Goal: Information Seeking & Learning: Check status

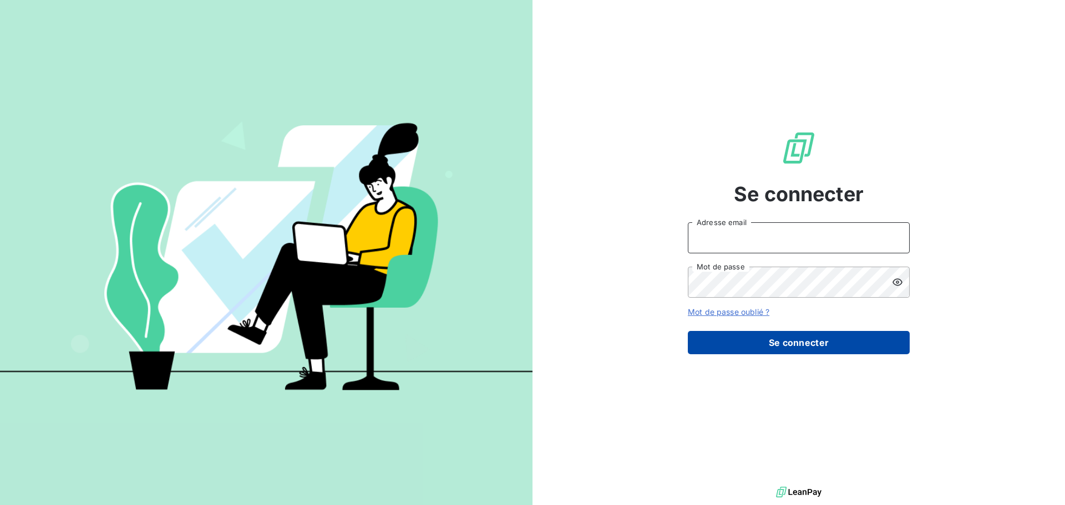
type input "antoine.auffret@groupebrochard.fr"
click at [820, 341] on button "Se connecter" at bounding box center [799, 342] width 222 height 23
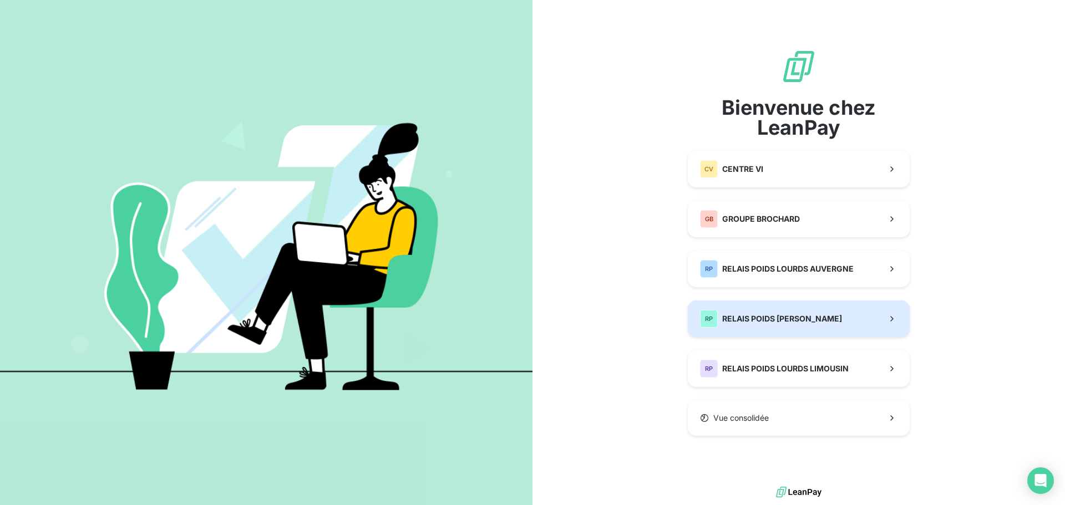
click at [813, 328] on button "RP RELAIS POIDS LOURDS BERRY" at bounding box center [799, 319] width 222 height 37
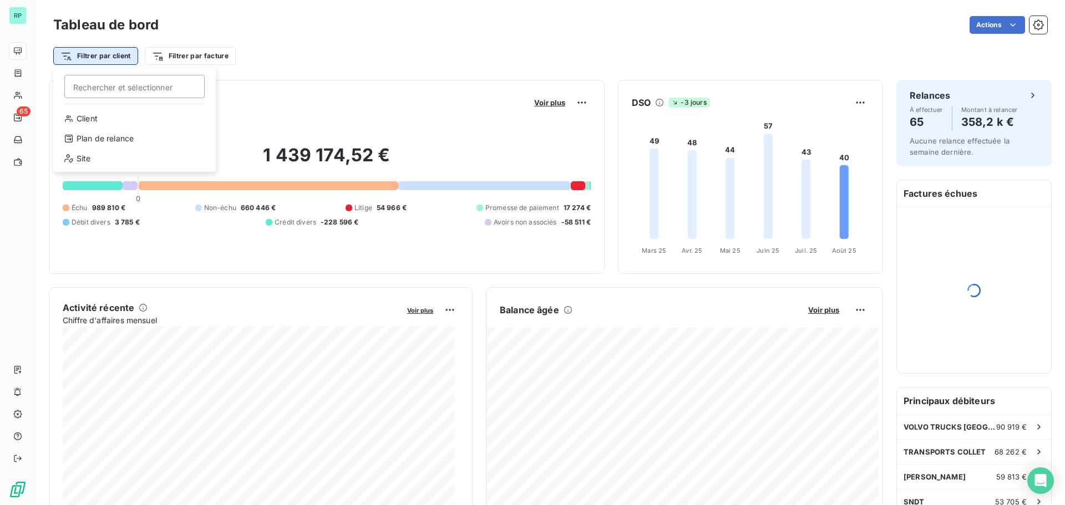
click at [112, 55] on html "RP 65 Tableau de bord Actions Filtrer par client [PERSON_NAME] et sélectionner …" at bounding box center [532, 252] width 1065 height 505
click at [95, 155] on div "Site" at bounding box center [135, 159] width 154 height 18
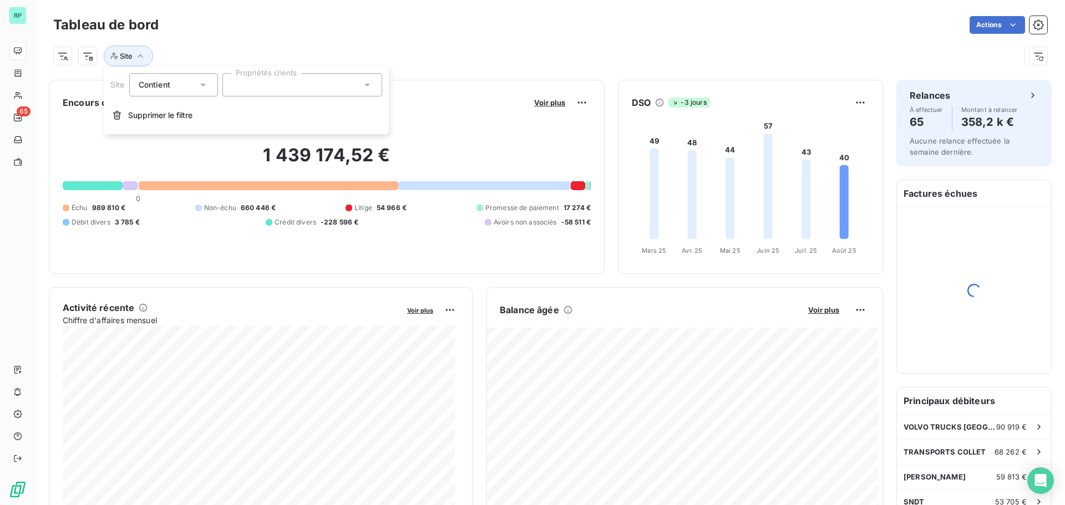
click at [351, 40] on div "Site" at bounding box center [550, 52] width 994 height 30
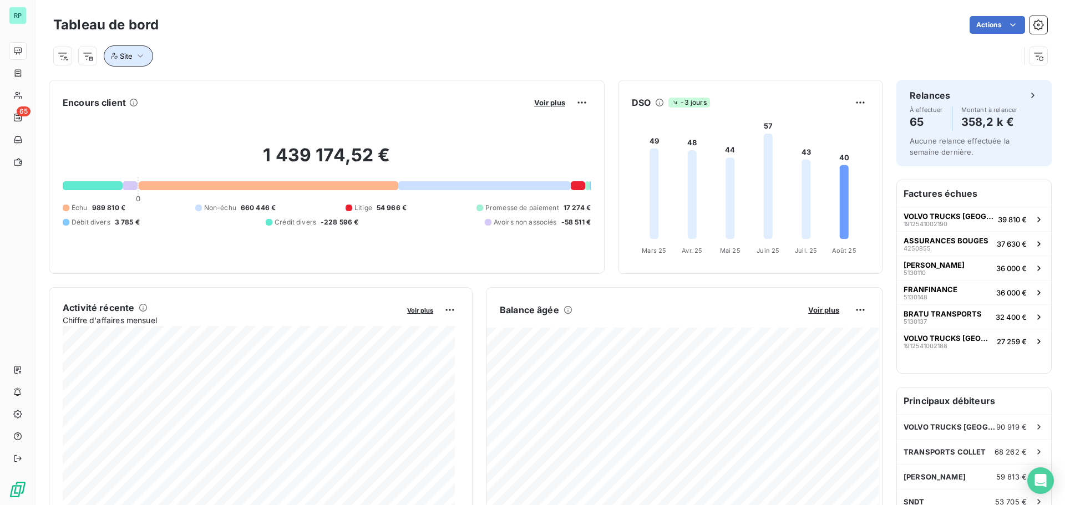
click at [135, 50] on icon "button" at bounding box center [140, 55] width 11 height 11
click at [63, 57] on html "RP 65 Tableau de bord Actions Site Encours client Voir plus 1 439 174,52 € 0 Éc…" at bounding box center [532, 252] width 1065 height 505
click at [95, 163] on div "Site" at bounding box center [135, 159] width 154 height 18
click at [141, 57] on icon "button" at bounding box center [140, 55] width 11 height 11
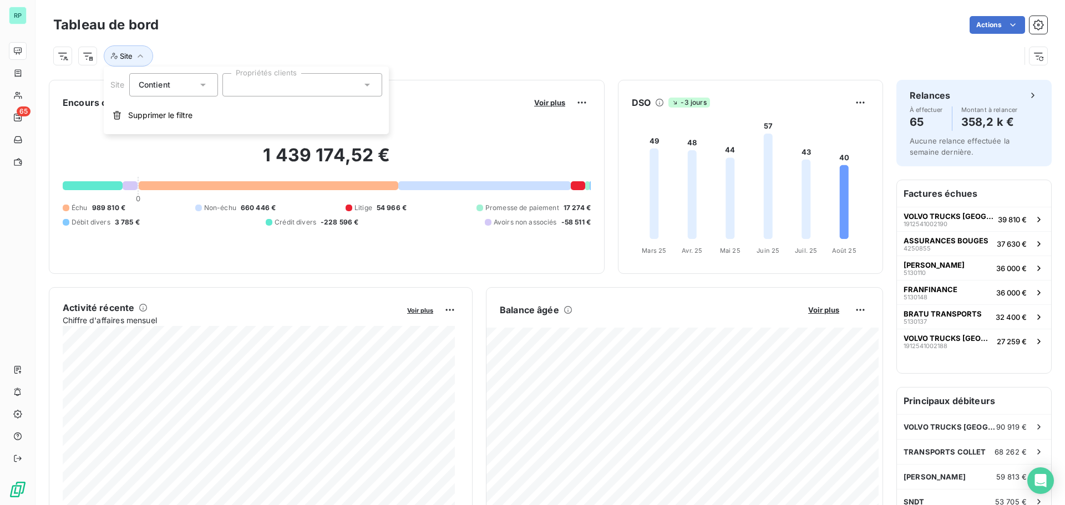
click at [277, 86] on div at bounding box center [302, 84] width 160 height 23
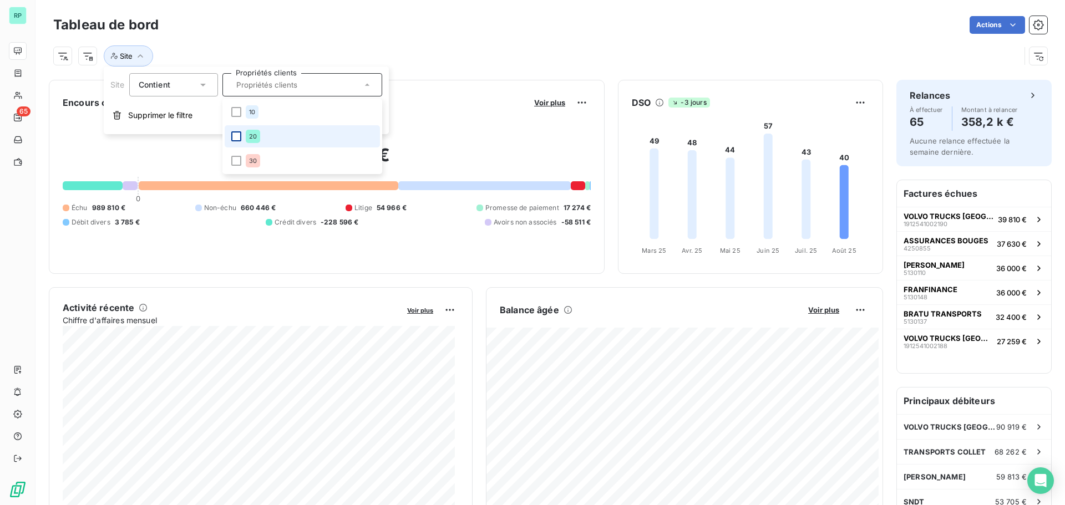
click at [236, 136] on div at bounding box center [236, 136] width 10 height 10
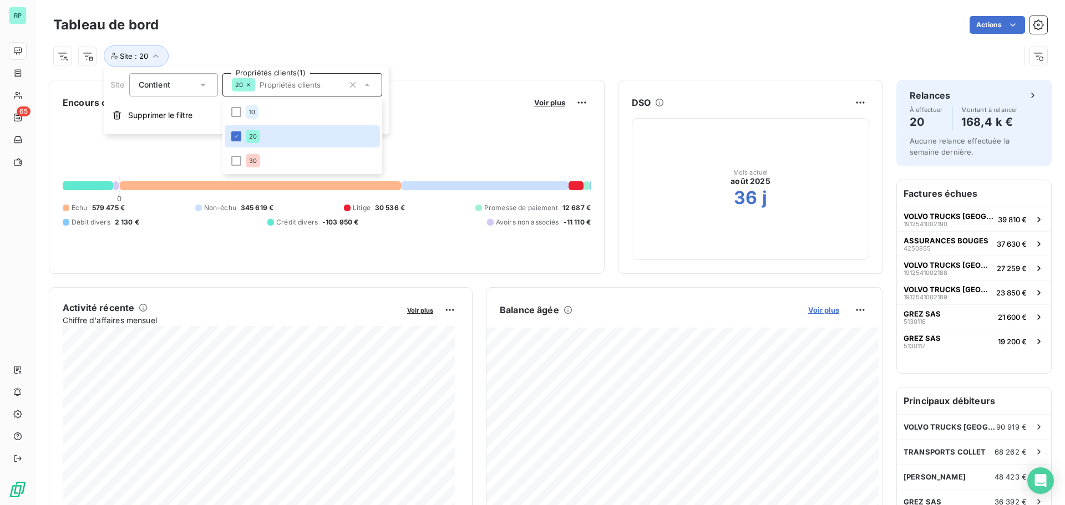
click at [814, 310] on span "Voir plus" at bounding box center [823, 310] width 31 height 9
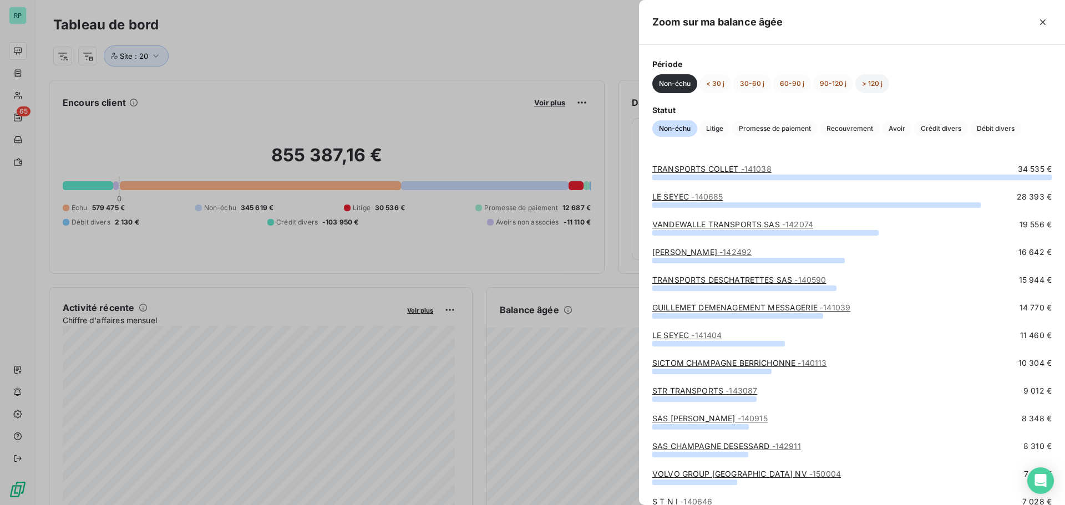
click at [875, 83] on button "> 120 j" at bounding box center [873, 83] width 34 height 19
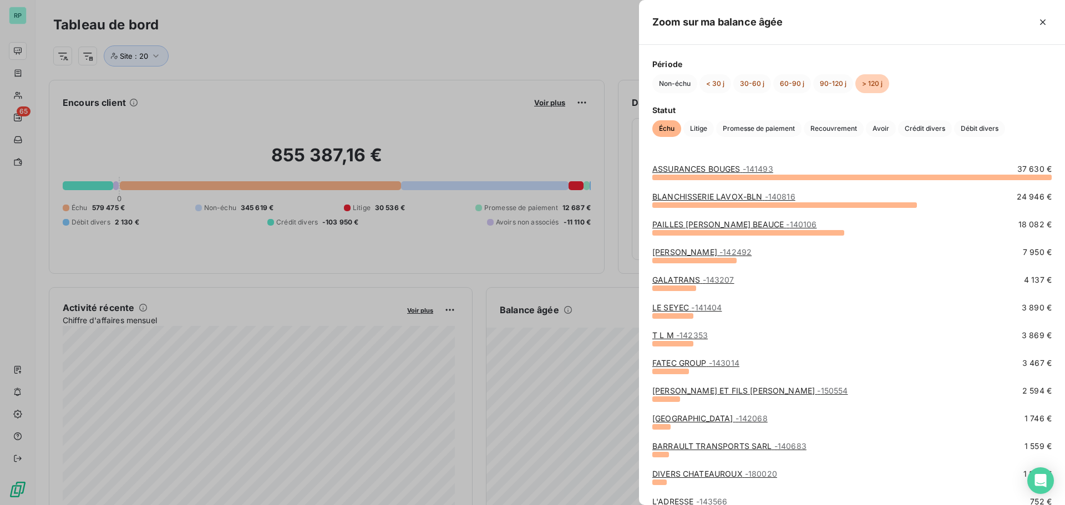
click at [384, 65] on div at bounding box center [532, 252] width 1065 height 505
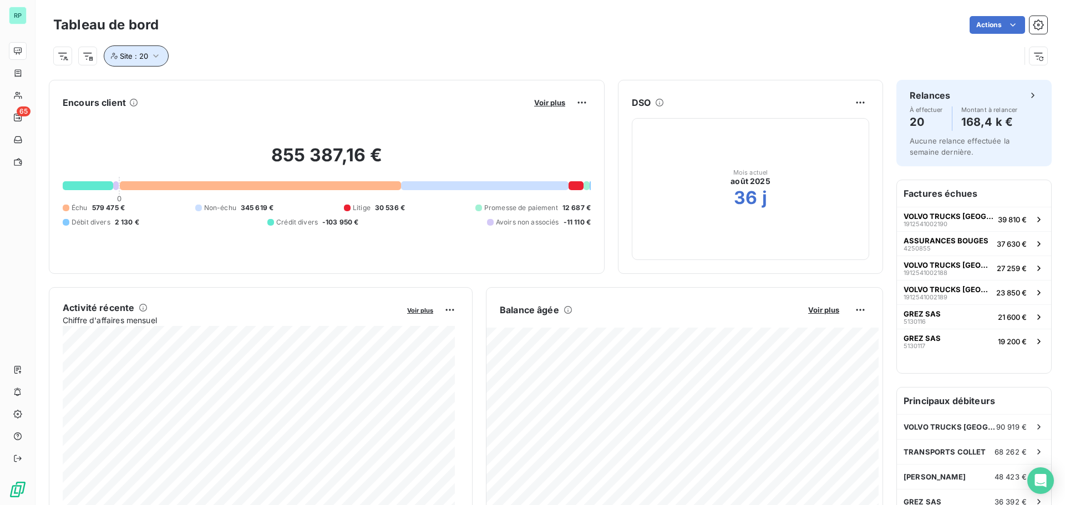
click at [158, 59] on icon "button" at bounding box center [155, 55] width 11 height 11
click at [351, 86] on icon "button" at bounding box center [353, 85] width 6 height 6
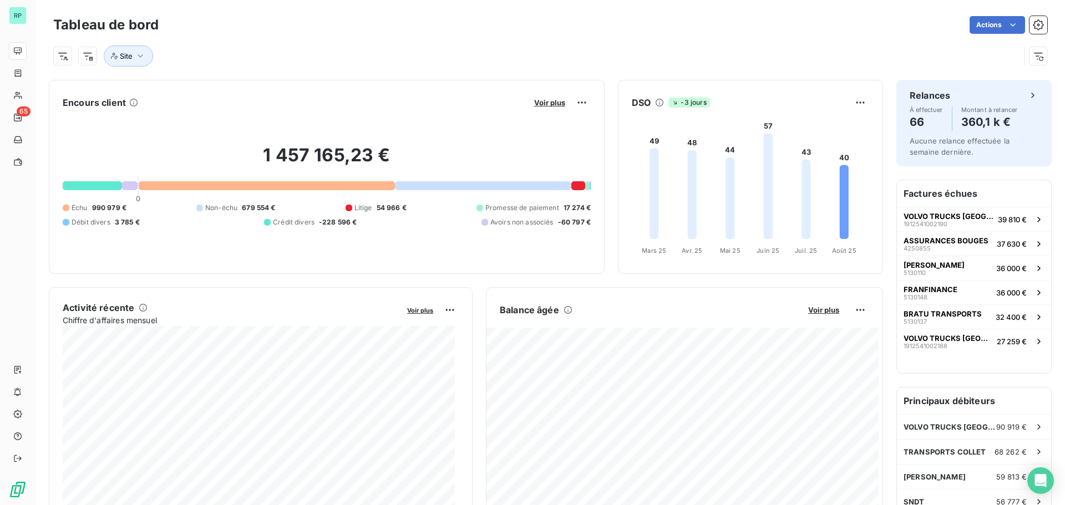
click at [477, 48] on div "Site" at bounding box center [536, 55] width 967 height 21
click at [139, 55] on icon "button" at bounding box center [141, 55] width 6 height 3
click at [389, 41] on div "Site" at bounding box center [550, 52] width 994 height 30
click at [137, 53] on icon "button" at bounding box center [140, 55] width 11 height 11
click at [367, 85] on icon at bounding box center [368, 85] width 6 height 3
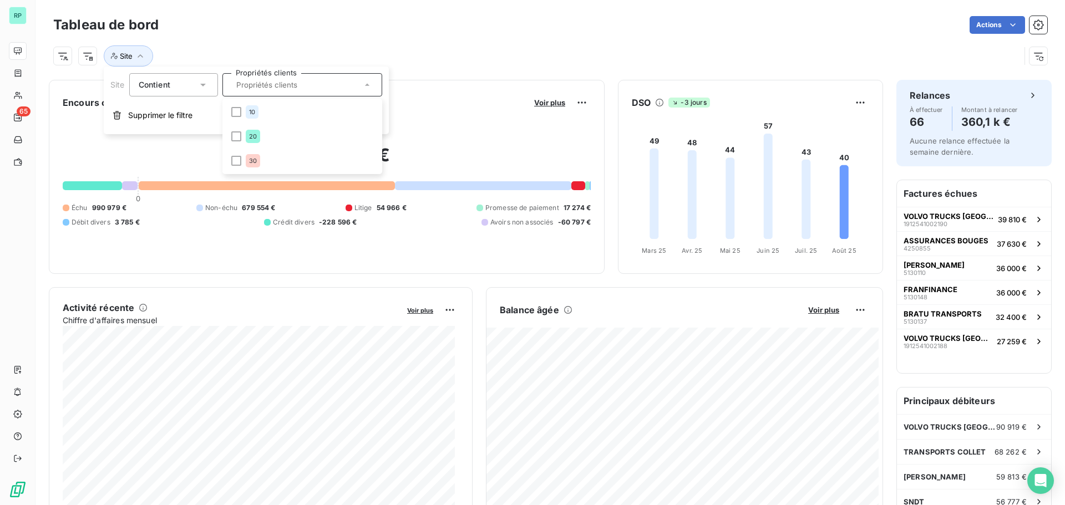
click at [458, 43] on div "Site" at bounding box center [550, 52] width 994 height 30
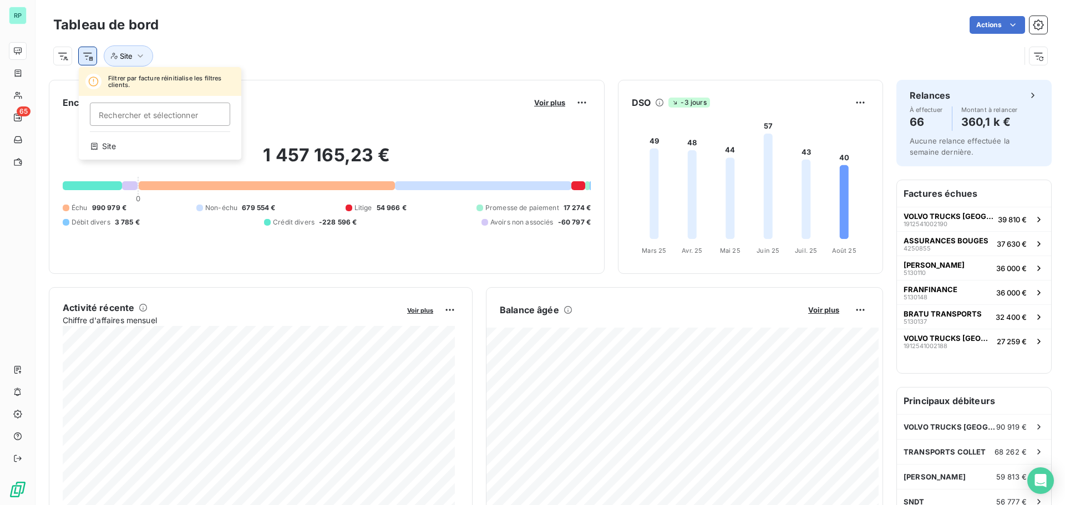
click at [84, 53] on html "RP 65 Tableau de bord Actions Filtrer par facture réinitialise les filtres clie…" at bounding box center [532, 252] width 1065 height 505
click at [232, 48] on html "RP 65 Tableau de bord Actions Filtrer par facture réinitialise les filtres clie…" at bounding box center [532, 252] width 1065 height 505
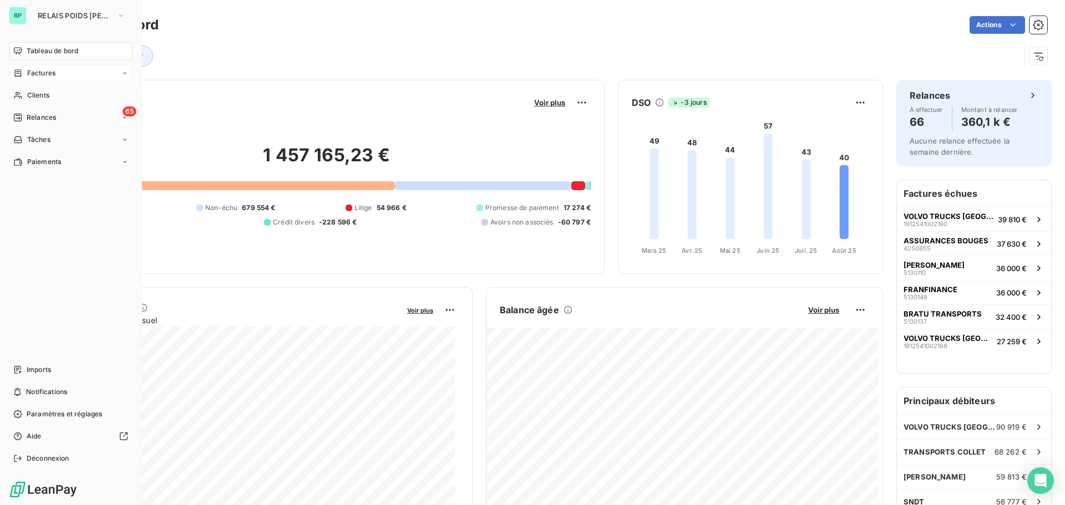
click at [34, 75] on span "Factures" at bounding box center [41, 73] width 28 height 10
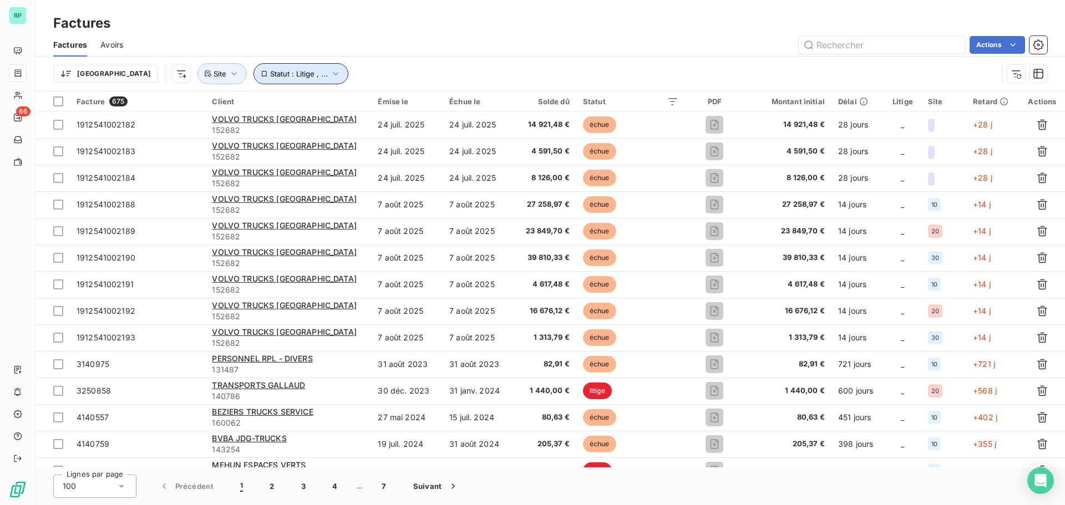
click at [330, 72] on icon "button" at bounding box center [335, 73] width 11 height 11
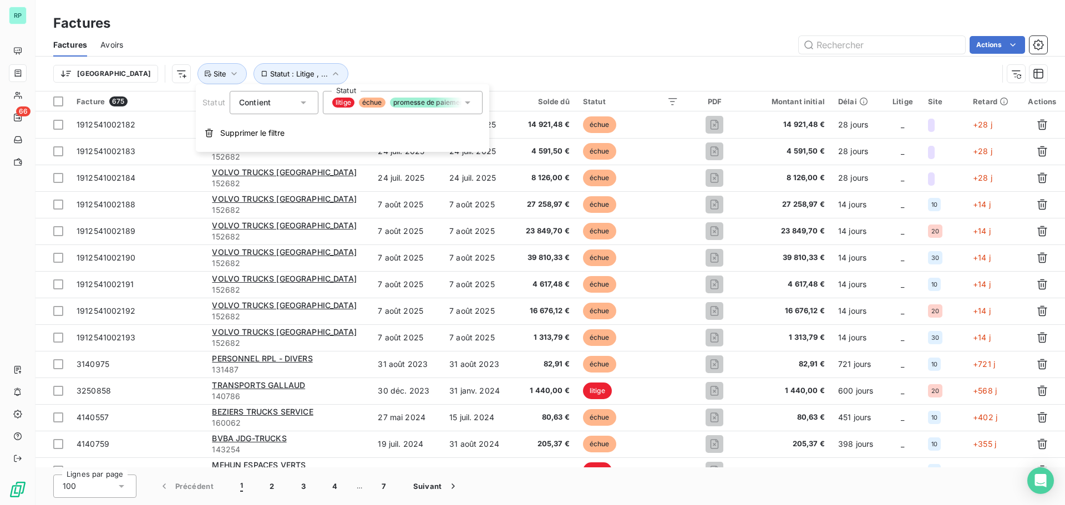
click at [470, 103] on icon at bounding box center [467, 102] width 11 height 11
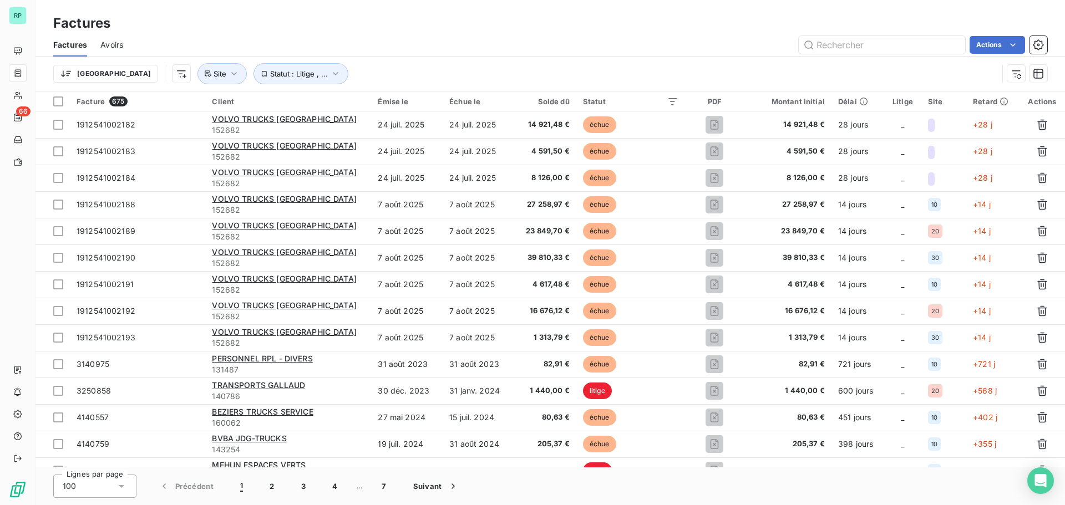
click at [499, 49] on div "Actions" at bounding box center [591, 45] width 911 height 18
click at [229, 75] on icon "button" at bounding box center [234, 73] width 11 height 11
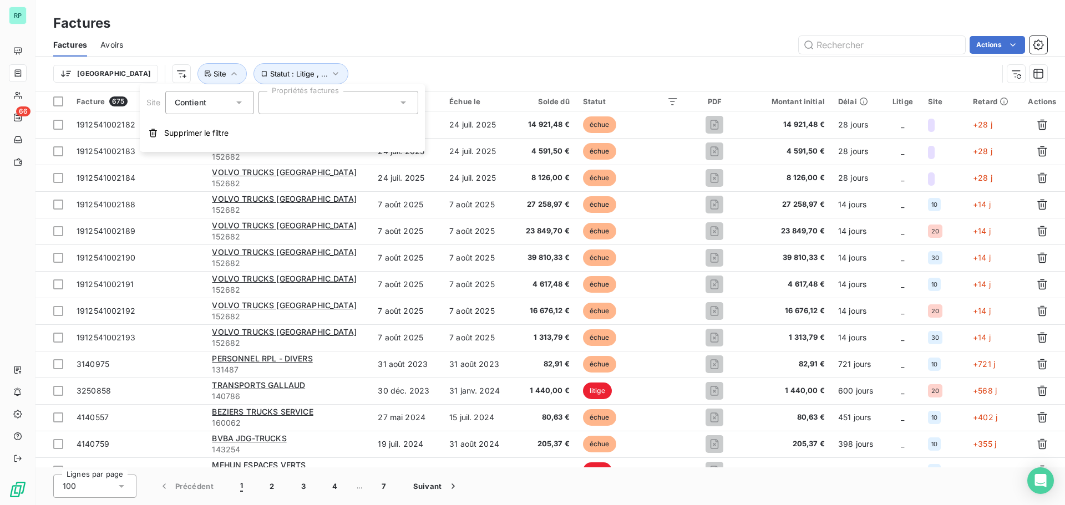
click at [323, 100] on div at bounding box center [339, 102] width 160 height 23
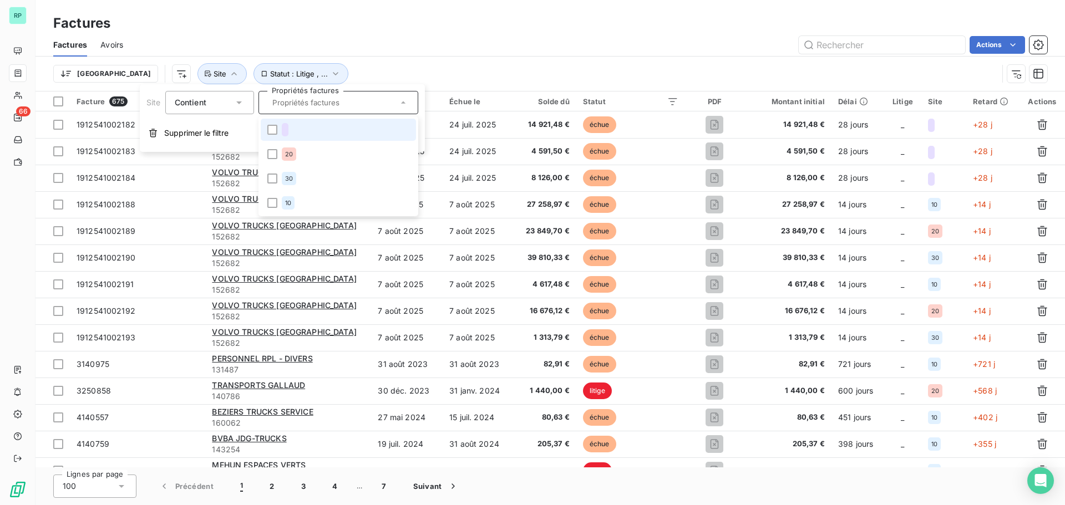
drag, startPoint x: 270, startPoint y: 129, endPoint x: 257, endPoint y: 115, distance: 19.2
click at [270, 129] on div at bounding box center [272, 130] width 10 height 10
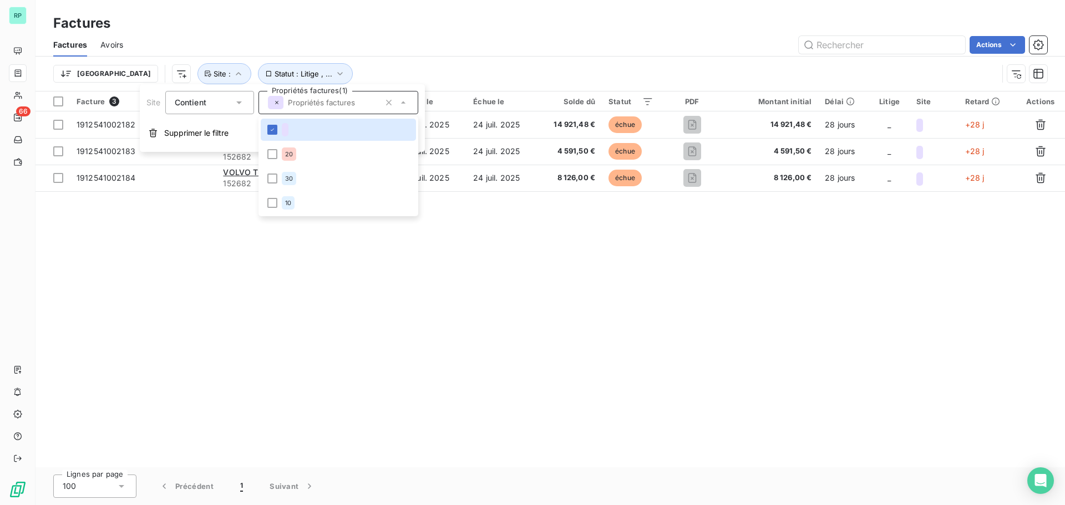
click at [503, 61] on div "Trier Statut : Litige , ... Site :" at bounding box center [550, 74] width 994 height 34
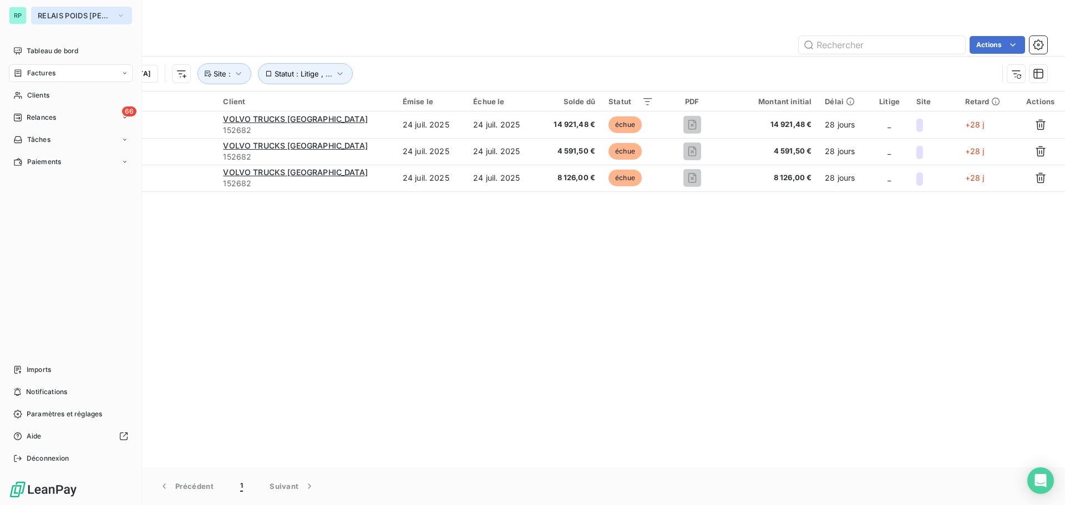
click at [75, 14] on span "RELAIS POIDS [PERSON_NAME]" at bounding box center [75, 15] width 74 height 9
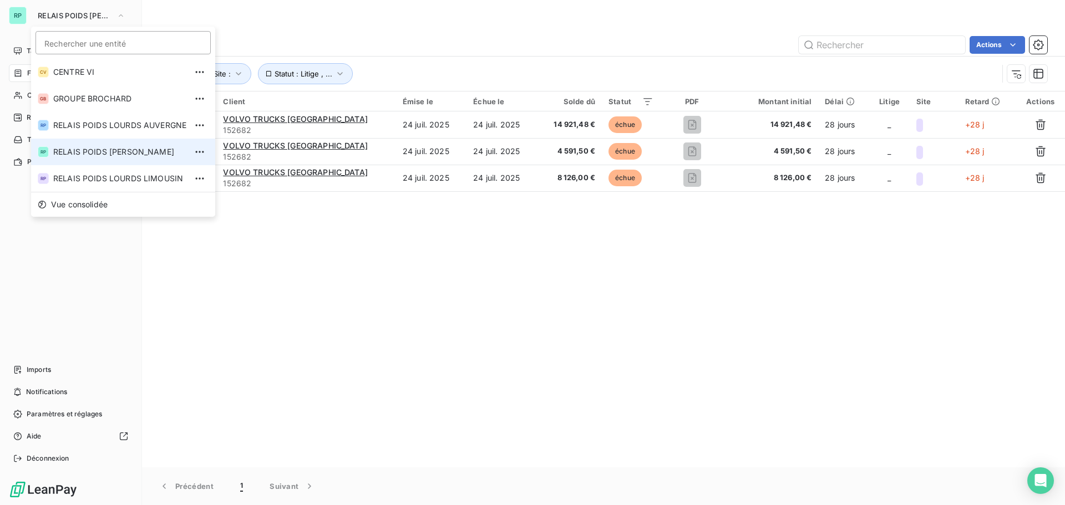
click at [126, 153] on span "RELAIS POIDS [PERSON_NAME]" at bounding box center [119, 151] width 133 height 11
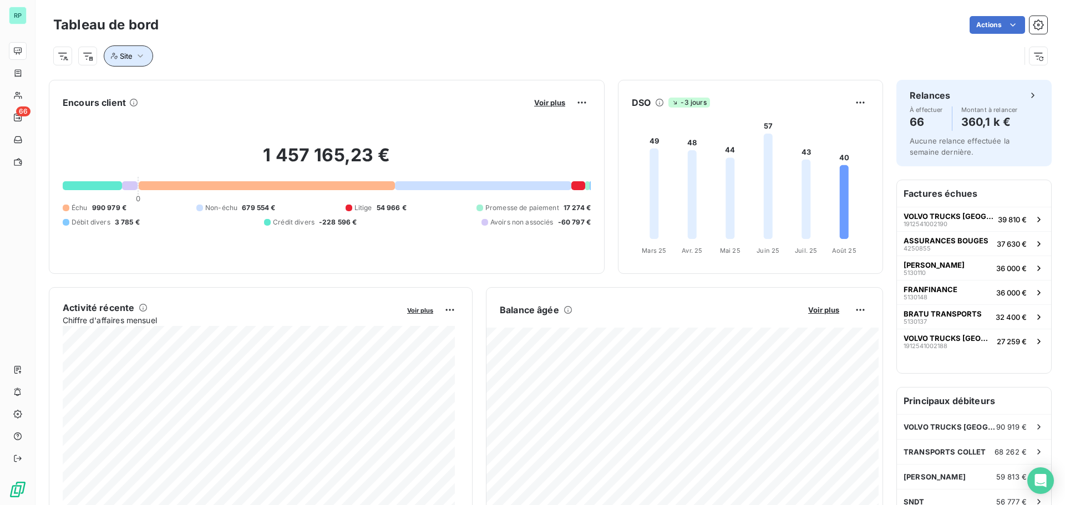
click at [135, 59] on icon "button" at bounding box center [140, 55] width 11 height 11
click at [399, 58] on div "Site" at bounding box center [536, 55] width 967 height 21
click at [138, 58] on icon "button" at bounding box center [140, 55] width 11 height 11
click at [138, 56] on icon "button" at bounding box center [140, 55] width 11 height 11
click at [135, 61] on icon "button" at bounding box center [140, 55] width 11 height 11
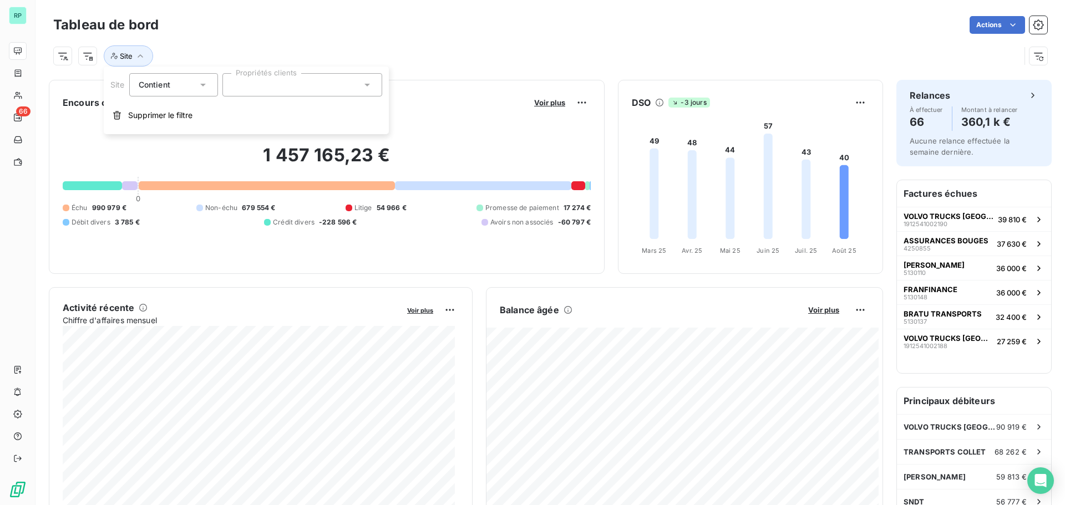
click at [332, 89] on div at bounding box center [302, 84] width 160 height 23
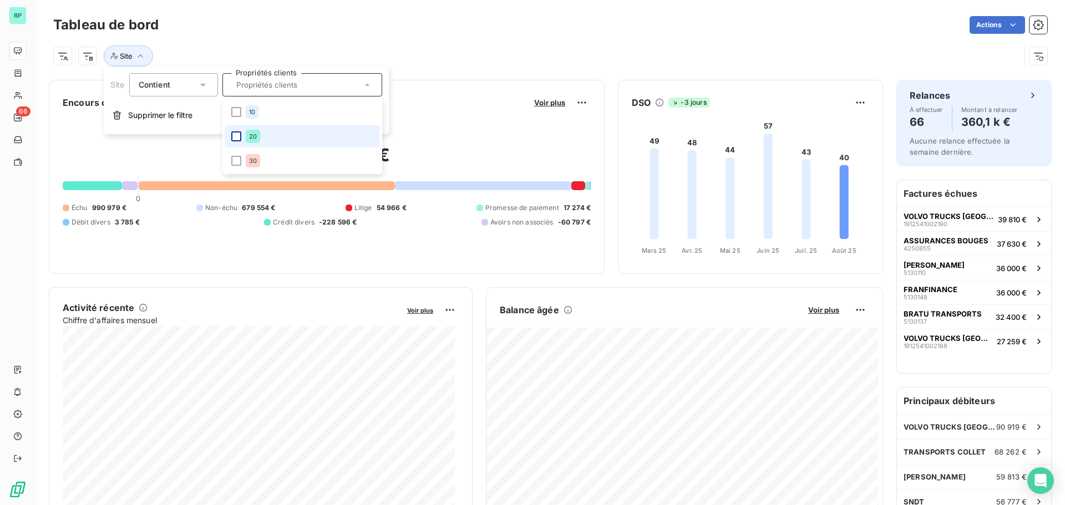
click at [237, 134] on div at bounding box center [236, 136] width 10 height 10
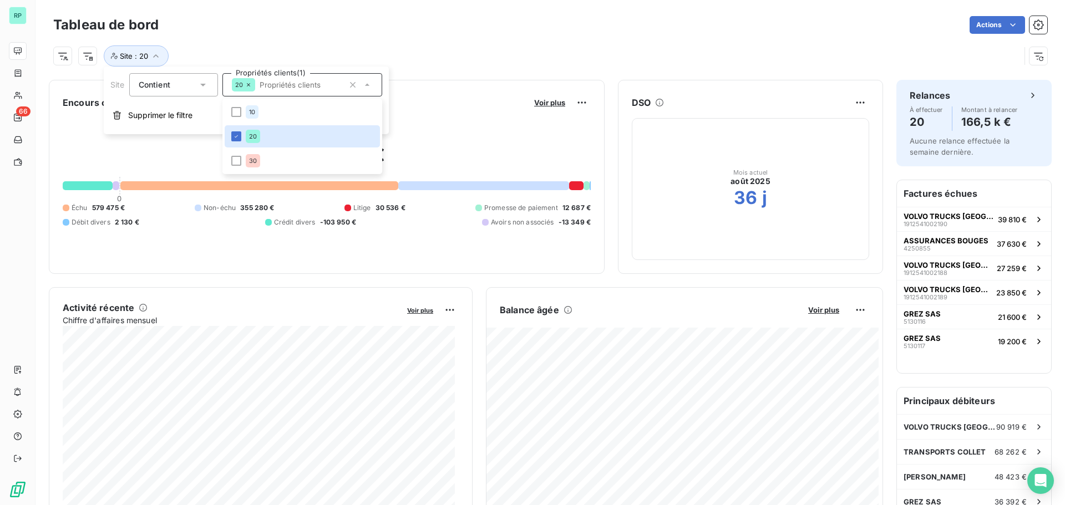
click at [417, 47] on div "Site : 20" at bounding box center [536, 55] width 967 height 21
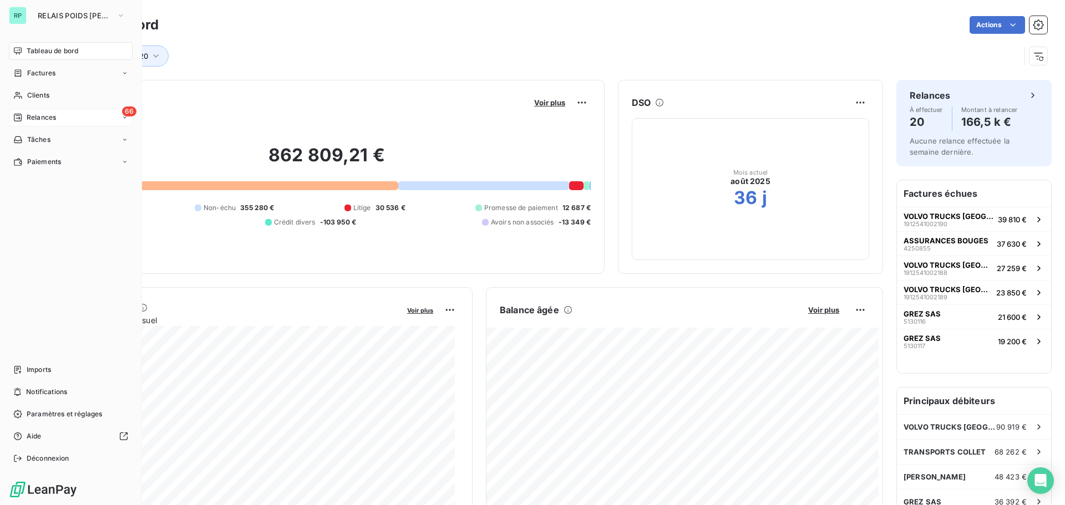
click at [45, 114] on span "Relances" at bounding box center [41, 118] width 29 height 10
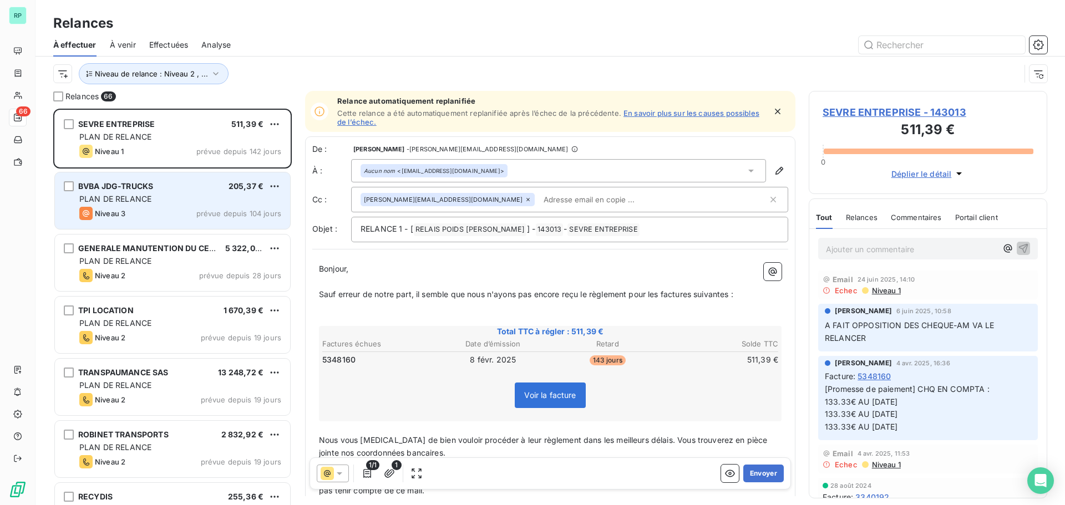
click at [172, 196] on div "PLAN DE RELANCE" at bounding box center [180, 199] width 202 height 11
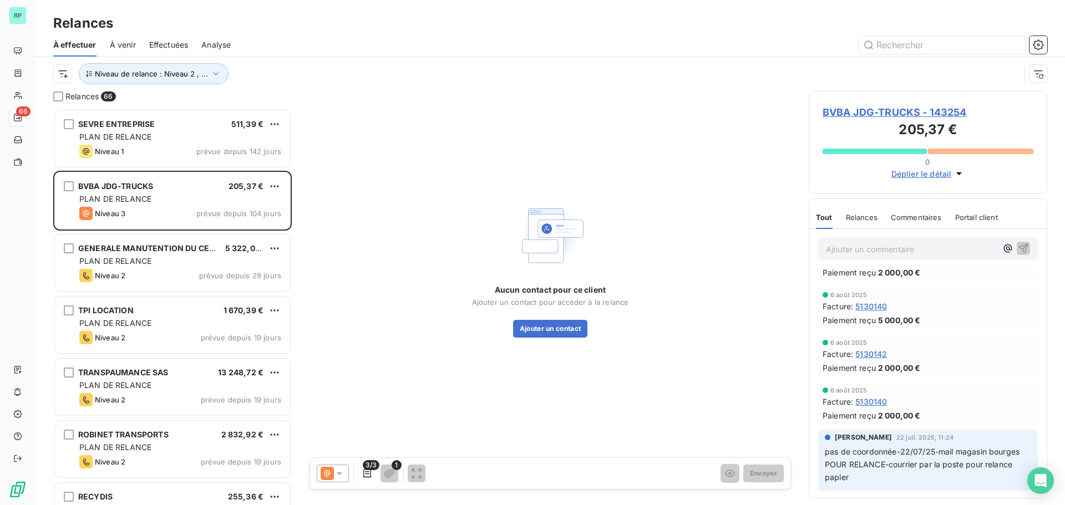
scroll to position [55, 0]
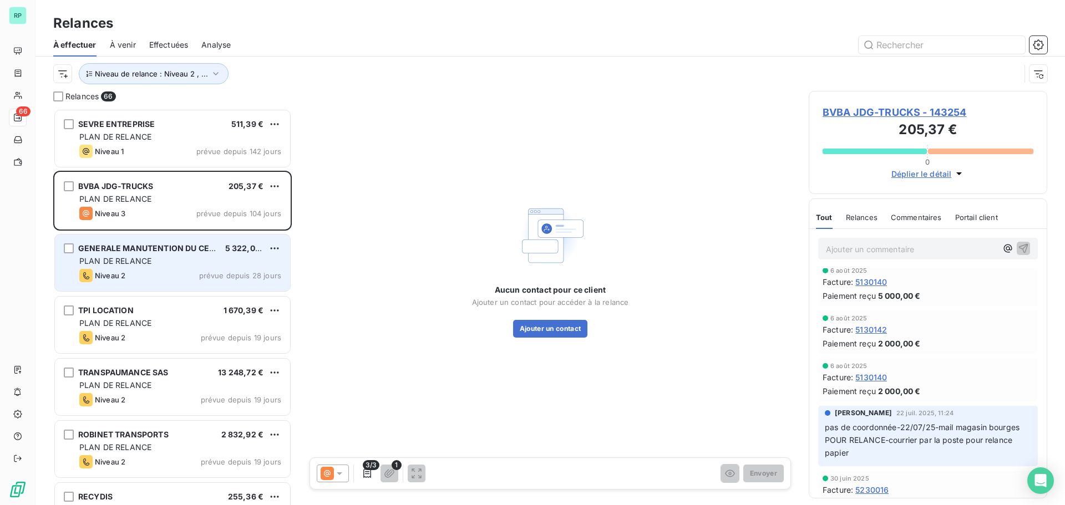
click at [166, 263] on div "PLAN DE RELANCE" at bounding box center [180, 261] width 202 height 11
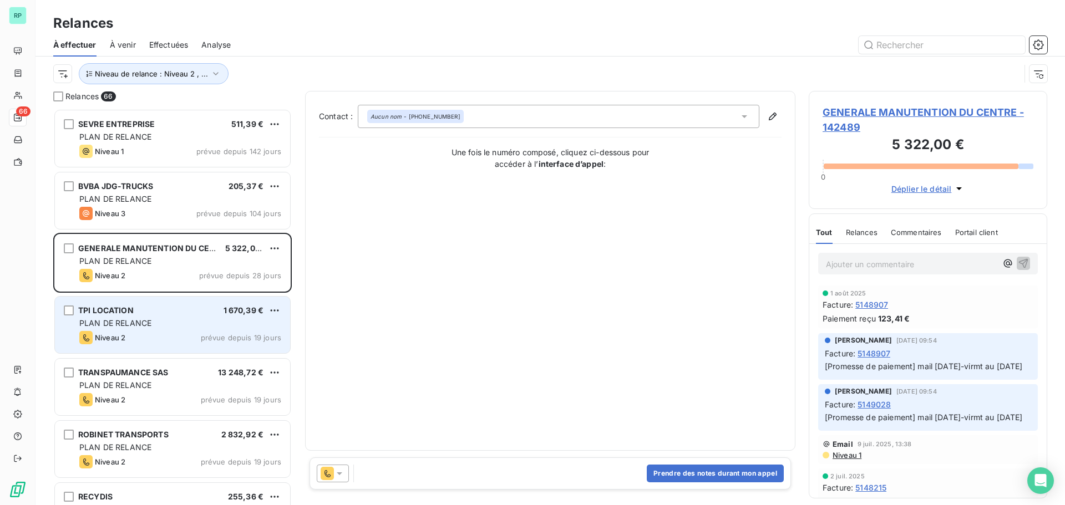
click at [148, 317] on div "TPI LOCATION 1 670,39 € PLAN DE RELANCE Niveau 2 prévue depuis 19 jours" at bounding box center [172, 325] width 235 height 57
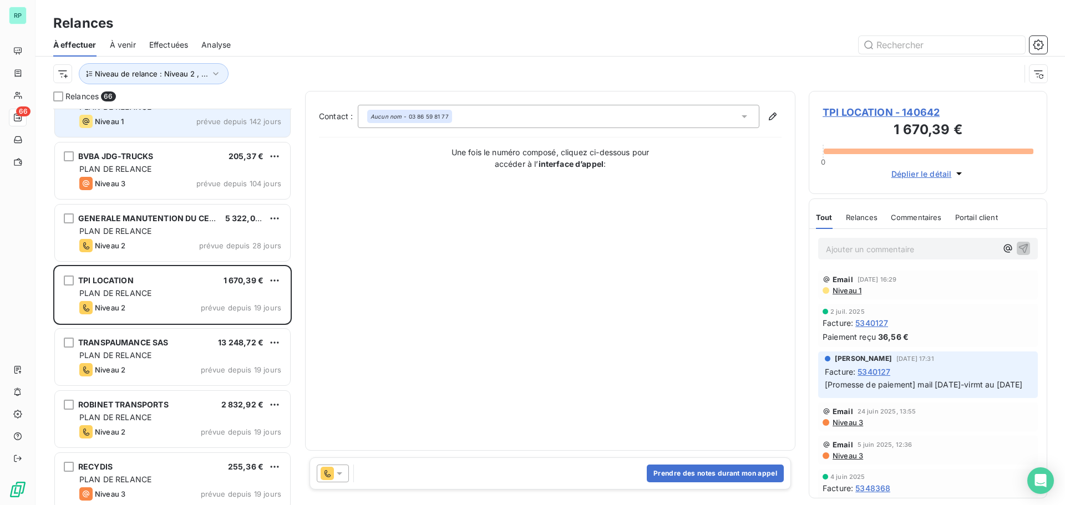
scroll to position [56, 0]
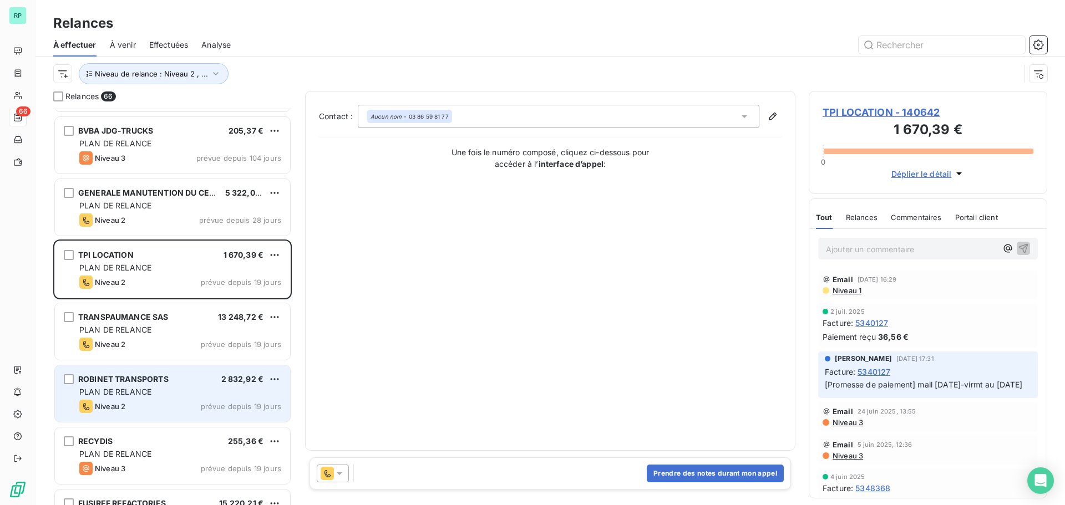
click at [159, 392] on div "PLAN DE RELANCE" at bounding box center [180, 392] width 202 height 11
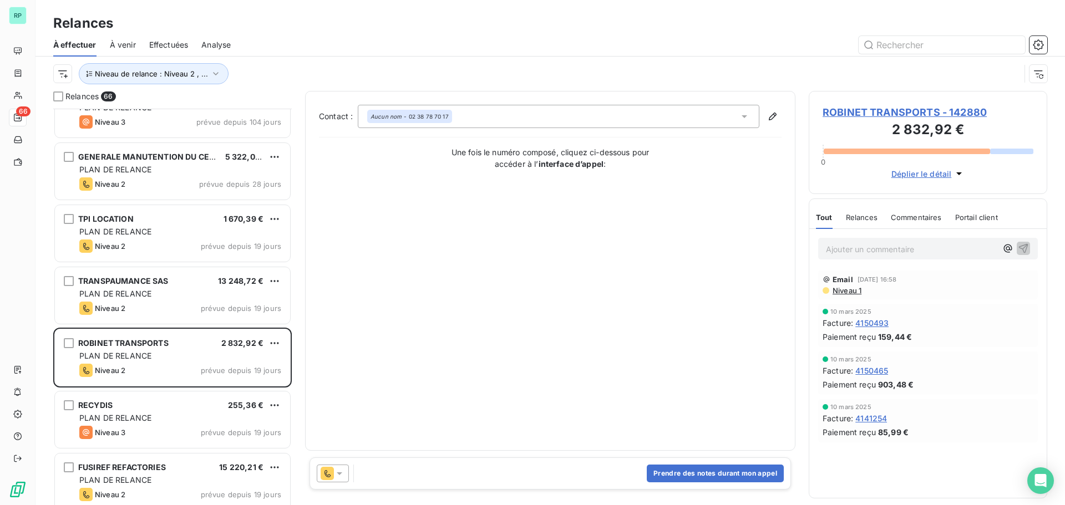
scroll to position [167, 0]
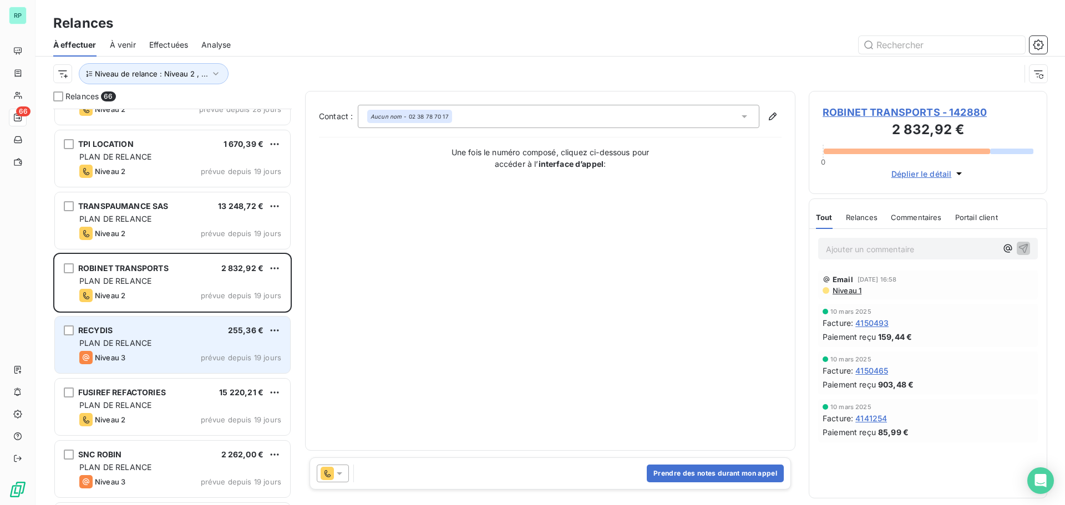
click at [134, 337] on div "RECYDIS 255,36 € PLAN DE RELANCE Niveau 3 prévue depuis 19 jours" at bounding box center [172, 345] width 235 height 57
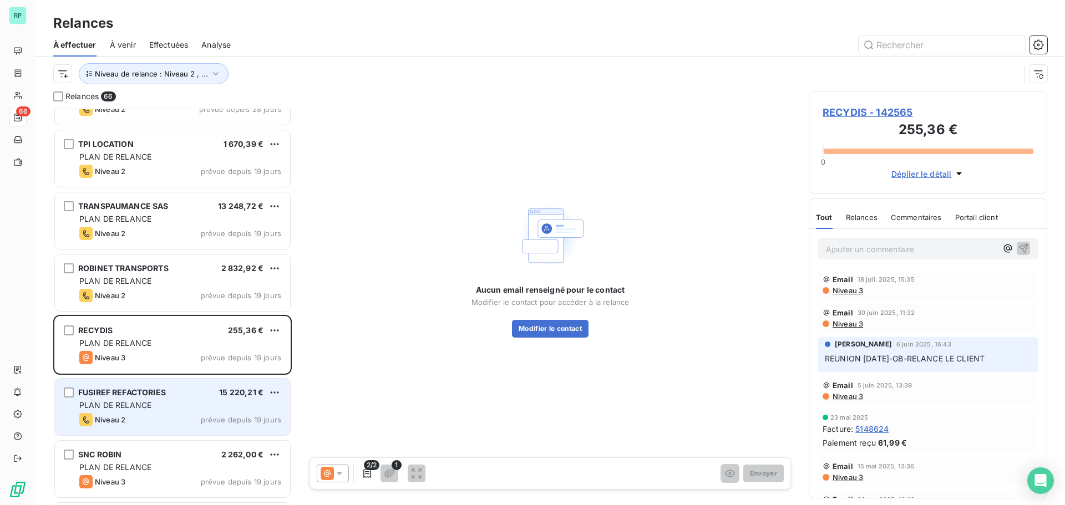
click at [155, 409] on div "PLAN DE RELANCE" at bounding box center [180, 405] width 202 height 11
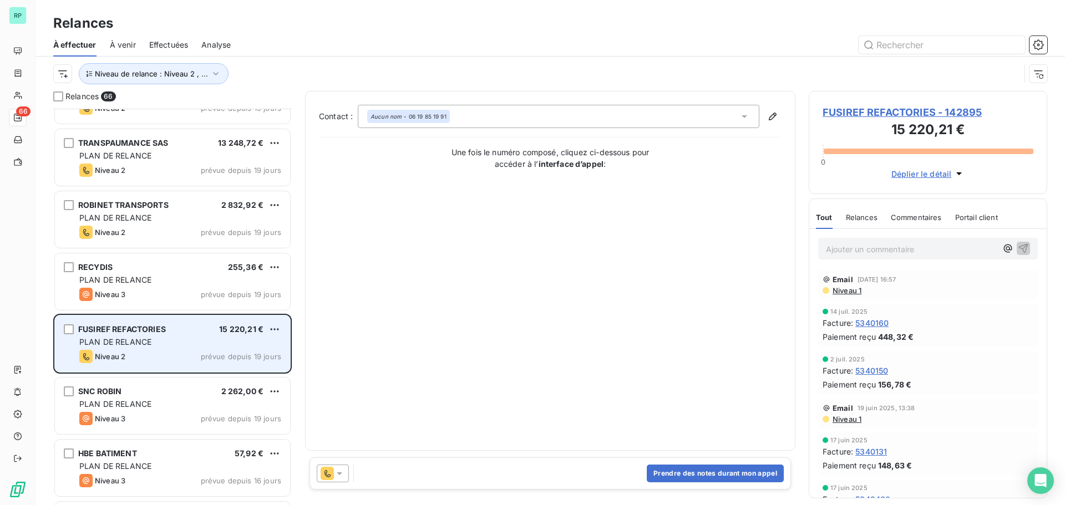
scroll to position [278, 0]
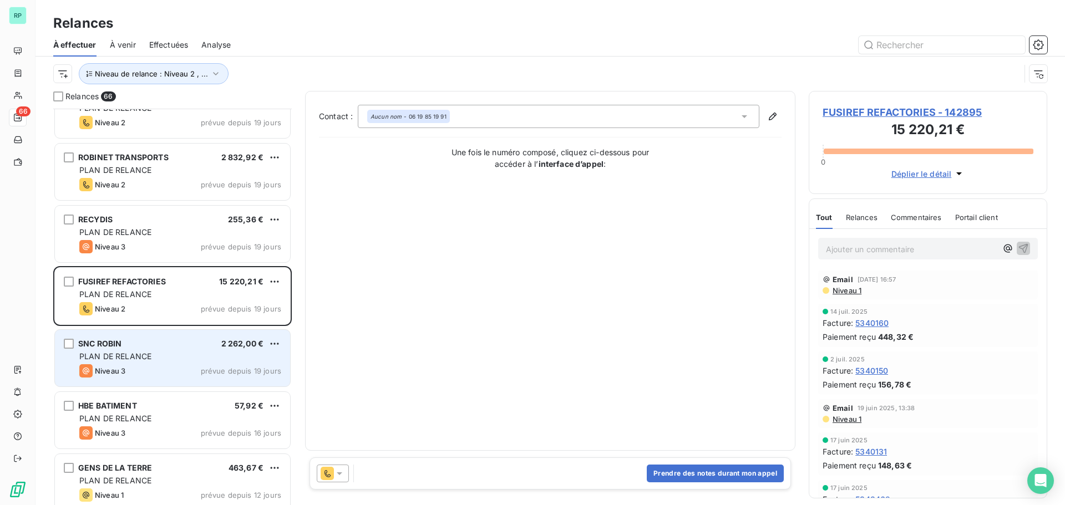
click at [125, 362] on div "SNC ROBIN 2 262,00 € PLAN DE RELANCE Niveau 3 prévue depuis 19 jours" at bounding box center [172, 358] width 235 height 57
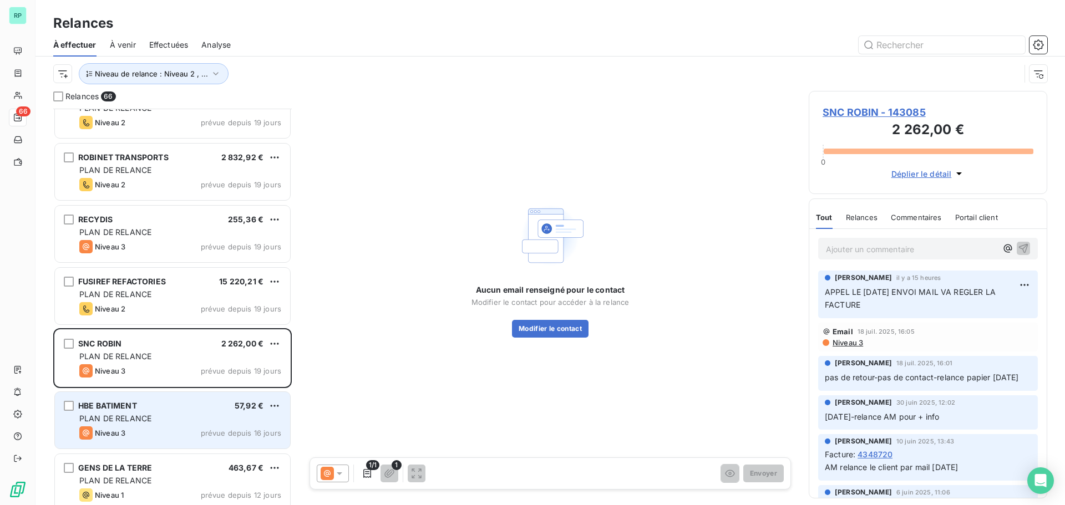
click at [143, 412] on div "HBE BATIMENT 57,92 € PLAN DE RELANCE Niveau 3 prévue depuis 16 jours" at bounding box center [172, 420] width 235 height 57
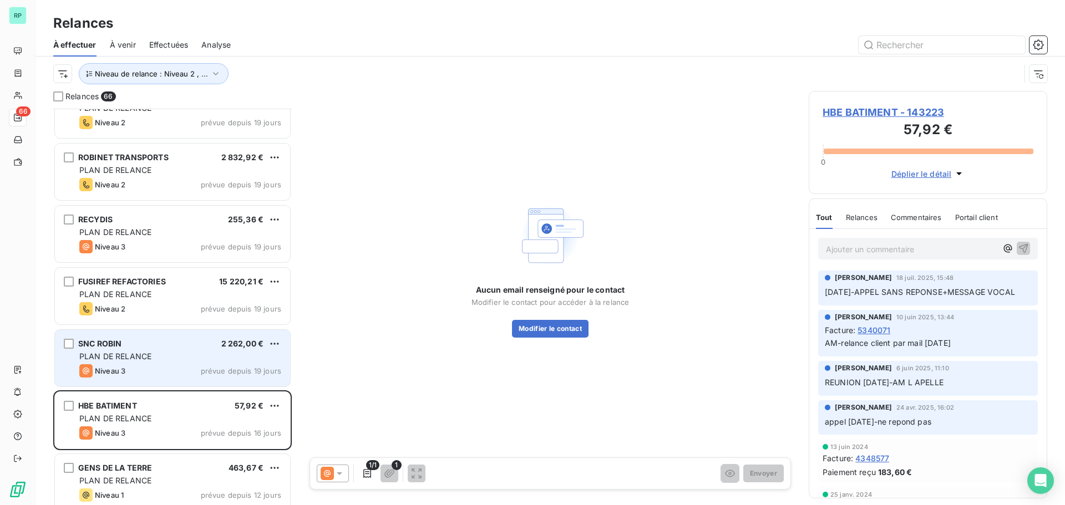
click at [166, 352] on div "PLAN DE RELANCE" at bounding box center [180, 356] width 202 height 11
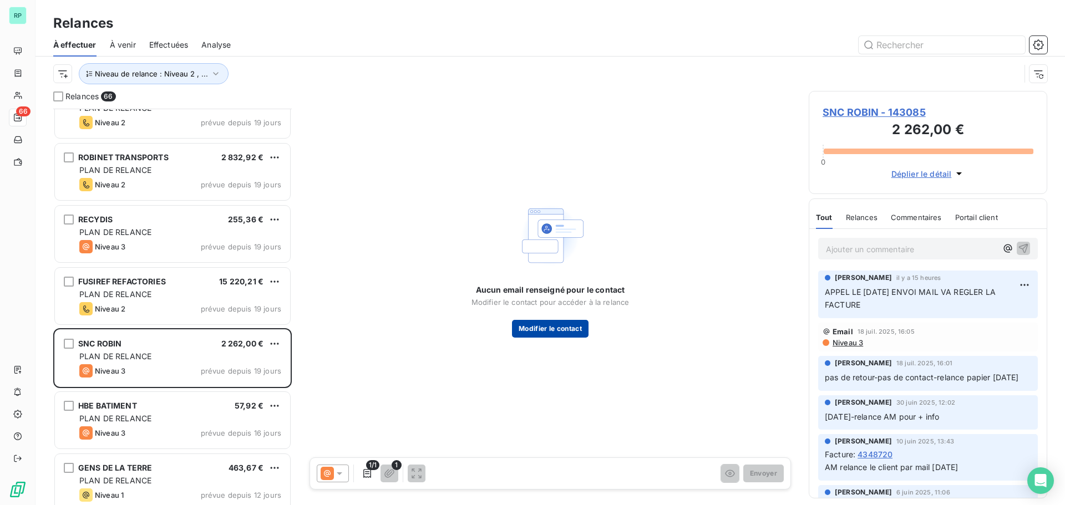
click at [548, 330] on button "Modifier le contact" at bounding box center [550, 329] width 77 height 18
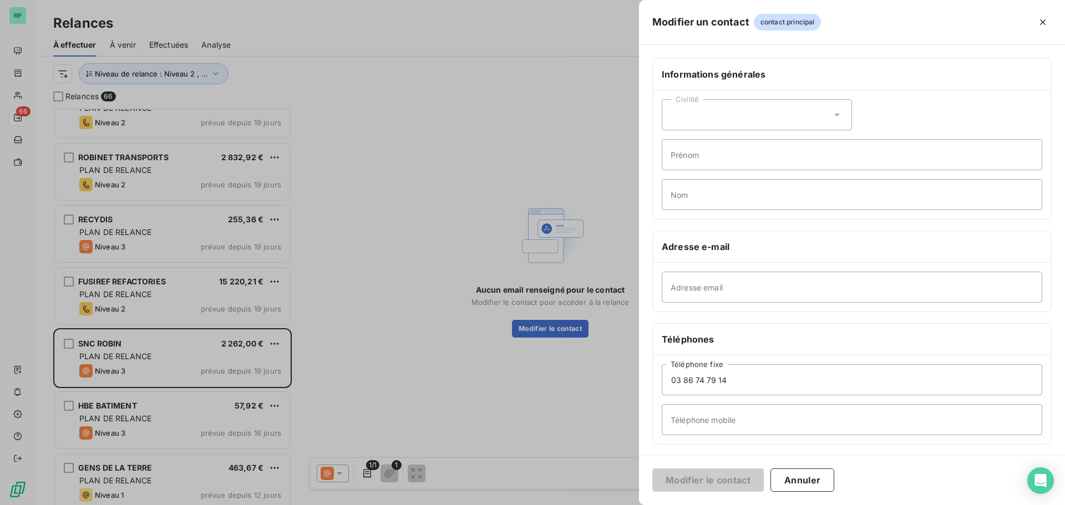
click at [804, 24] on span "contact principal" at bounding box center [788, 22] width 68 height 17
click at [463, 153] on div at bounding box center [532, 252] width 1065 height 505
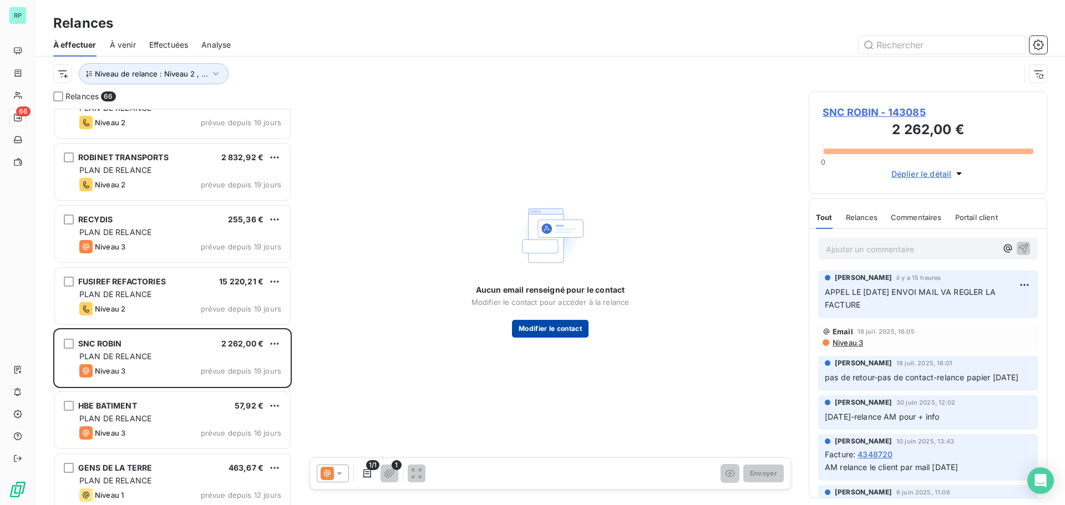
click at [554, 330] on button "Modifier le contact" at bounding box center [550, 329] width 77 height 18
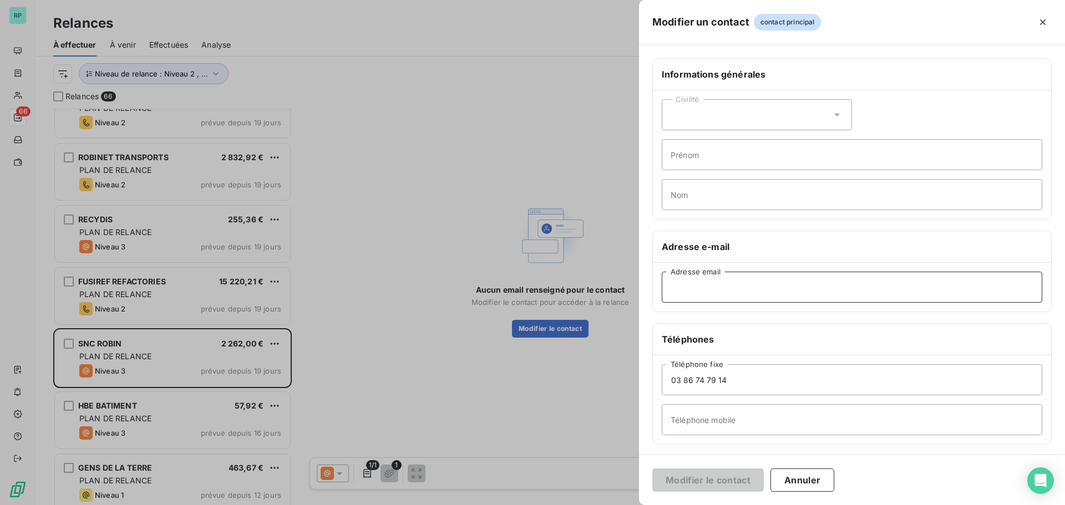
click at [819, 289] on input "Adresse email" at bounding box center [852, 287] width 381 height 31
drag, startPoint x: 817, startPoint y: 287, endPoint x: 690, endPoint y: 287, distance: 127.6
click at [690, 287] on input "Adresse email" at bounding box center [852, 287] width 381 height 31
paste input "[EMAIL_ADDRESS][DOMAIN_NAME]"
type input "[EMAIL_ADDRESS][DOMAIN_NAME]"
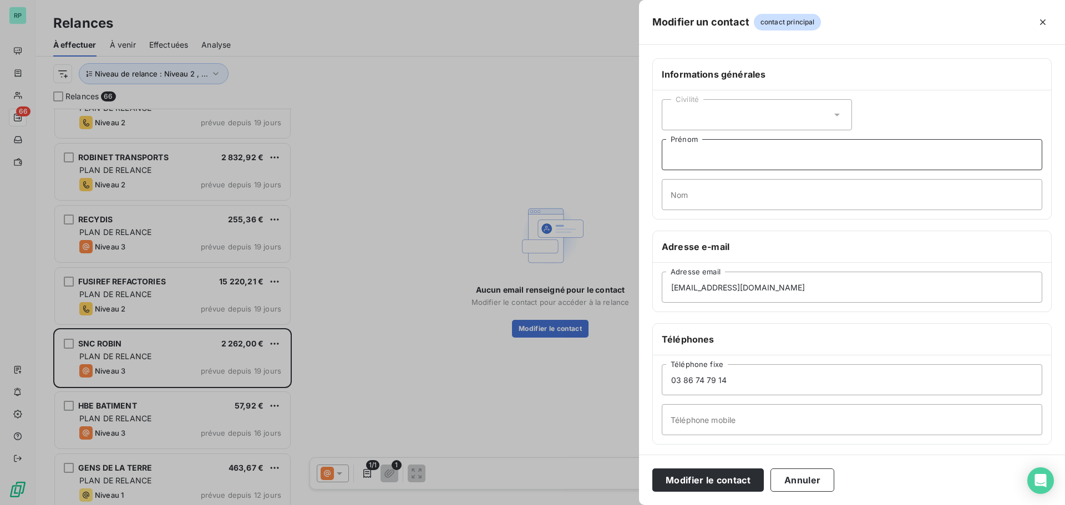
click at [733, 157] on input "Prénom" at bounding box center [852, 154] width 381 height 31
click at [704, 153] on input "[PERSON_NAME]" at bounding box center [852, 154] width 381 height 31
type input "[PERSON_NAME]"
click at [727, 198] on input "Nom" at bounding box center [852, 194] width 381 height 31
type input "ROBIN"
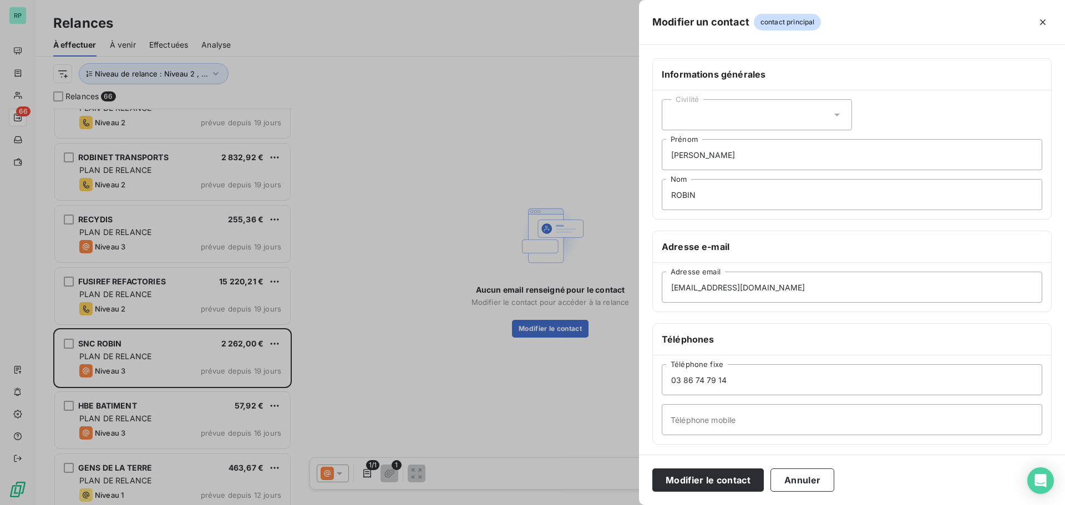
click at [761, 121] on div "Civilité" at bounding box center [757, 114] width 190 height 31
click at [743, 149] on li "Madame" at bounding box center [757, 143] width 190 height 20
click at [745, 110] on div "Civilité Madame" at bounding box center [757, 114] width 190 height 31
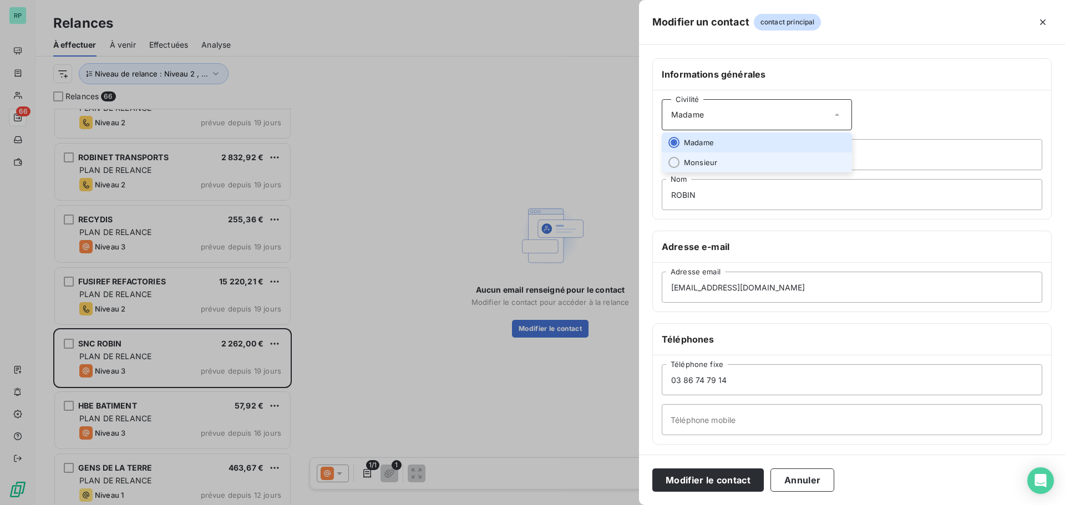
click at [698, 162] on span "Monsieur" at bounding box center [700, 163] width 33 height 11
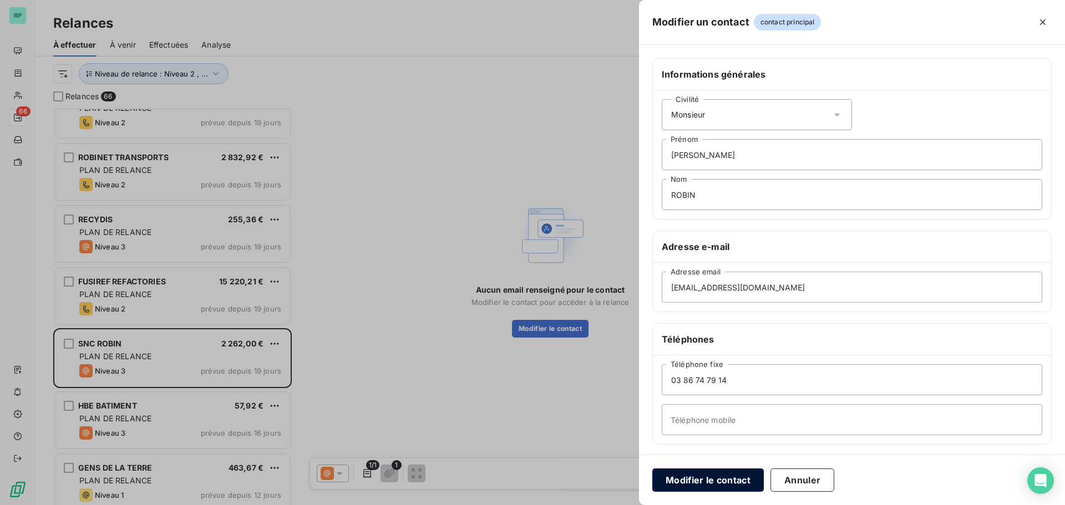
click at [731, 478] on button "Modifier le contact" at bounding box center [708, 480] width 112 height 23
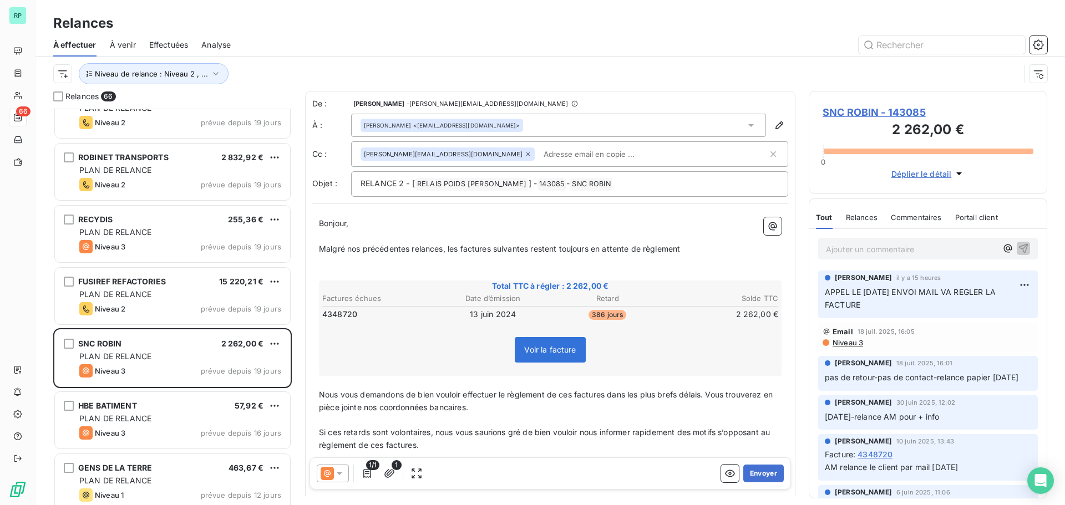
click at [919, 245] on p "Ajouter un commentaire ﻿" at bounding box center [911, 249] width 171 height 14
click at [676, 499] on div "Relances 66 TPI LOCATION 1 670,39 € PLAN DE RELANCE Niveau 2 prévue depuis 19 j…" at bounding box center [551, 298] width 1030 height 414
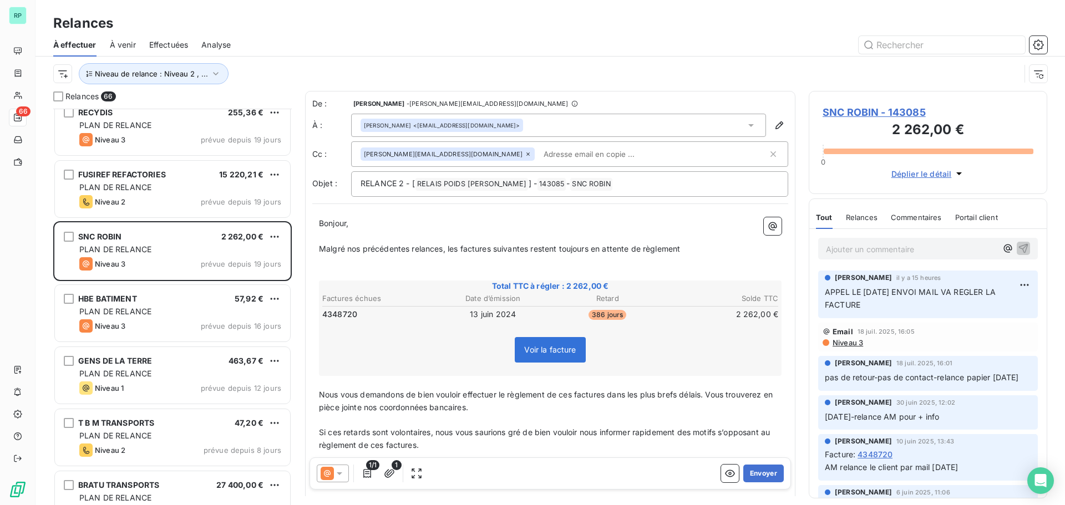
scroll to position [444, 0]
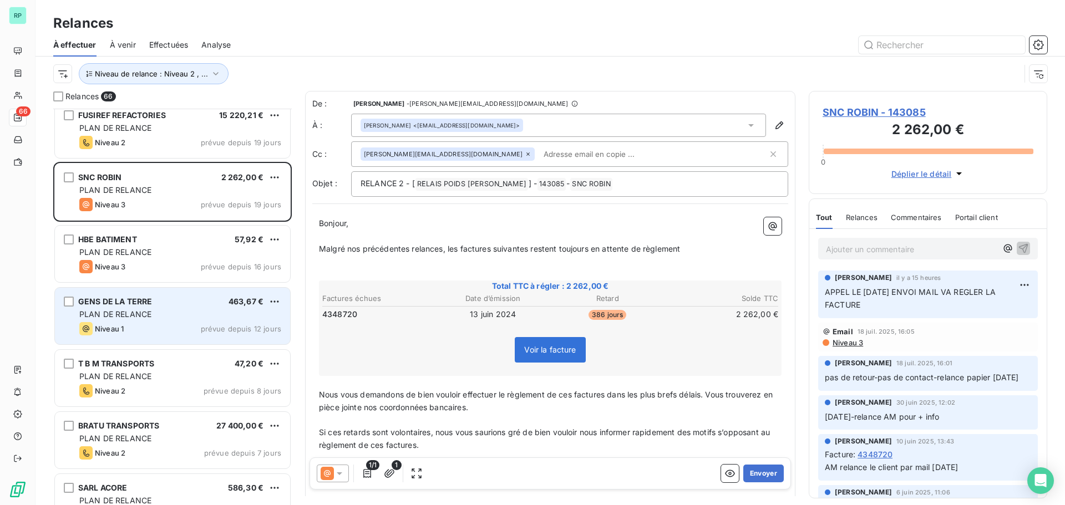
click at [159, 314] on div "PLAN DE RELANCE" at bounding box center [180, 314] width 202 height 11
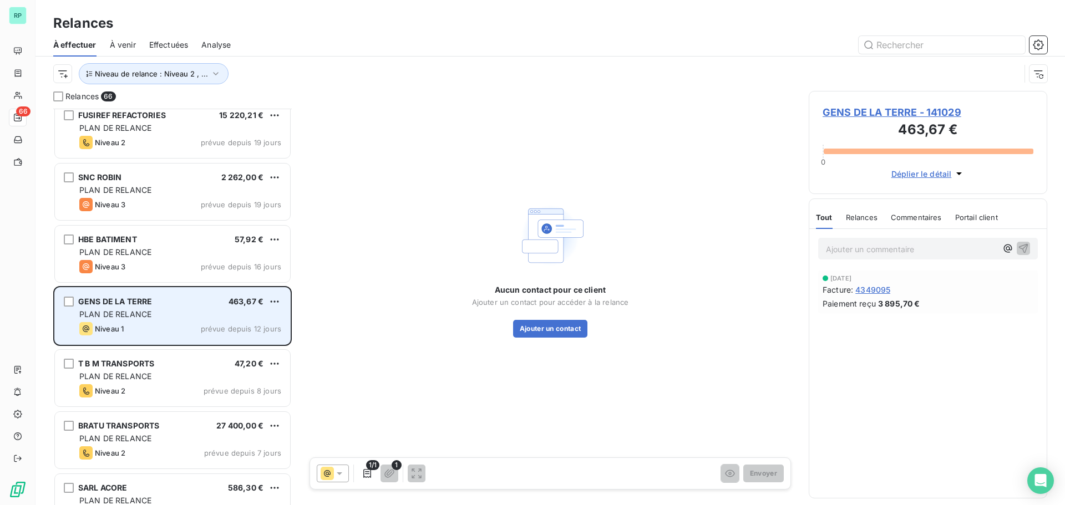
click at [159, 314] on div "PLAN DE RELANCE" at bounding box center [180, 314] width 202 height 11
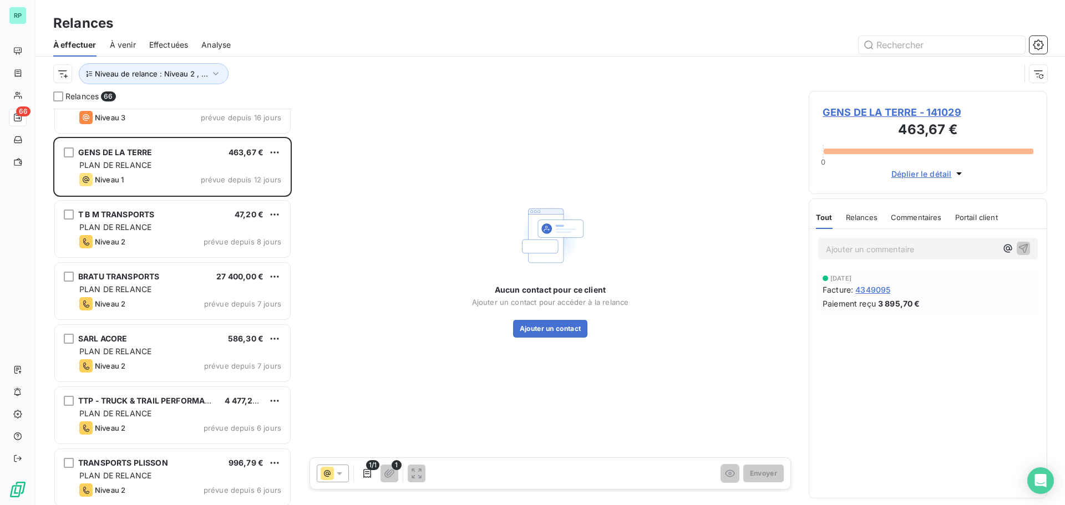
scroll to position [666, 0]
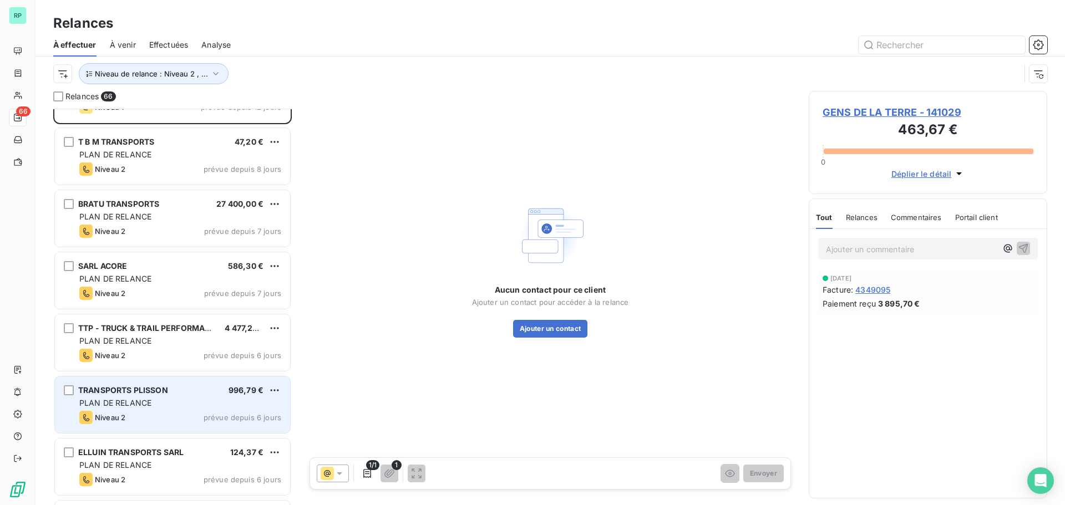
click at [173, 398] on div "PLAN DE RELANCE" at bounding box center [180, 403] width 202 height 11
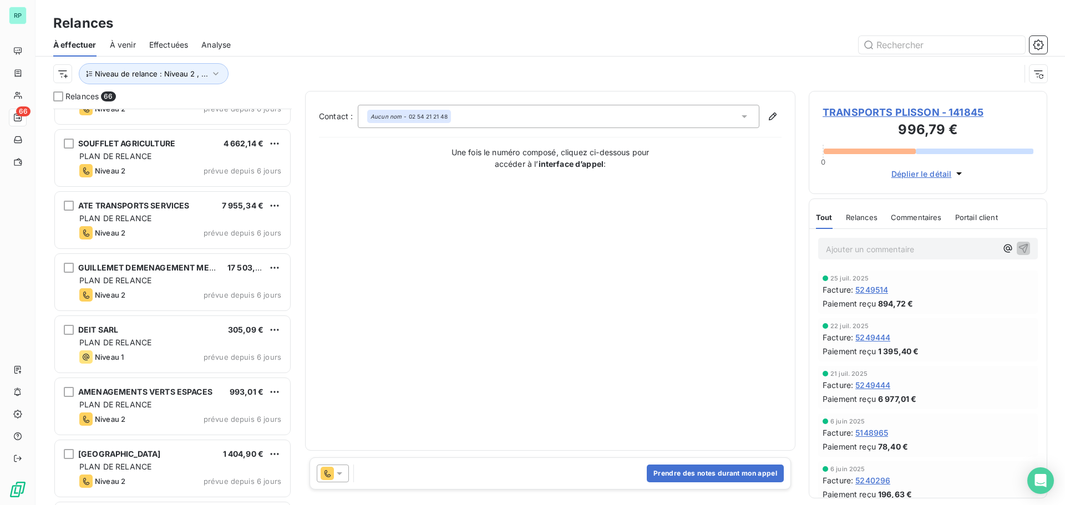
scroll to position [1554, 0]
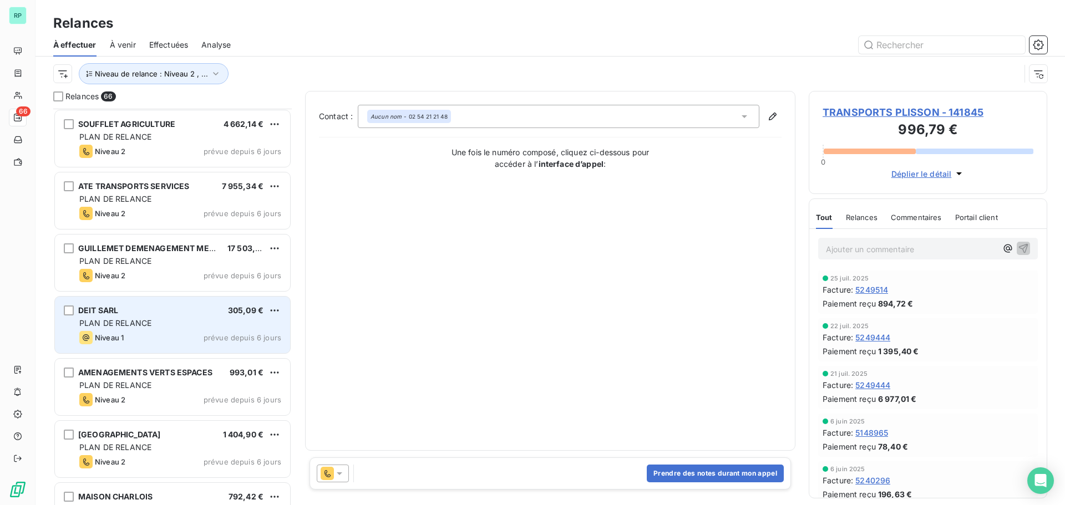
click at [133, 313] on div "DEIT SARL 305,09 €" at bounding box center [180, 311] width 202 height 10
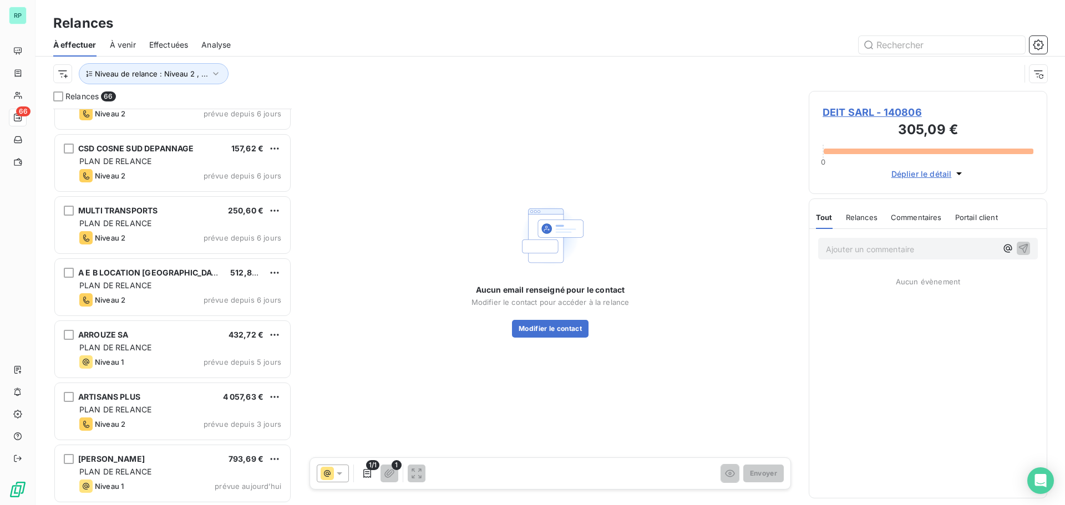
scroll to position [3705, 0]
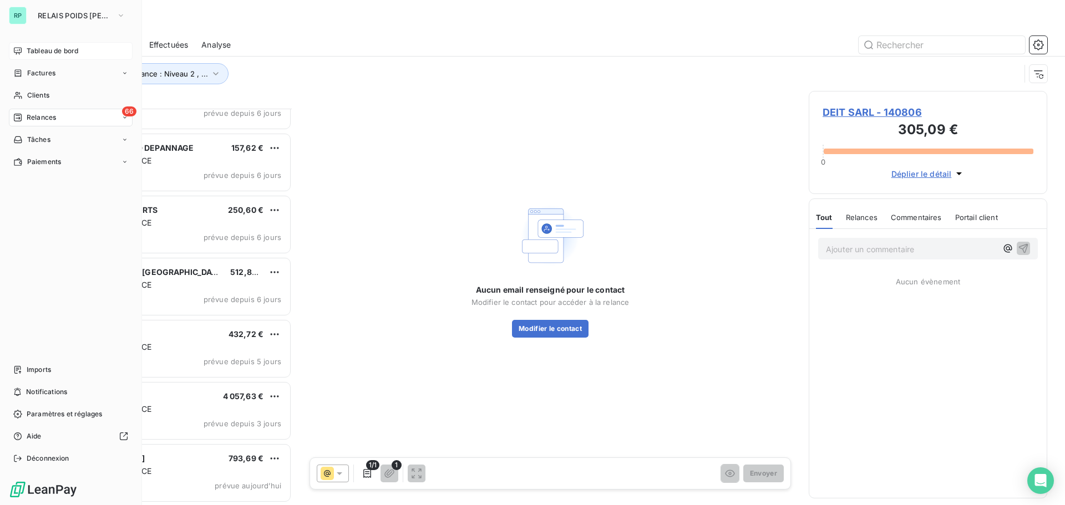
click at [54, 49] on span "Tableau de bord" at bounding box center [53, 51] width 52 height 10
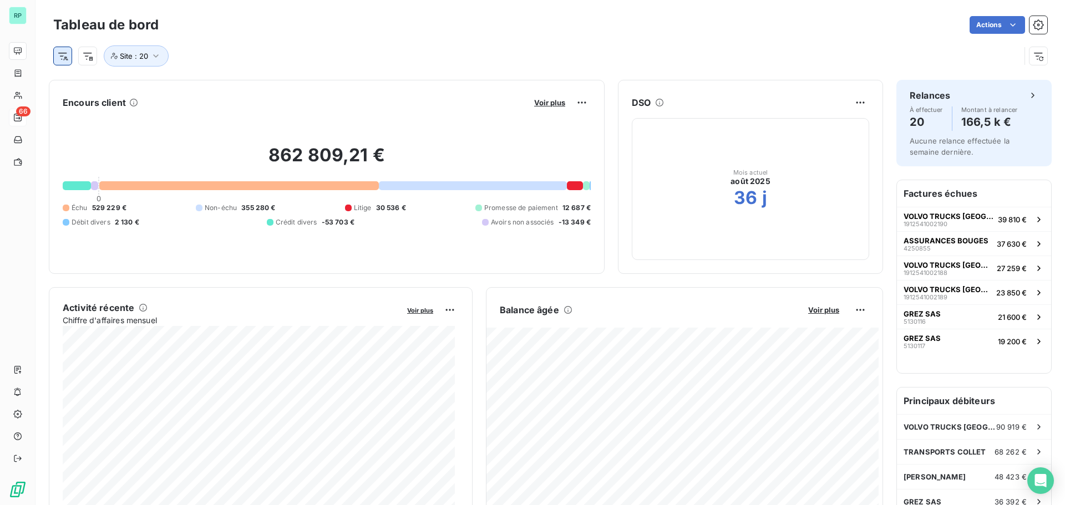
click at [57, 54] on html "RP 66 Tableau de bord Actions Site : 20 Encours client Voir plus 862 809,21 € 0…" at bounding box center [532, 252] width 1065 height 505
click at [90, 163] on div "Site" at bounding box center [135, 159] width 154 height 18
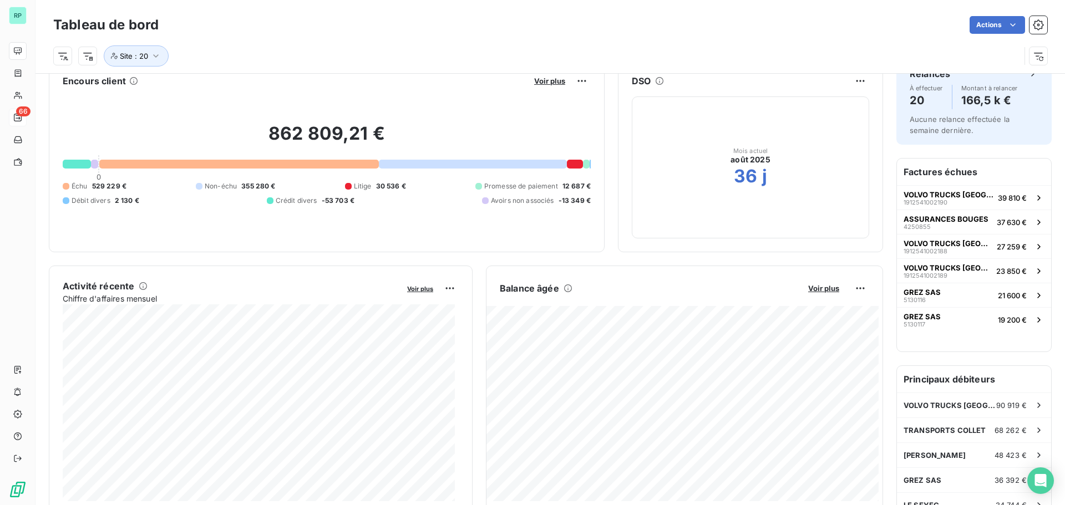
scroll to position [21, 0]
click at [158, 54] on icon "button" at bounding box center [155, 55] width 11 height 11
click at [295, 39] on div "Site : 20" at bounding box center [550, 52] width 994 height 30
click at [65, 57] on html "RP 66 Tableau de bord Actions Site : 20 Encours client Voir plus 862 809,21 € 0…" at bounding box center [532, 252] width 1065 height 505
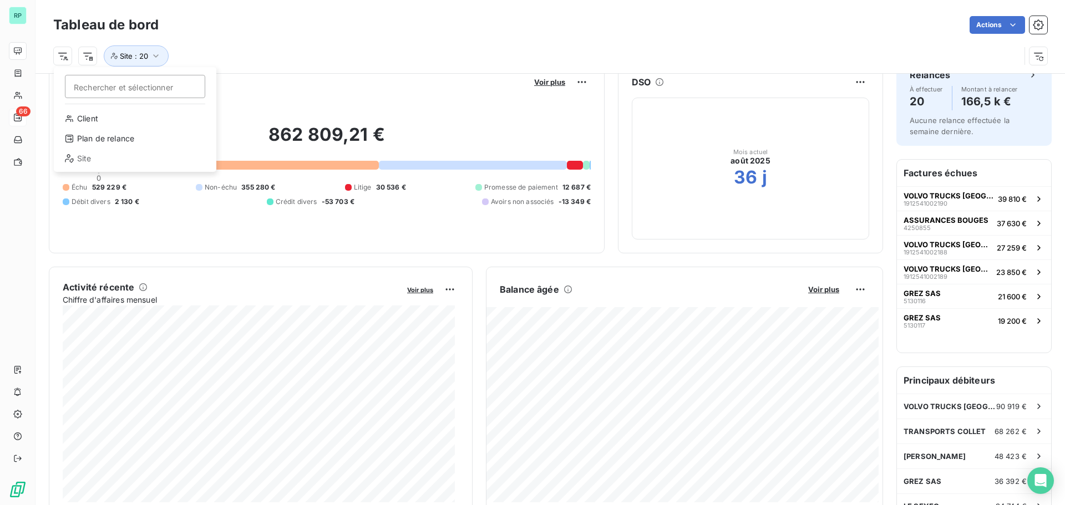
click at [85, 159] on div "Site" at bounding box center [135, 159] width 154 height 18
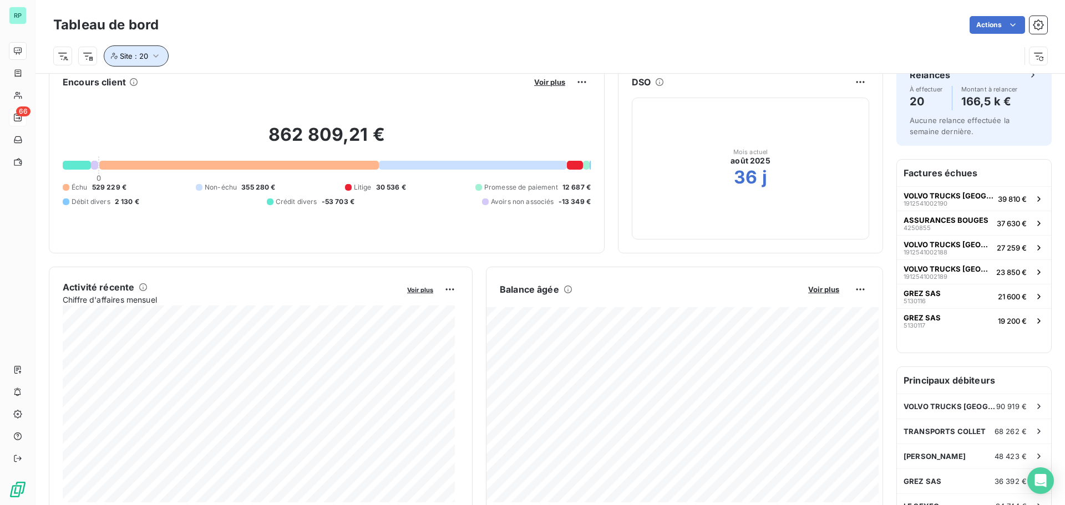
click at [144, 52] on span "Site : 20" at bounding box center [134, 56] width 28 height 9
click at [300, 36] on div "Tableau de bord Actions" at bounding box center [550, 24] width 994 height 23
click at [823, 283] on div "Balance âgée Voir plus" at bounding box center [685, 290] width 396 height 18
click at [824, 287] on span "Voir plus" at bounding box center [823, 289] width 31 height 9
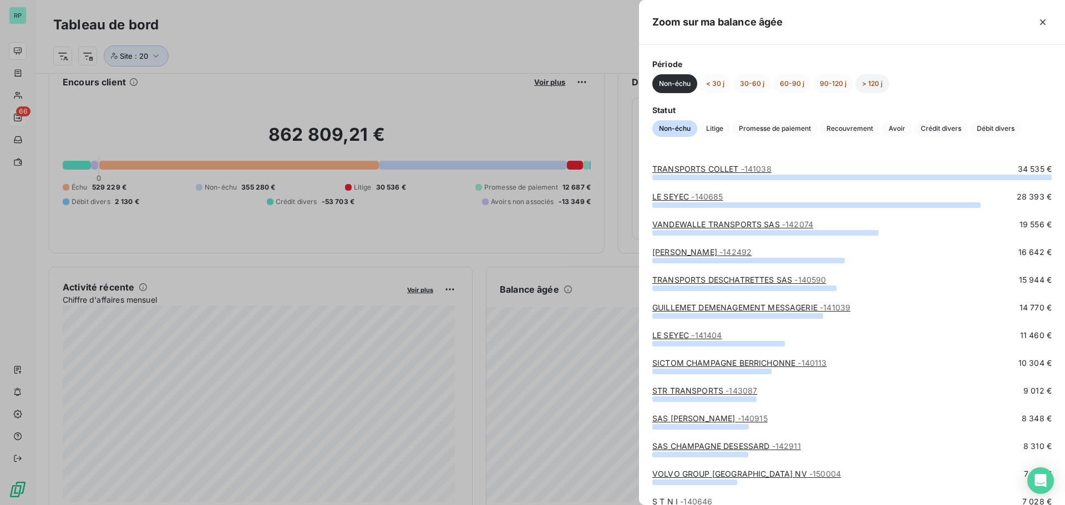
click at [873, 81] on button "> 120 j" at bounding box center [873, 83] width 34 height 19
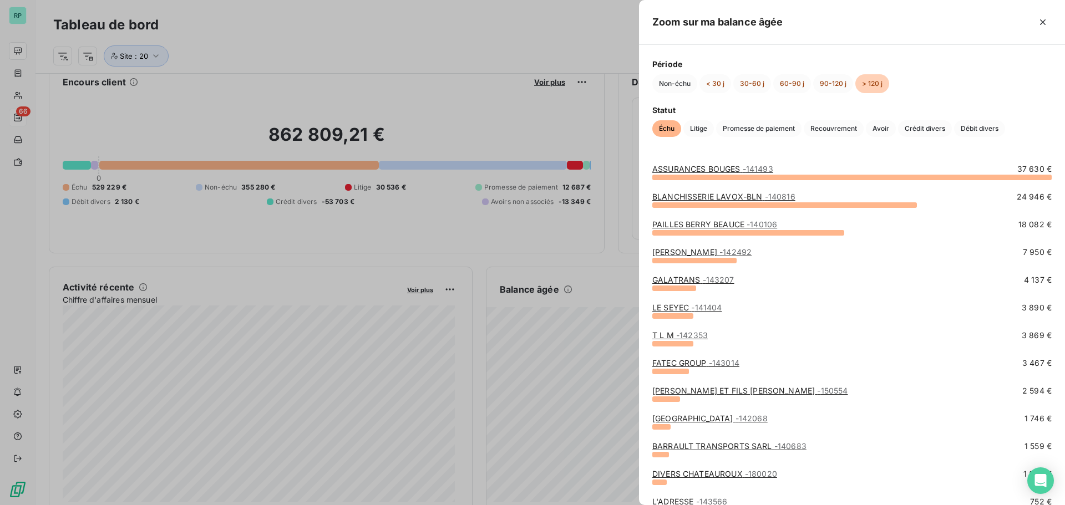
click at [408, 43] on div at bounding box center [532, 252] width 1065 height 505
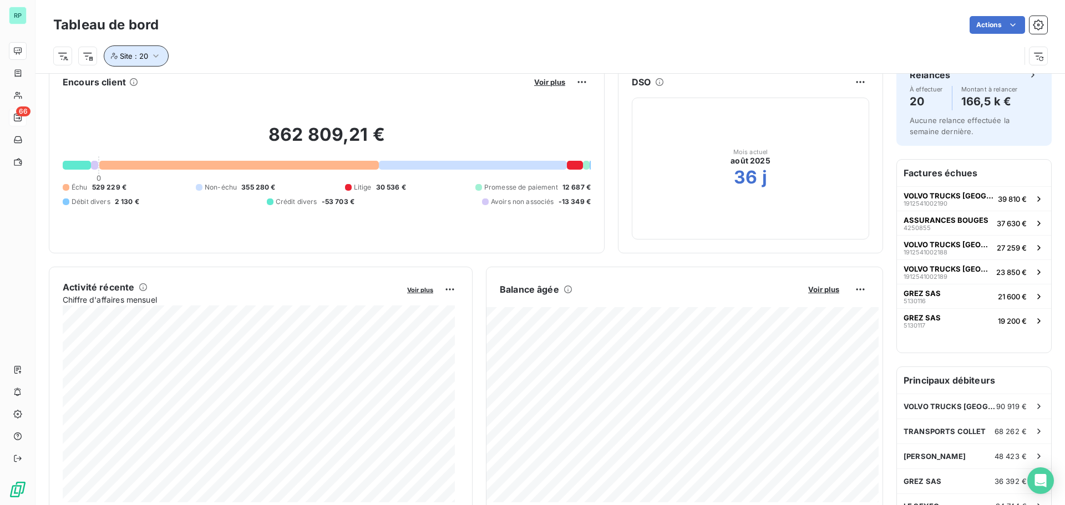
click at [132, 53] on span "Site : 20" at bounding box center [134, 56] width 28 height 9
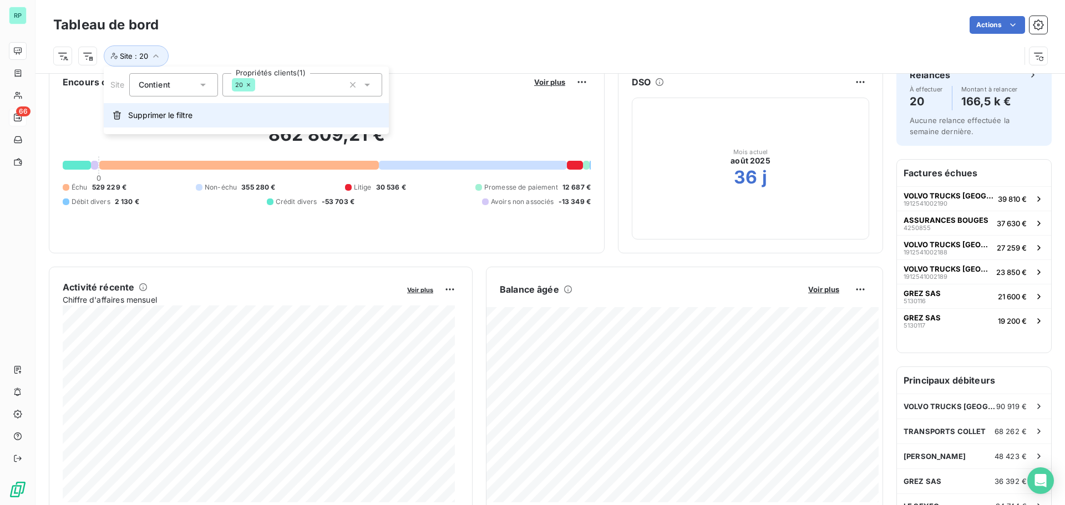
click at [148, 116] on span "Supprimer le filtre" at bounding box center [160, 115] width 64 height 11
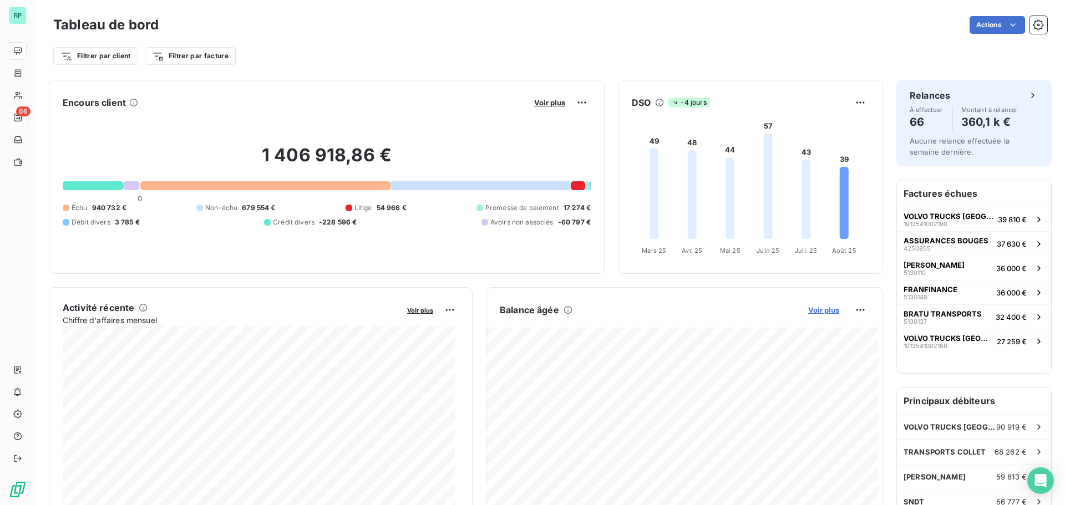
click at [817, 310] on span "Voir plus" at bounding box center [823, 310] width 31 height 9
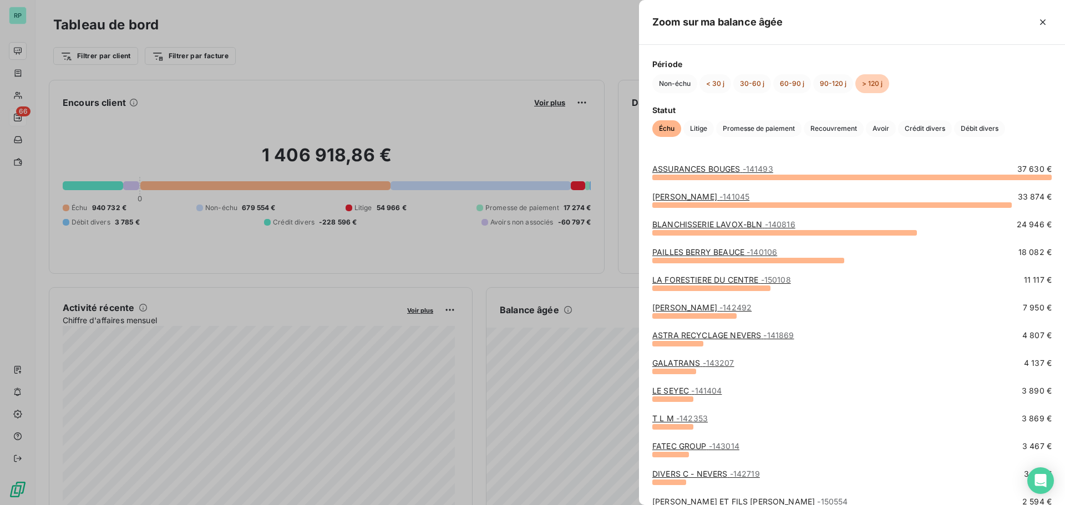
click at [357, 38] on div at bounding box center [532, 252] width 1065 height 505
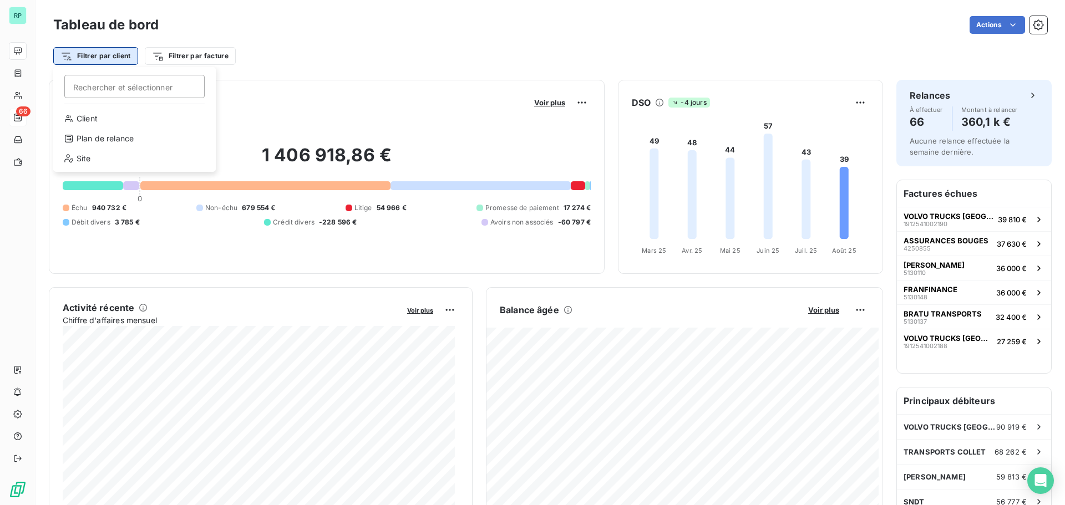
click at [113, 57] on html "RP 66 Tableau de bord Actions Filtrer par client [PERSON_NAME] et sélectionner …" at bounding box center [532, 252] width 1065 height 505
click at [89, 159] on div "Site" at bounding box center [135, 159] width 154 height 18
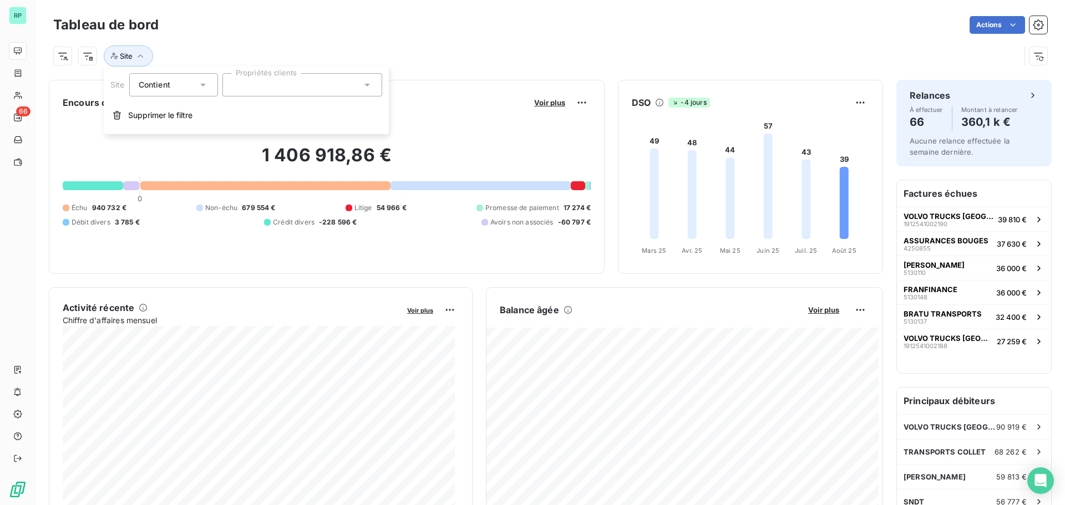
click at [292, 87] on div at bounding box center [302, 84] width 160 height 23
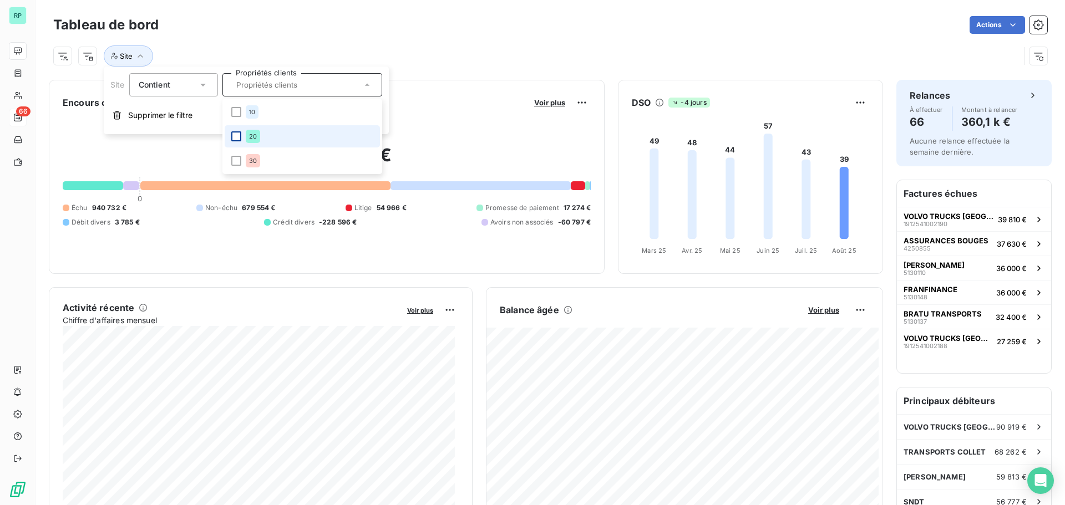
click at [235, 134] on div at bounding box center [236, 136] width 10 height 10
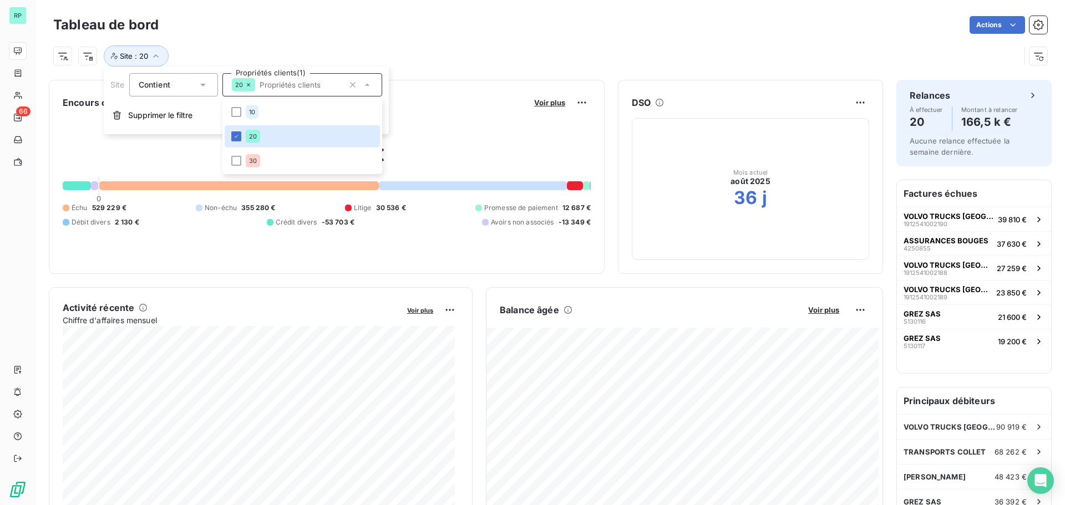
click at [430, 39] on div "Site : 20" at bounding box center [550, 52] width 994 height 30
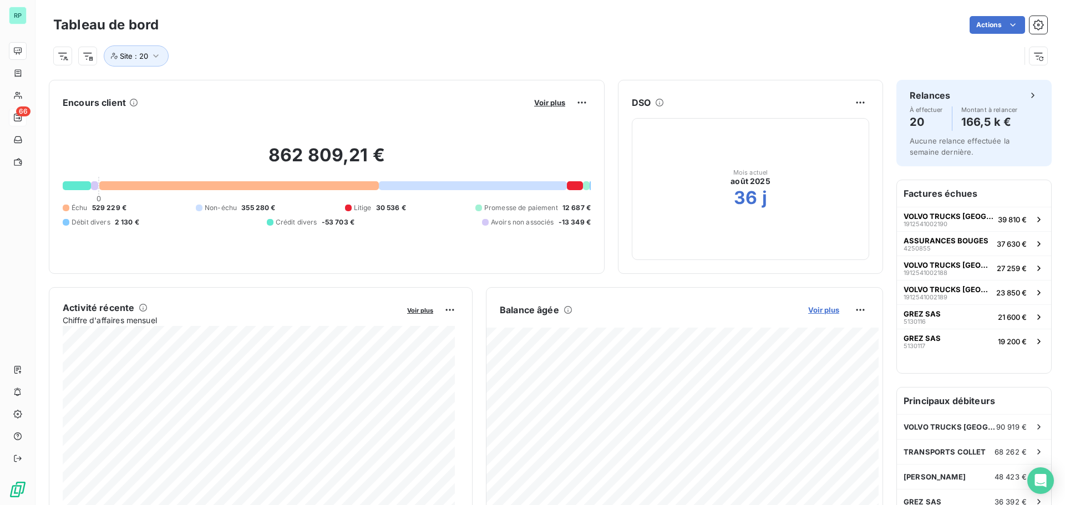
click at [814, 308] on span "Voir plus" at bounding box center [823, 310] width 31 height 9
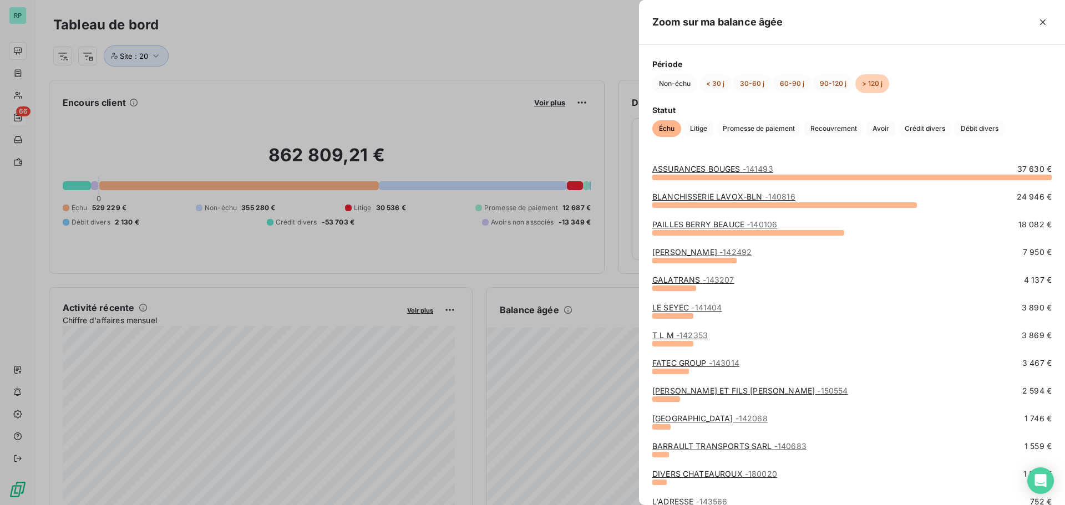
click at [65, 54] on div at bounding box center [532, 252] width 1065 height 505
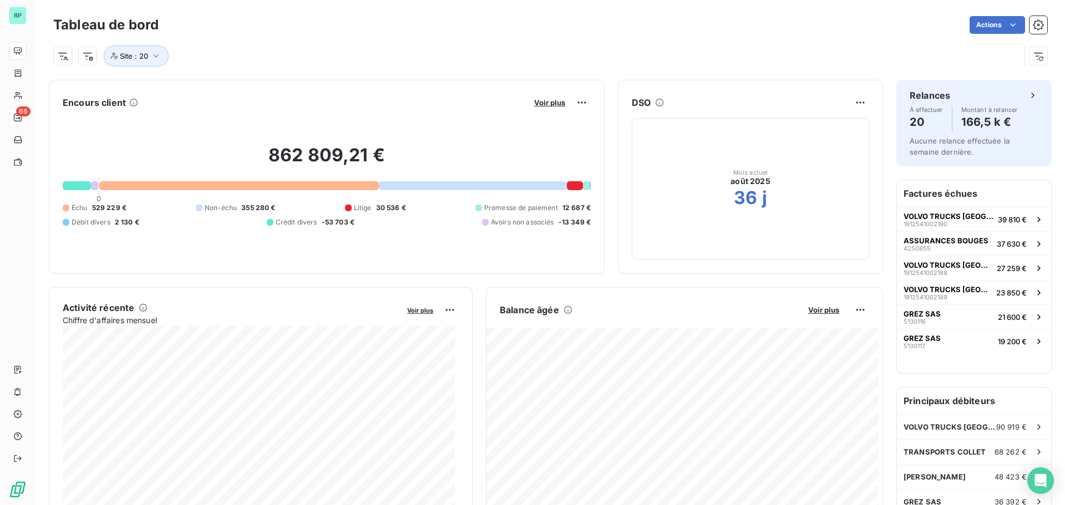
click at [65, 54] on html "RP 66 Tableau de bord Actions Site : 20 Encours client Voir plus 862 809,21 € 0…" at bounding box center [532, 252] width 1065 height 505
click at [811, 307] on html "RP 66 Tableau de bord Actions Rechercher et sélectionner Client Plan de relance…" at bounding box center [532, 252] width 1065 height 505
click at [813, 312] on span "Voir plus" at bounding box center [823, 310] width 31 height 9
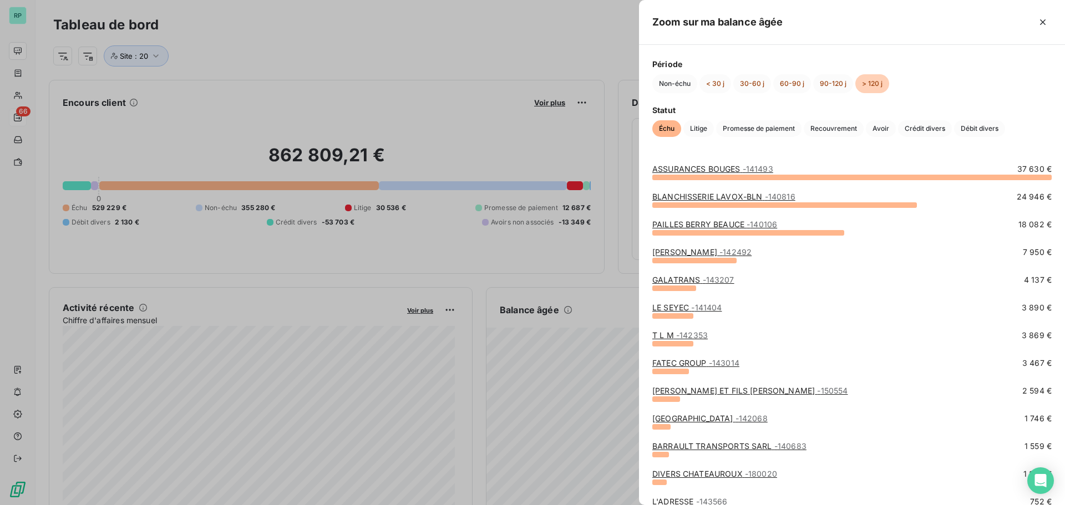
click at [324, 103] on div at bounding box center [532, 252] width 1065 height 505
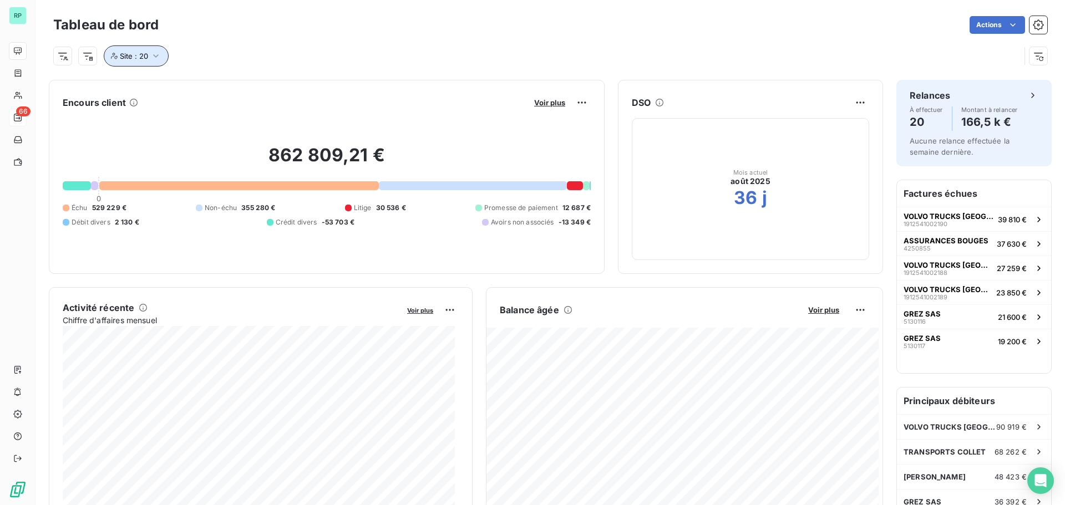
click at [153, 52] on icon "button" at bounding box center [155, 55] width 11 height 11
click at [246, 83] on icon at bounding box center [248, 85] width 7 height 7
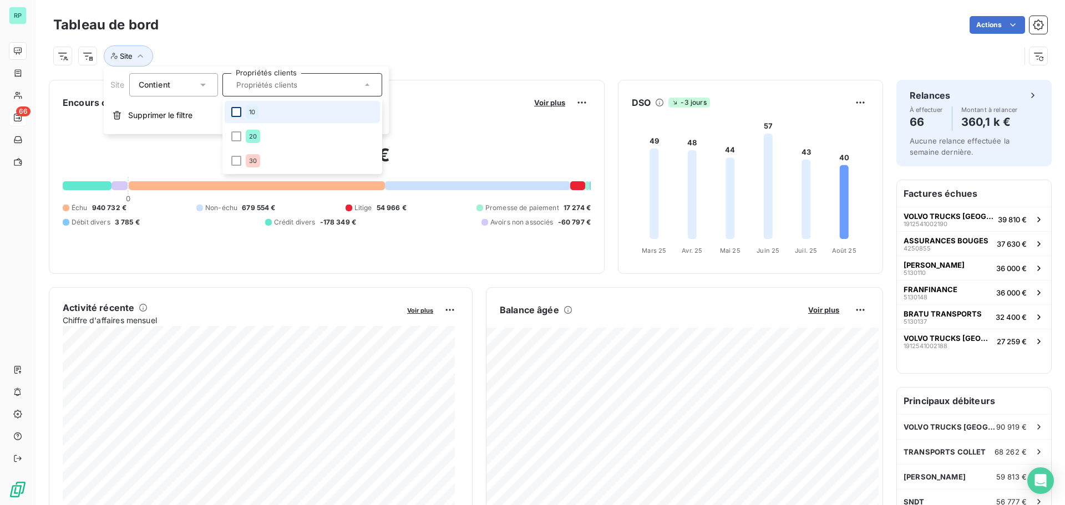
click at [237, 109] on div at bounding box center [236, 112] width 10 height 10
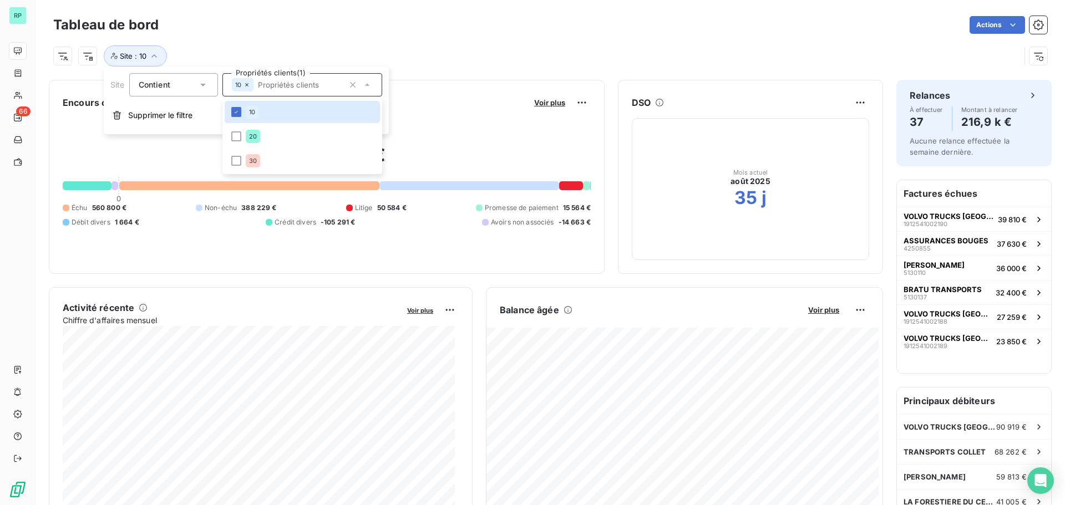
click at [746, 71] on div "Tableau de bord Actions Site : 10" at bounding box center [551, 36] width 1030 height 73
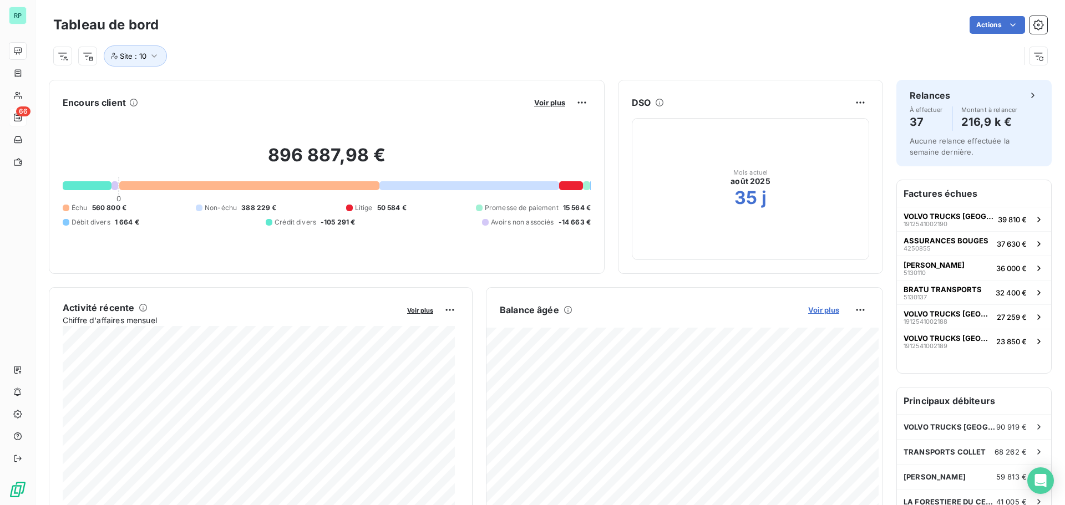
click at [821, 313] on span "Voir plus" at bounding box center [823, 310] width 31 height 9
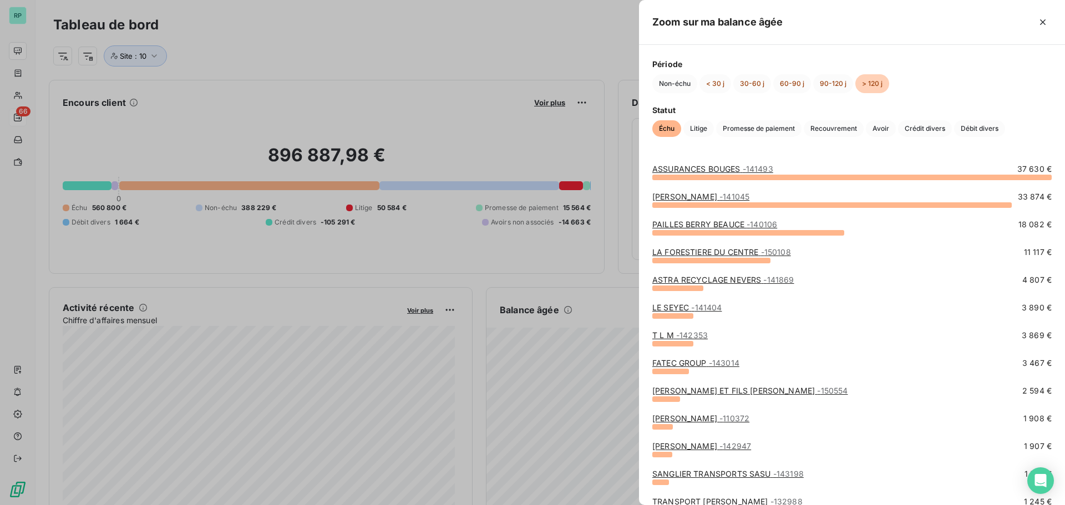
drag, startPoint x: 398, startPoint y: 36, endPoint x: 259, endPoint y: 50, distance: 140.6
click at [381, 39] on div at bounding box center [532, 252] width 1065 height 505
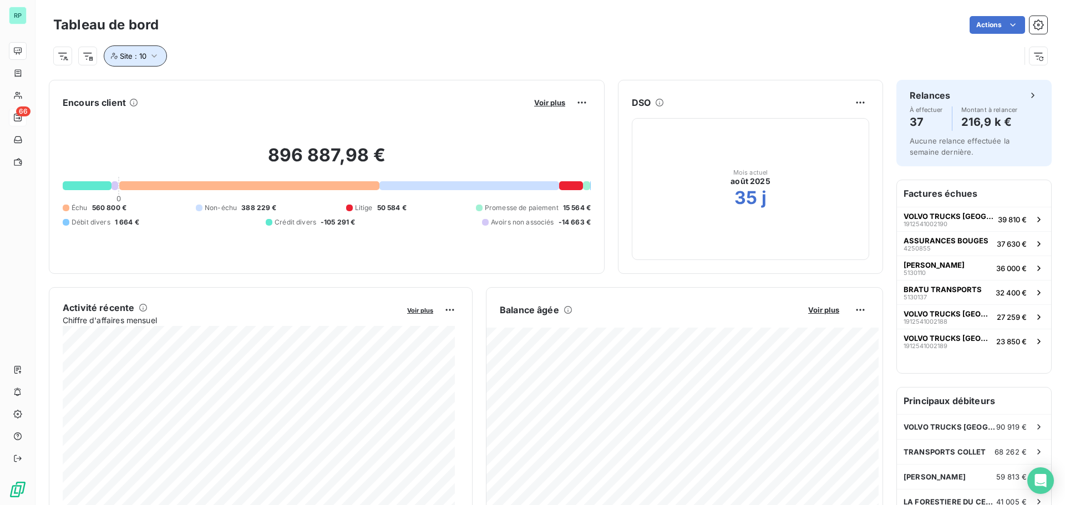
click at [156, 52] on icon "button" at bounding box center [154, 55] width 11 height 11
click at [244, 82] on icon at bounding box center [247, 85] width 7 height 7
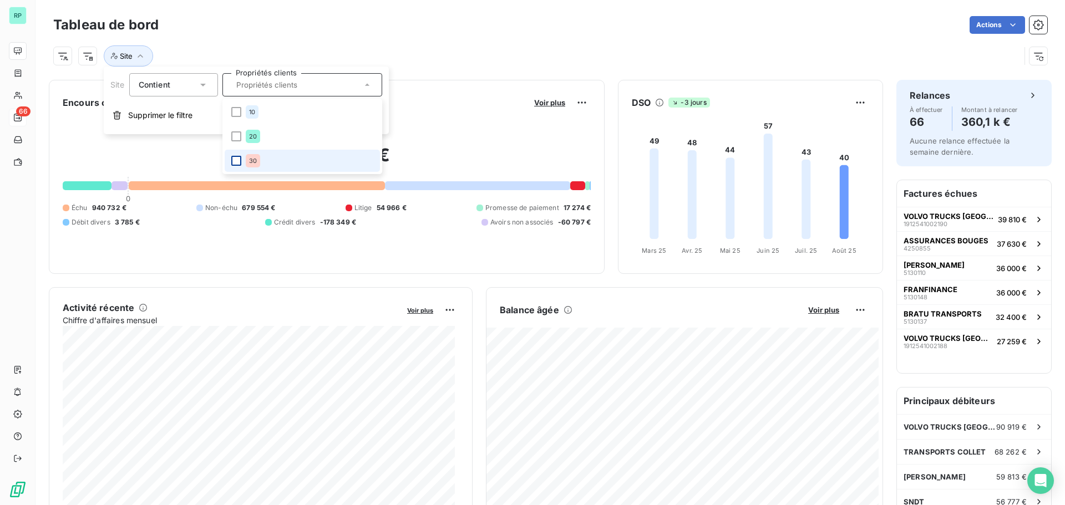
click at [235, 161] on div at bounding box center [236, 161] width 10 height 10
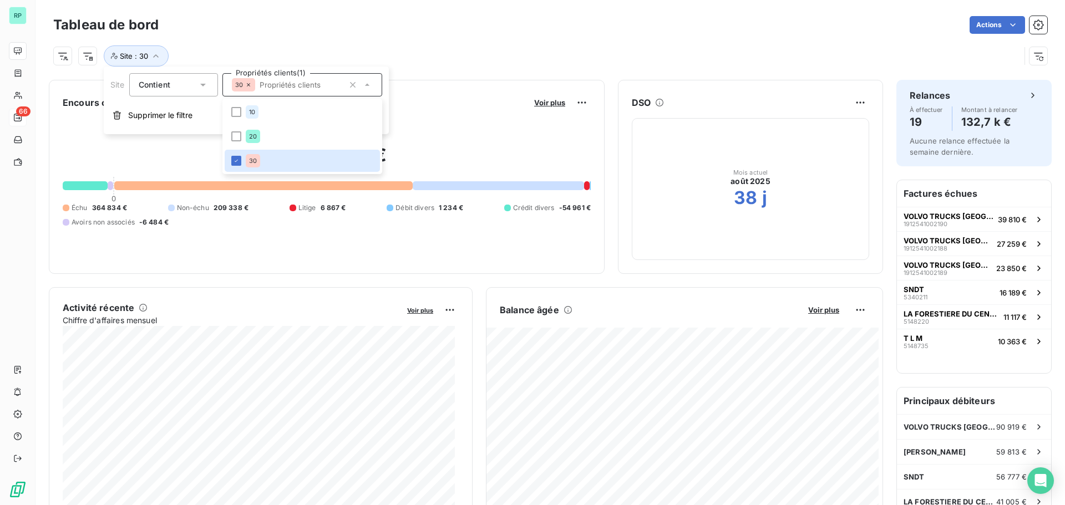
click at [516, 60] on div "Site : 30" at bounding box center [536, 55] width 967 height 21
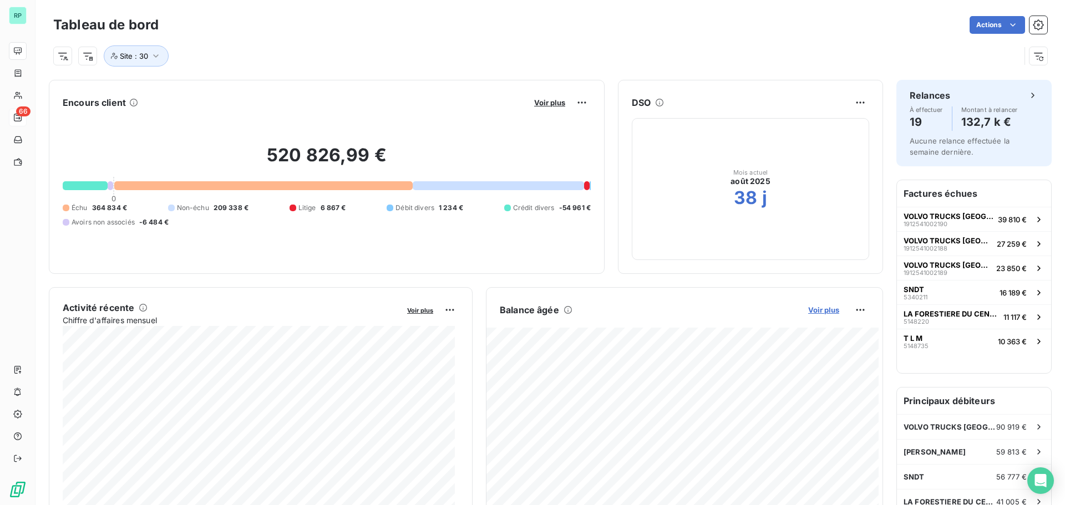
click at [814, 311] on span "Voir plus" at bounding box center [823, 310] width 31 height 9
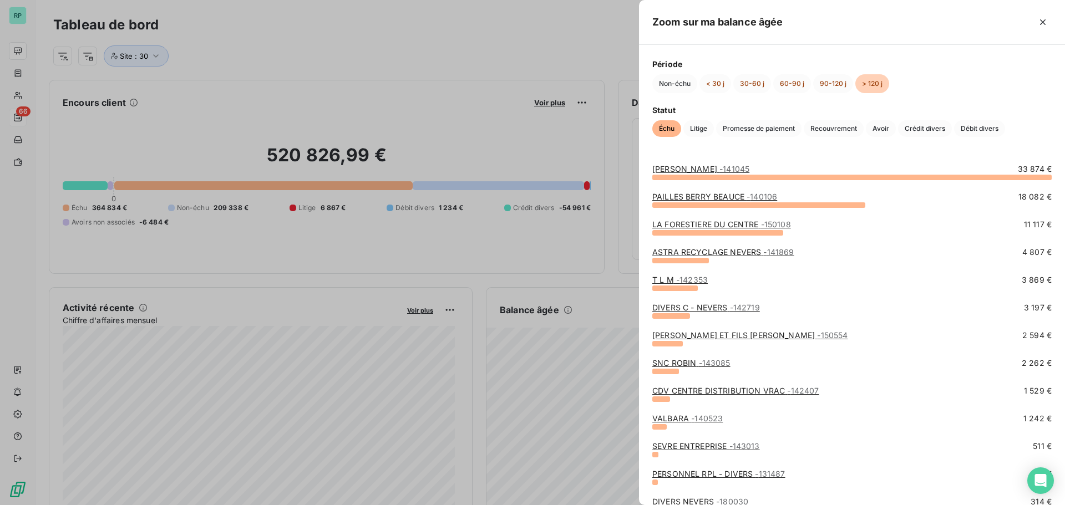
click at [436, 30] on div at bounding box center [532, 252] width 1065 height 505
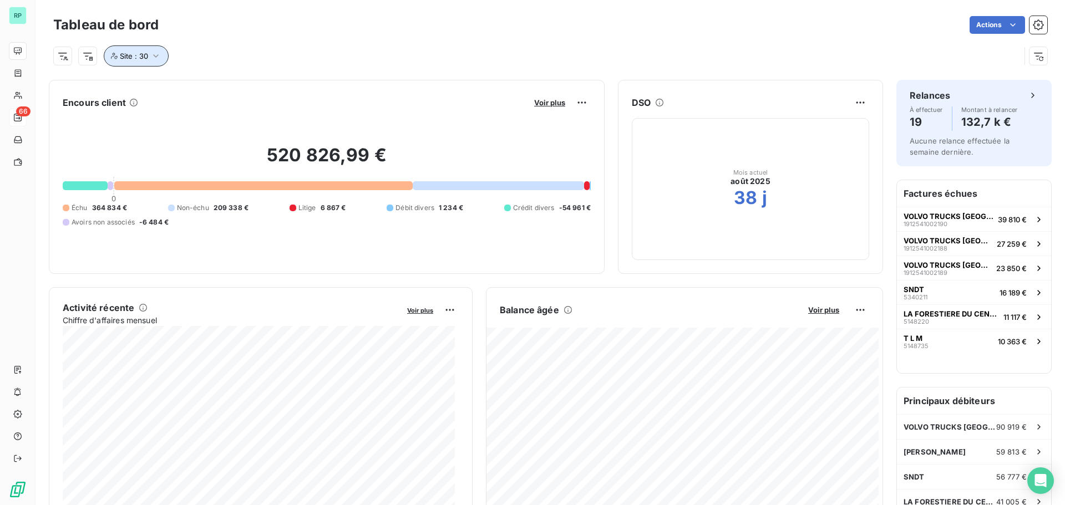
click at [159, 49] on button "Site : 30" at bounding box center [136, 55] width 65 height 21
click at [254, 86] on div "30" at bounding box center [243, 84] width 23 height 13
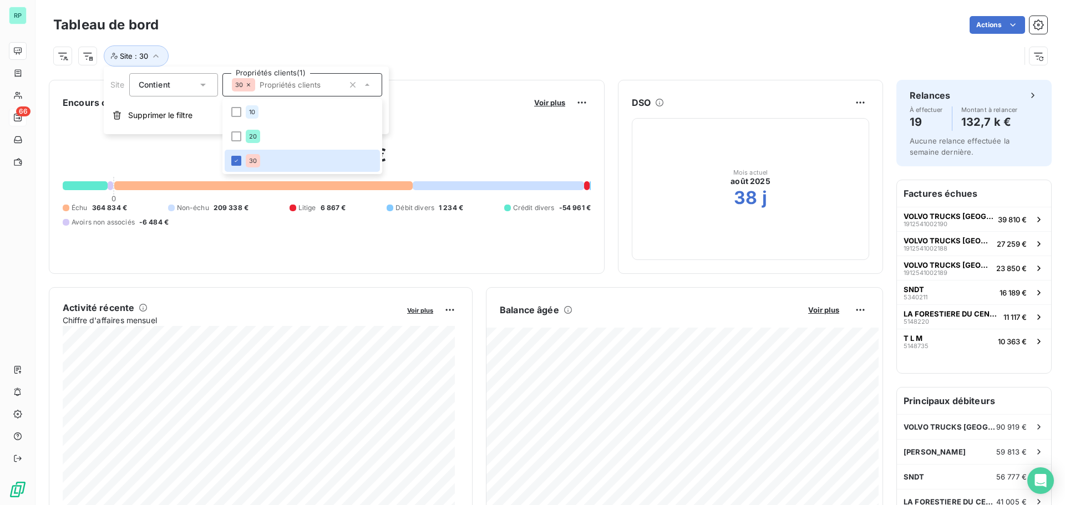
click at [252, 84] on div "30" at bounding box center [243, 84] width 23 height 13
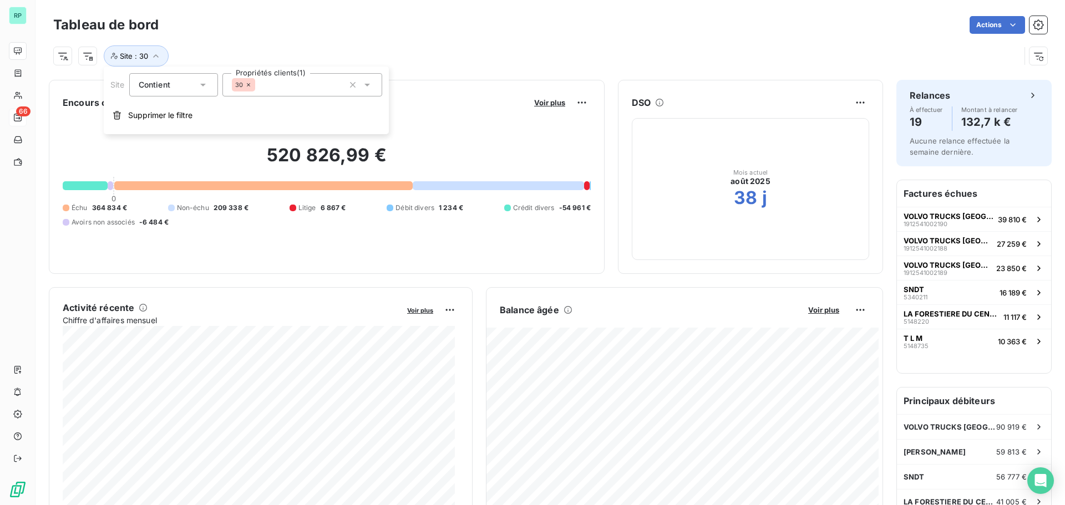
click at [249, 84] on icon at bounding box center [248, 85] width 7 height 7
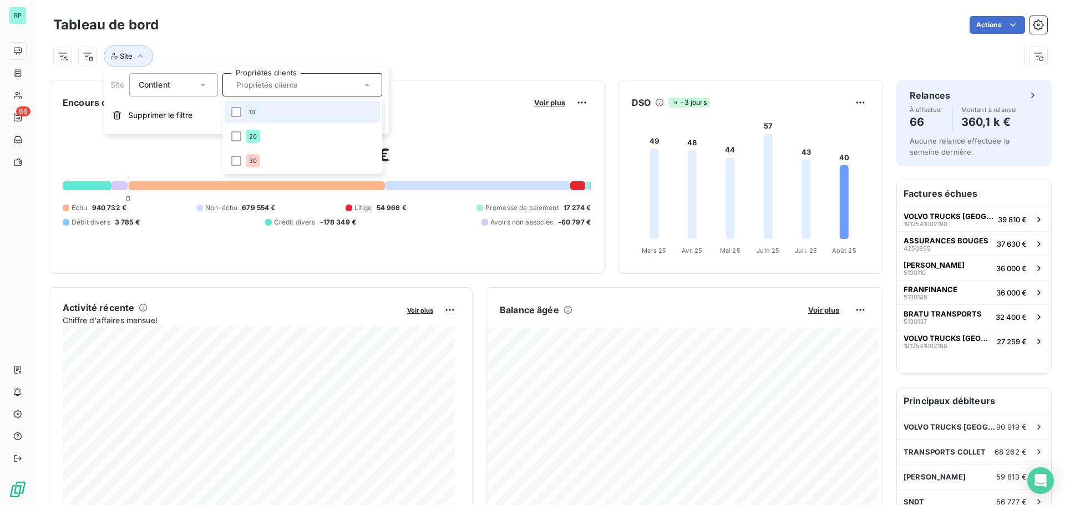
click at [317, 38] on div "Site" at bounding box center [550, 52] width 994 height 30
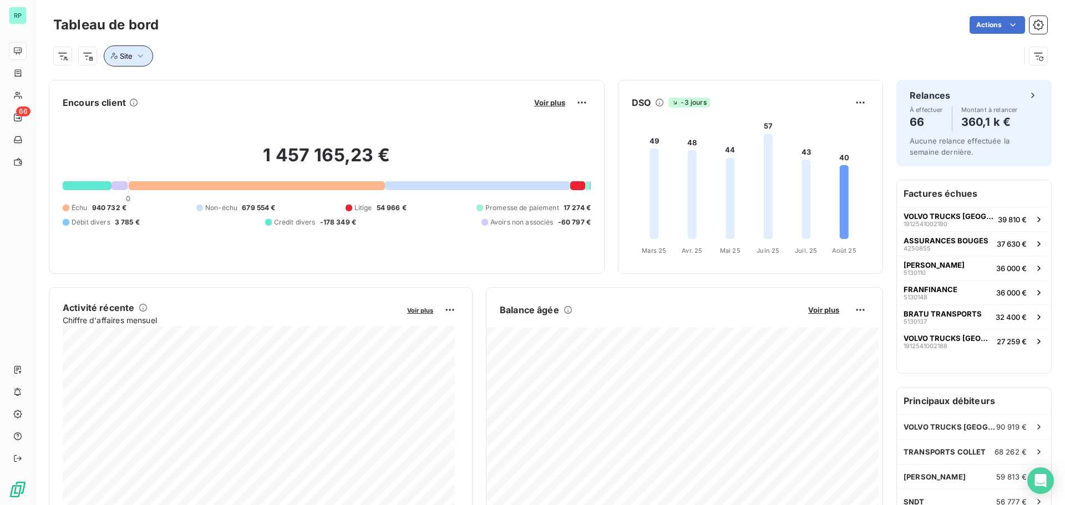
click at [142, 53] on icon "button" at bounding box center [140, 55] width 11 height 11
click at [258, 81] on div at bounding box center [302, 84] width 160 height 23
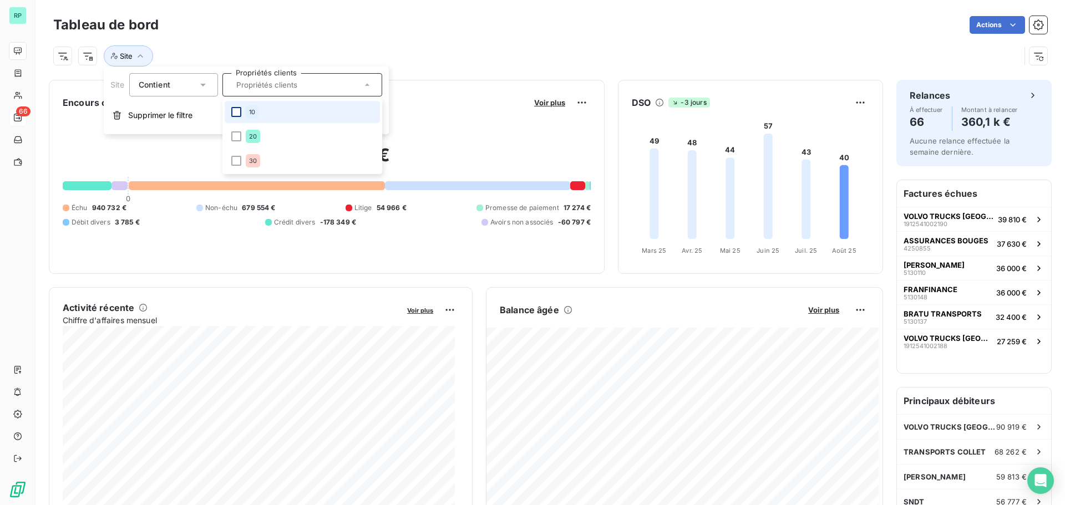
click at [236, 112] on div at bounding box center [236, 112] width 10 height 10
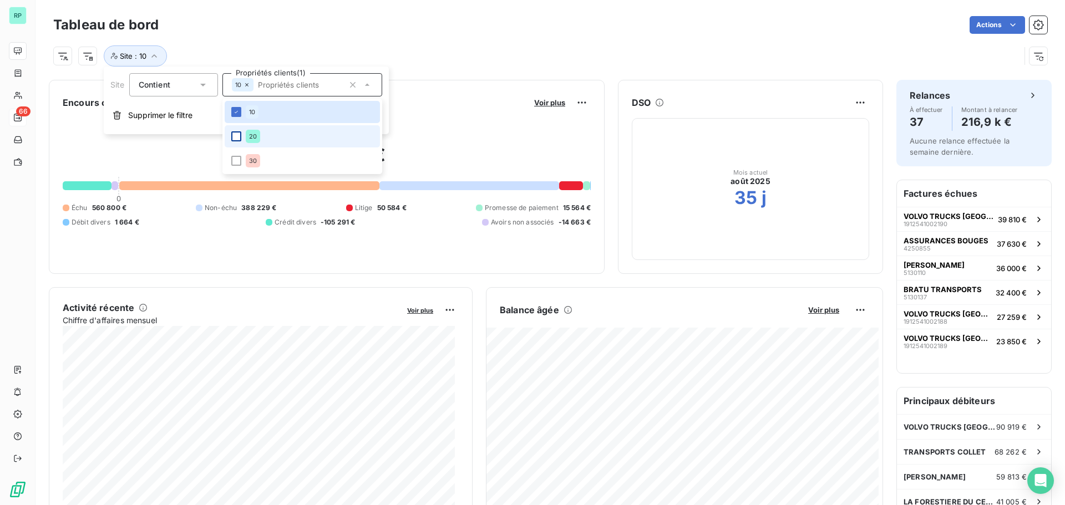
click at [239, 139] on div at bounding box center [236, 136] width 10 height 10
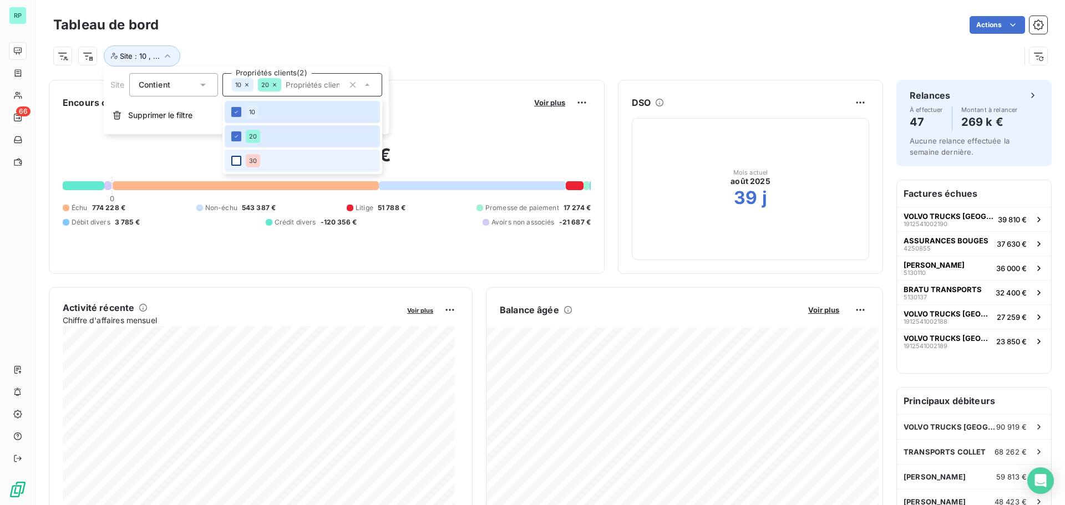
click at [236, 156] on li "30" at bounding box center [302, 161] width 155 height 22
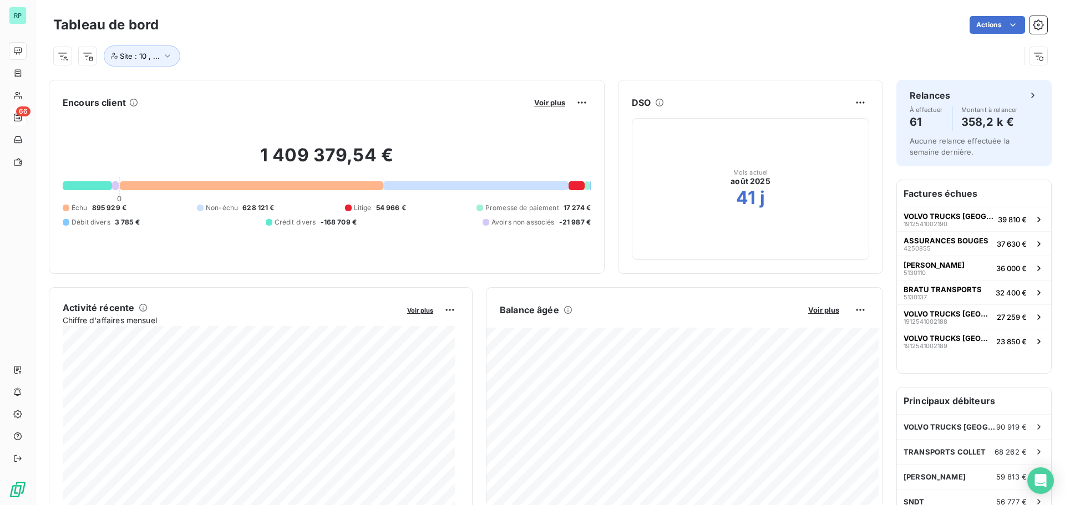
click at [414, 37] on div "Site : 10 , ..." at bounding box center [550, 52] width 994 height 30
click at [169, 54] on icon "button" at bounding box center [167, 55] width 11 height 11
click at [505, 53] on div "Site : 10 , ..." at bounding box center [536, 55] width 967 height 21
click at [168, 55] on icon "button" at bounding box center [168, 55] width 6 height 3
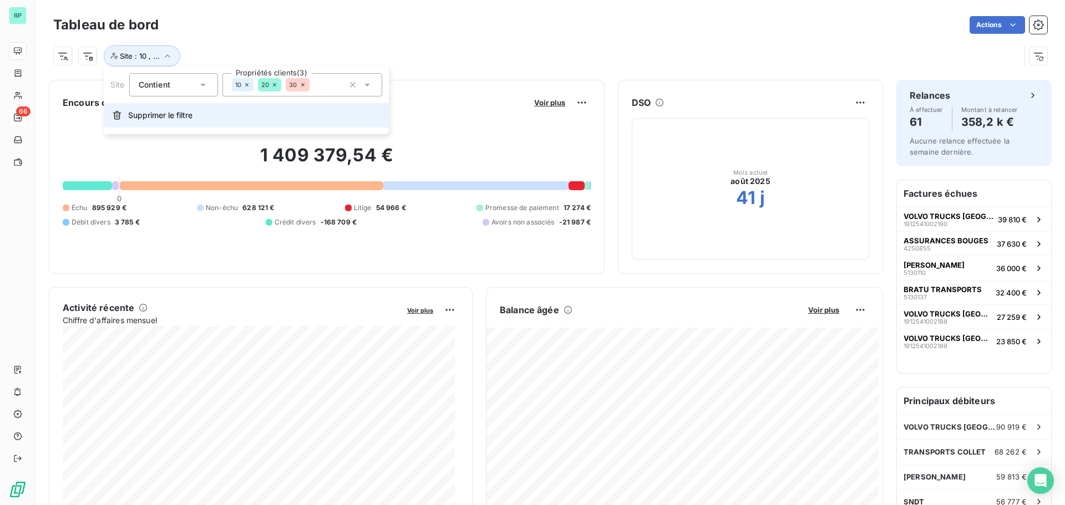
click at [148, 113] on span "Supprimer le filtre" at bounding box center [160, 115] width 64 height 11
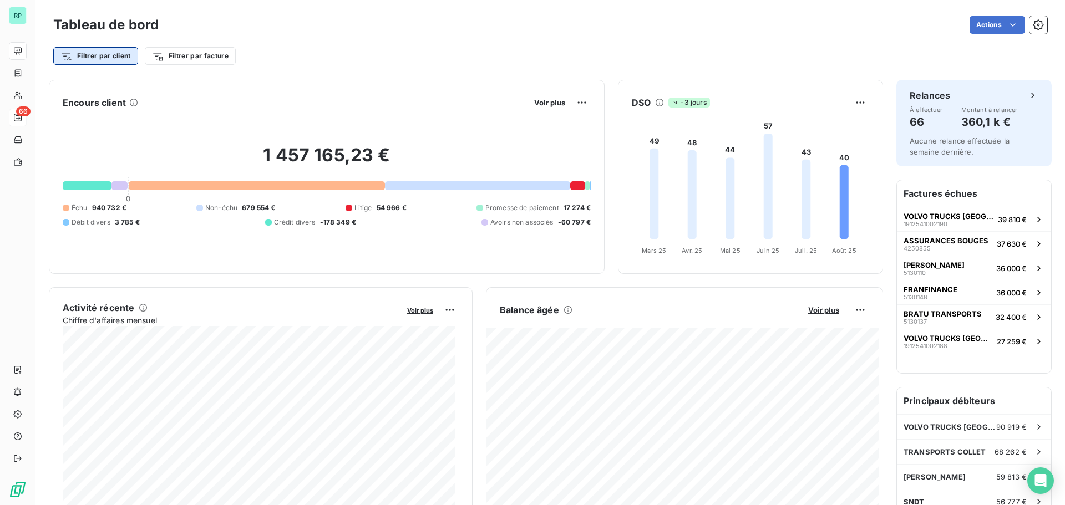
click at [121, 54] on html "RP 66 Tableau de bord Actions Filtrer par client Filtrer par facture Encours cl…" at bounding box center [532, 252] width 1065 height 505
click at [124, 55] on html "RP 66 Tableau de bord Actions Filtrer par client Filtrer par facture Encours cl…" at bounding box center [532, 252] width 1065 height 505
click at [389, 52] on html "RP 66 Tableau de bord Actions Filtrer par client [PERSON_NAME] et sélectionner …" at bounding box center [532, 252] width 1065 height 505
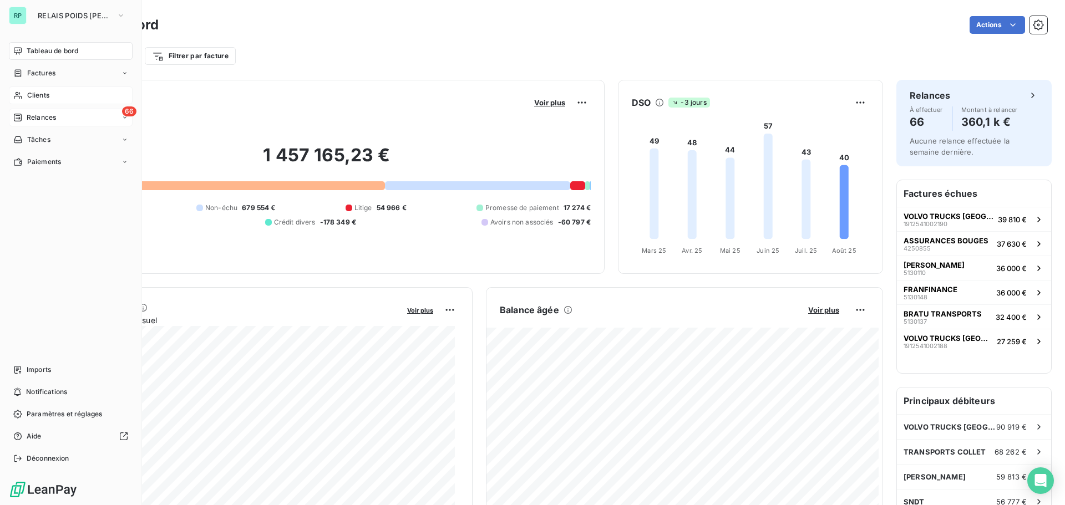
click at [47, 94] on span "Clients" at bounding box center [38, 95] width 22 height 10
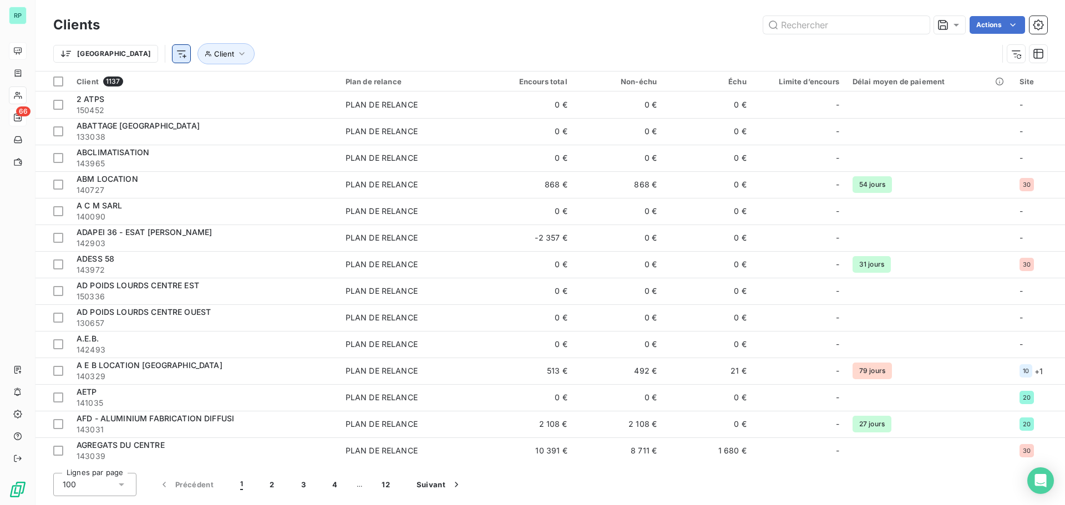
click at [124, 51] on html "RP 66 Clients Actions Trier Client Client 1137 Plan de relance Encours total No…" at bounding box center [532, 252] width 1065 height 505
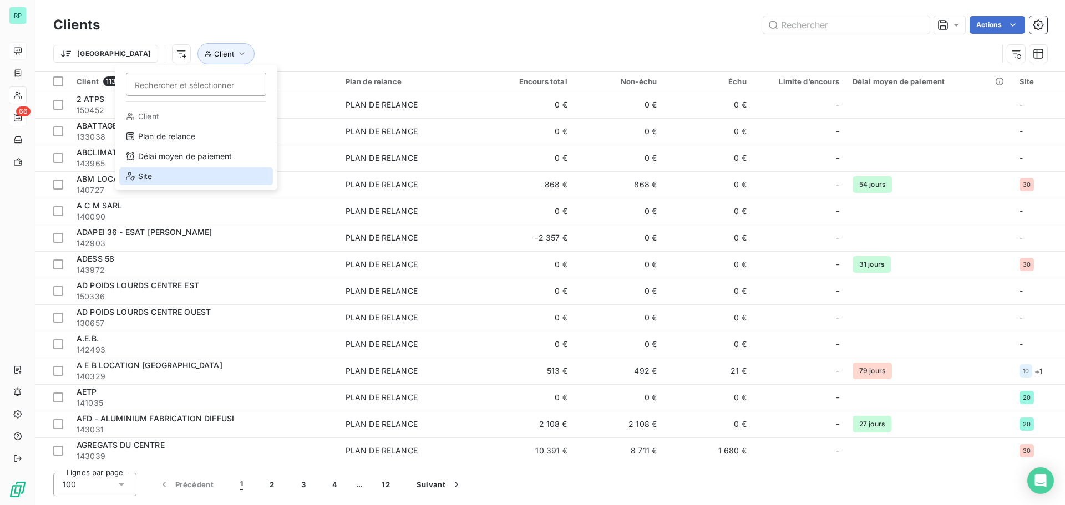
click at [156, 176] on div "Site" at bounding box center [196, 177] width 154 height 18
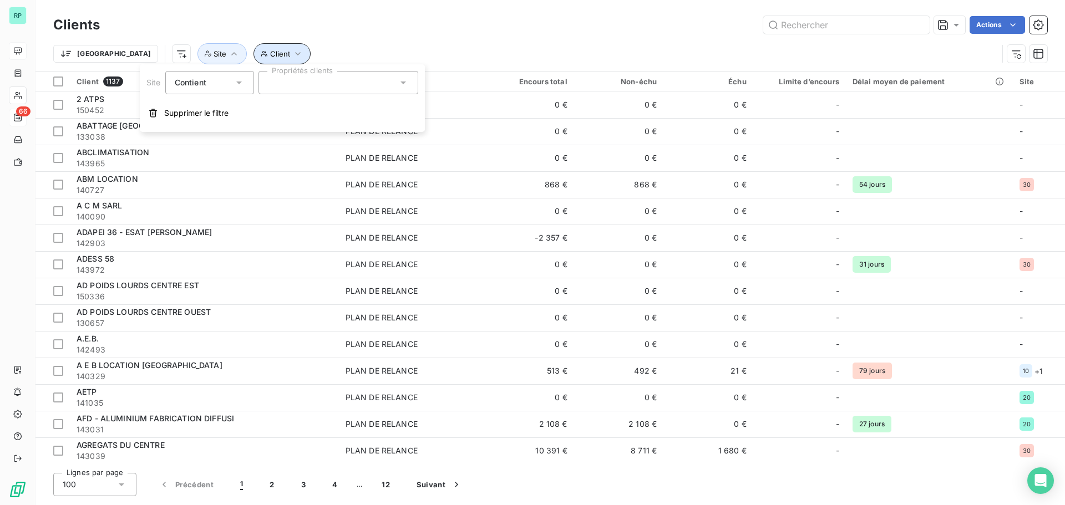
click at [292, 53] on icon "button" at bounding box center [297, 53] width 11 height 11
click at [445, 77] on div at bounding box center [401, 82] width 160 height 23
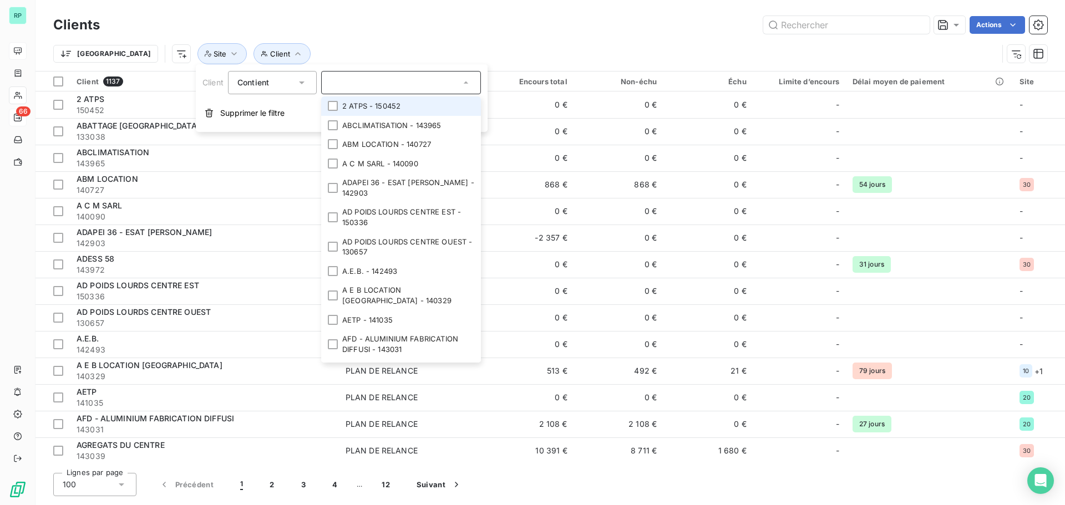
click at [456, 77] on div at bounding box center [401, 82] width 160 height 23
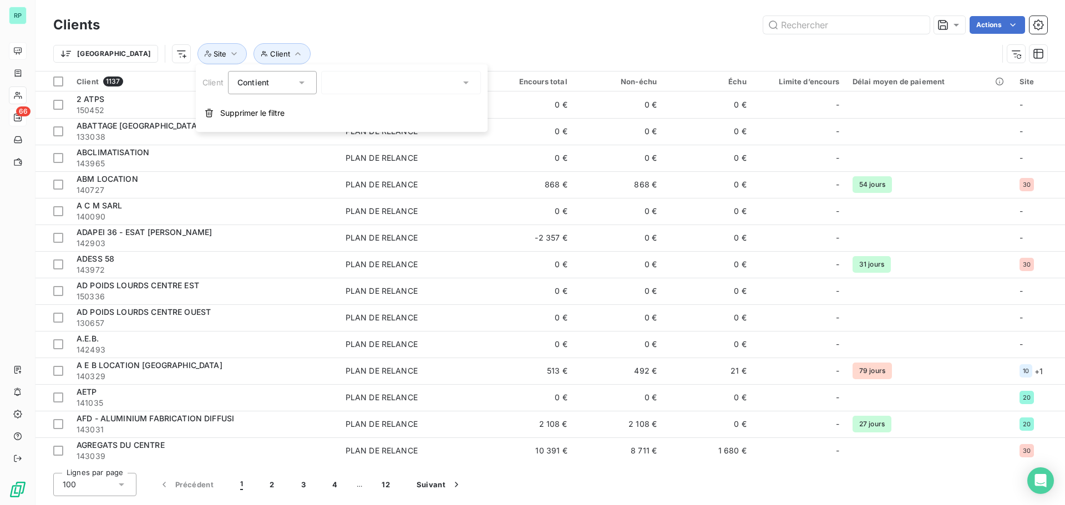
click at [333, 46] on div "Trier Client Site" at bounding box center [525, 53] width 945 height 21
click at [229, 51] on icon "button" at bounding box center [234, 53] width 11 height 11
click at [363, 82] on div at bounding box center [339, 82] width 160 height 23
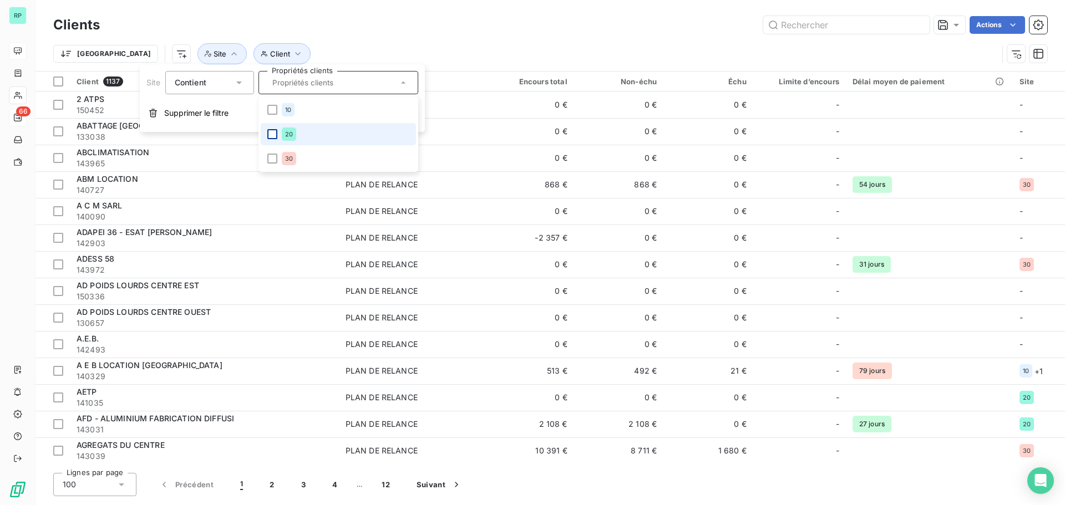
click at [272, 133] on div at bounding box center [272, 134] width 10 height 10
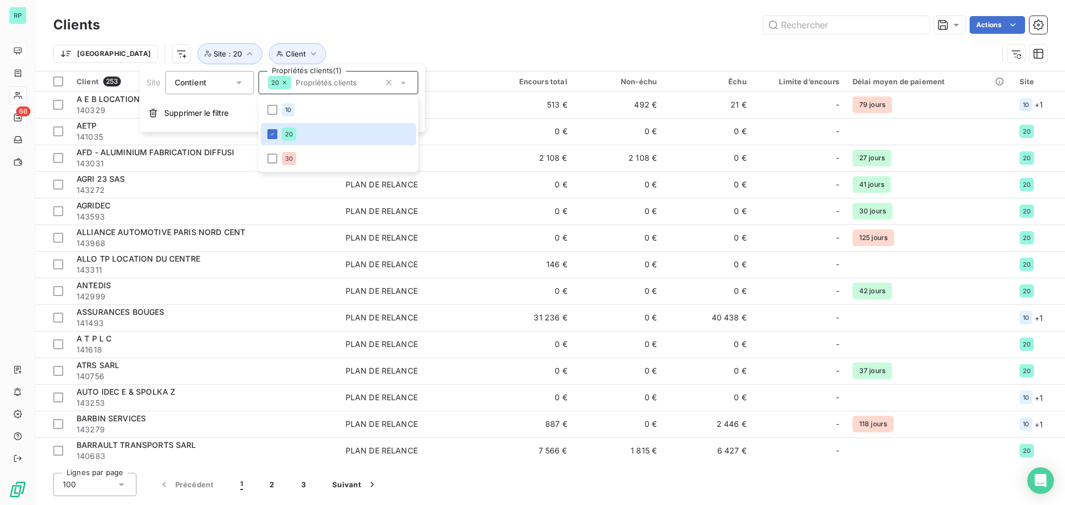
click at [317, 41] on div "Trier Client Site : 20" at bounding box center [550, 54] width 994 height 34
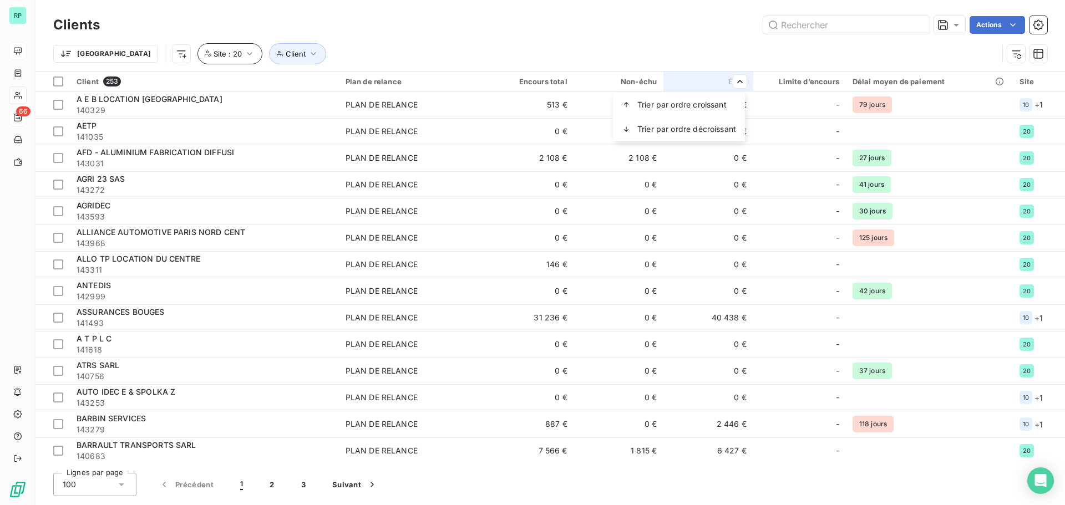
click at [190, 54] on html "RP 66 Clients Actions Trier Client Site : 20 Client 253 Plan de relance Encours…" at bounding box center [532, 252] width 1065 height 505
click at [244, 53] on icon "button" at bounding box center [249, 53] width 11 height 11
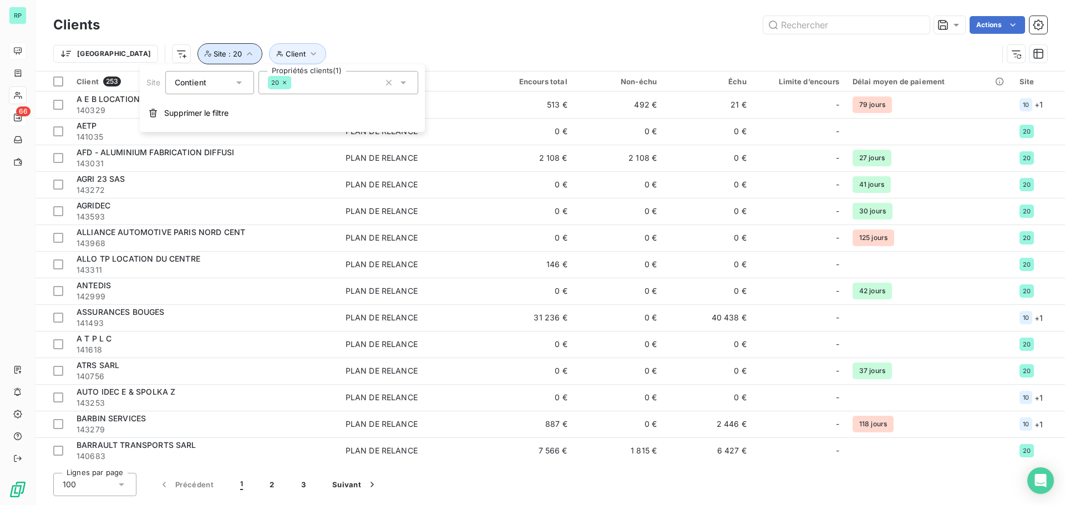
click at [247, 53] on icon "button" at bounding box center [250, 53] width 6 height 3
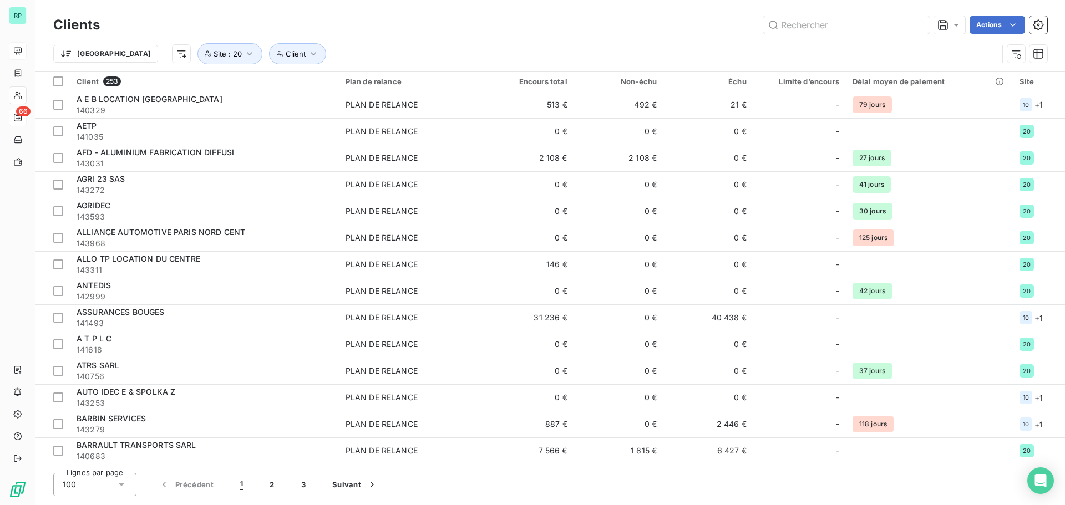
click at [642, 44] on div "Trier Client Site : 20" at bounding box center [525, 53] width 945 height 21
click at [244, 52] on icon "button" at bounding box center [249, 53] width 11 height 11
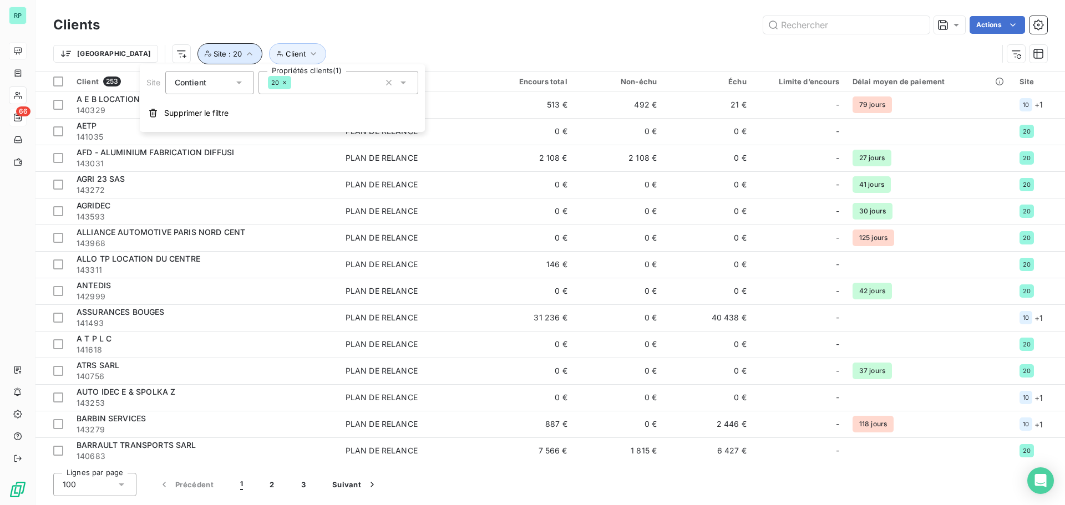
click at [244, 52] on icon "button" at bounding box center [249, 53] width 11 height 11
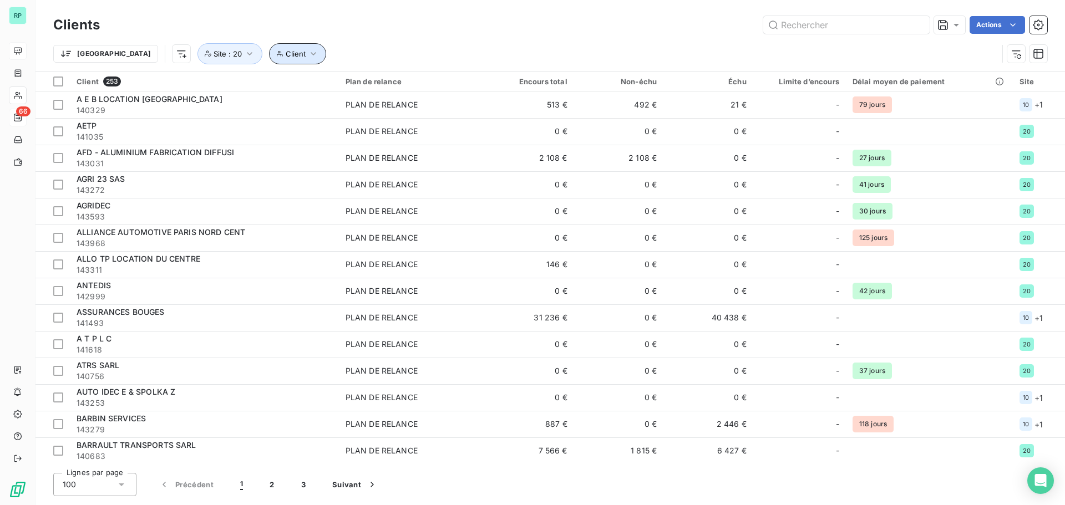
click at [269, 53] on button "Client" at bounding box center [297, 53] width 57 height 21
click at [308, 53] on icon "button" at bounding box center [313, 53] width 11 height 11
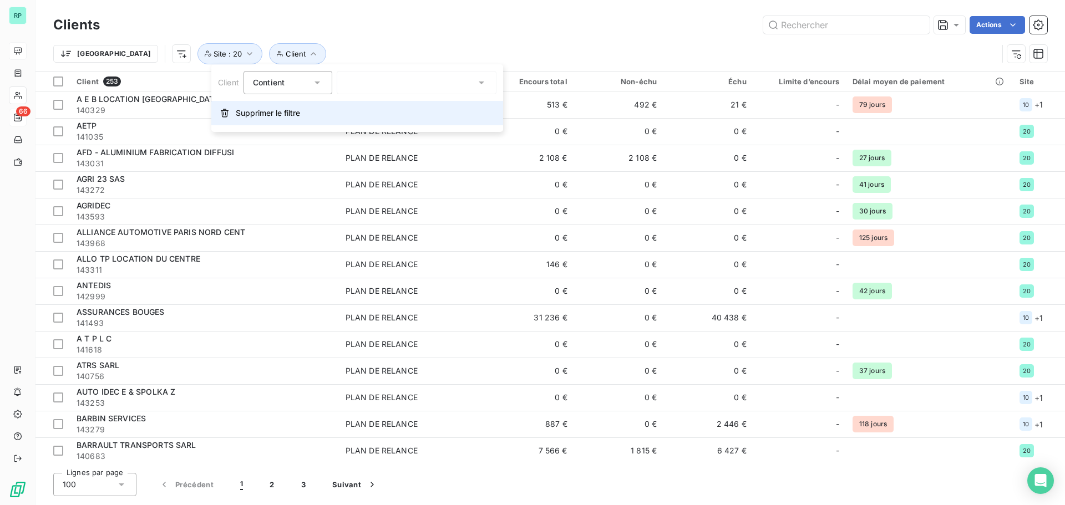
click at [277, 117] on span "Supprimer le filtre" at bounding box center [268, 113] width 64 height 11
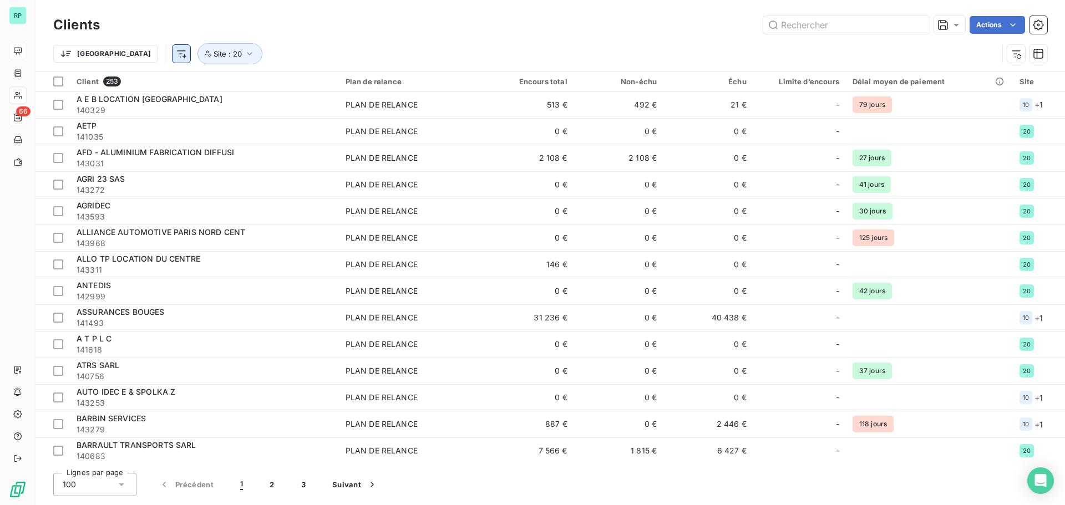
click at [124, 49] on html "RP 66 Clients Actions [GEOGRAPHIC_DATA] Site : 20 Client 253 Plan de relance En…" at bounding box center [532, 252] width 1065 height 505
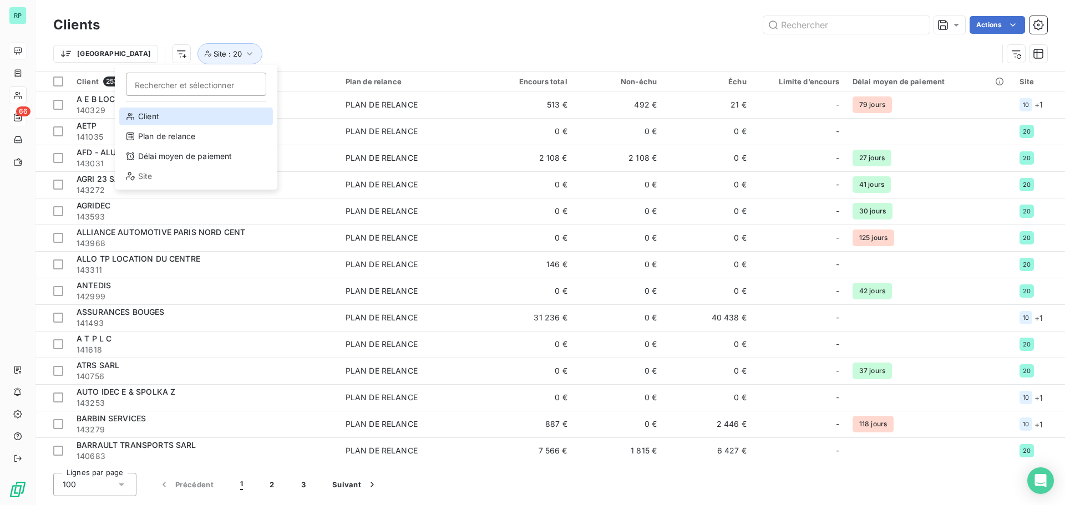
click at [164, 114] on div "Client" at bounding box center [196, 117] width 154 height 18
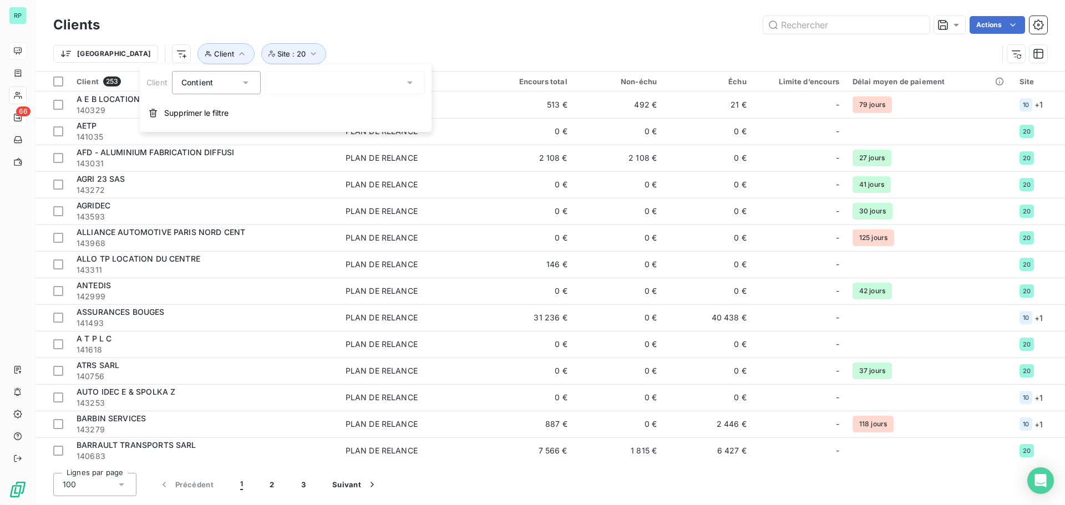
click at [304, 80] on div at bounding box center [345, 82] width 160 height 23
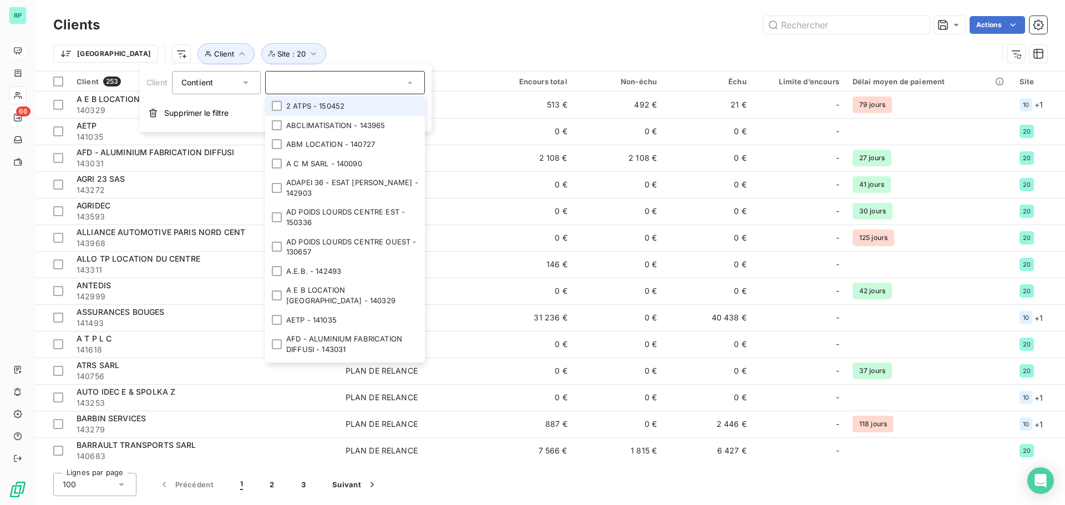
click at [304, 80] on input "text" at bounding box center [340, 83] width 130 height 10
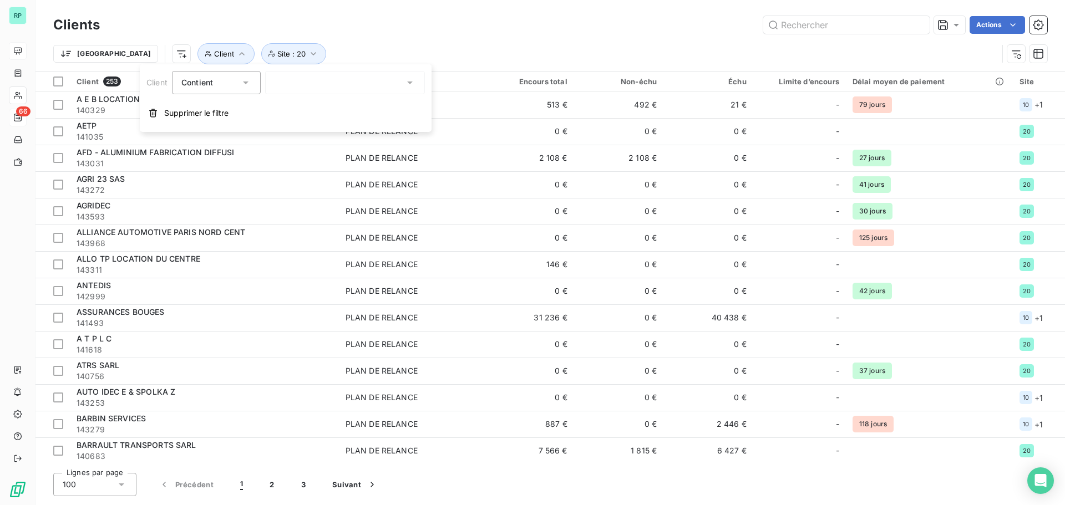
click at [304, 80] on div at bounding box center [345, 82] width 160 height 23
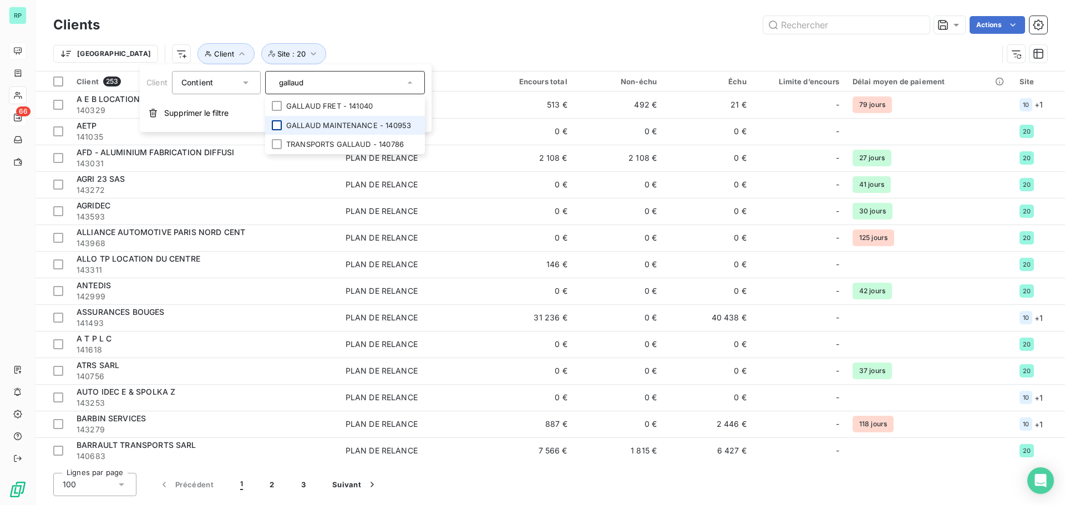
type input "gallaud"
click at [277, 125] on div at bounding box center [277, 125] width 10 height 10
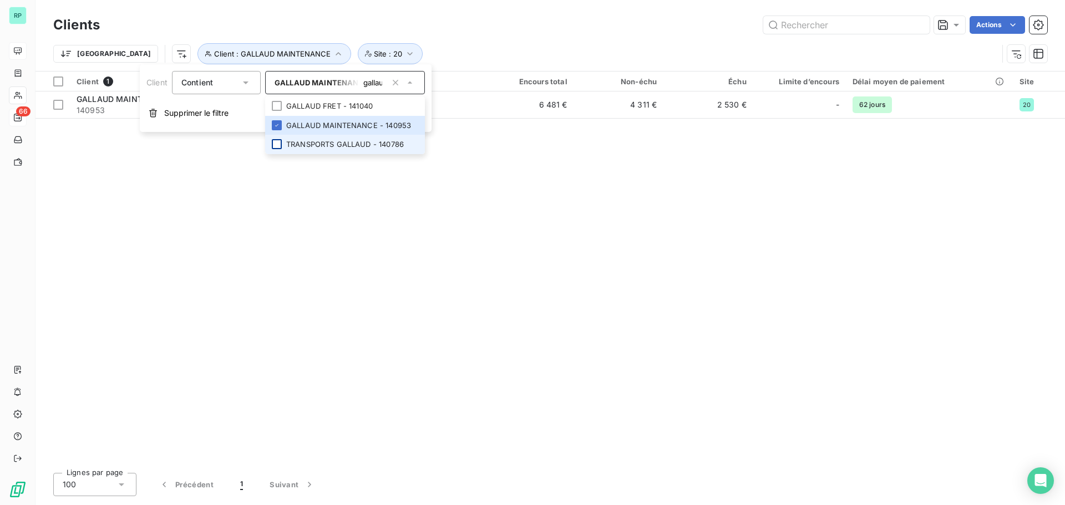
click at [280, 144] on div at bounding box center [277, 144] width 10 height 10
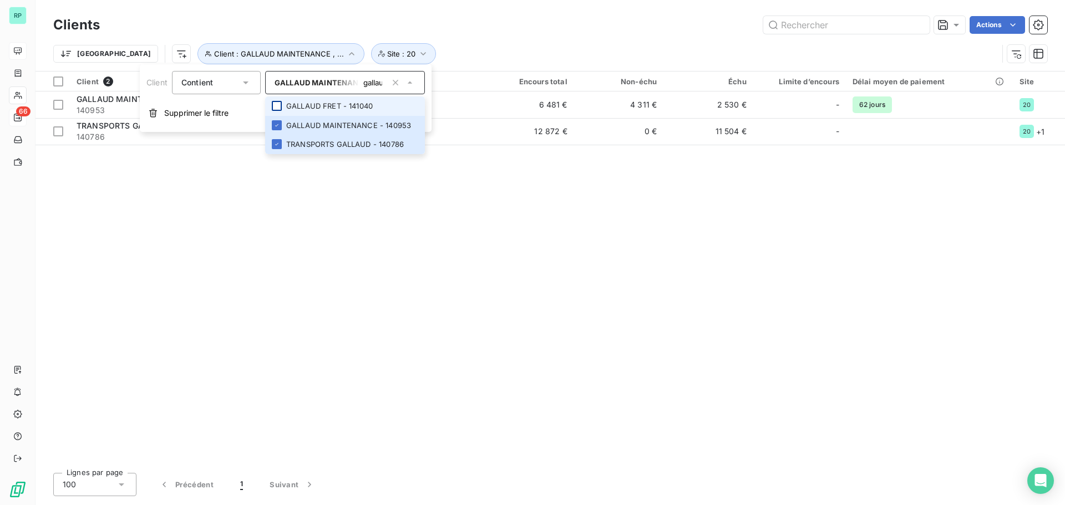
click at [279, 103] on div at bounding box center [277, 106] width 10 height 10
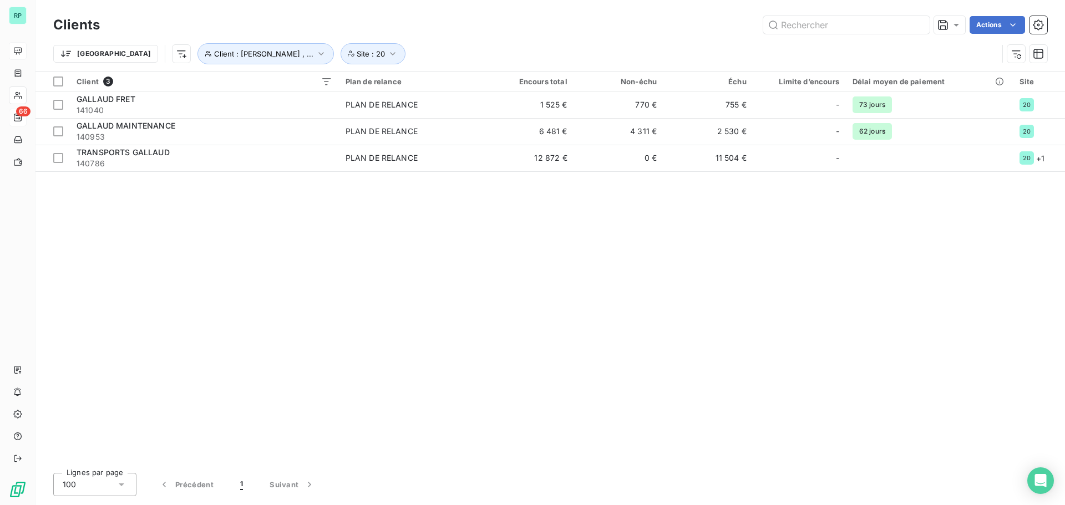
click at [327, 293] on div "Client 3 Plan de relance Encours total Non-échu Échu Limite d’encours Délai moy…" at bounding box center [551, 268] width 1030 height 393
click at [387, 52] on icon "button" at bounding box center [392, 53] width 11 height 11
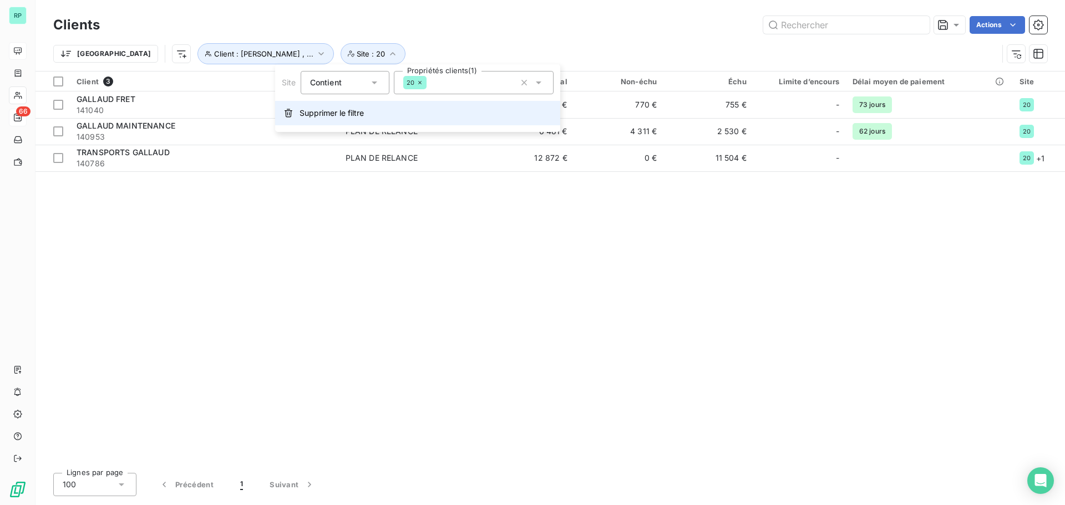
click at [348, 113] on span "Supprimer le filtre" at bounding box center [332, 113] width 64 height 11
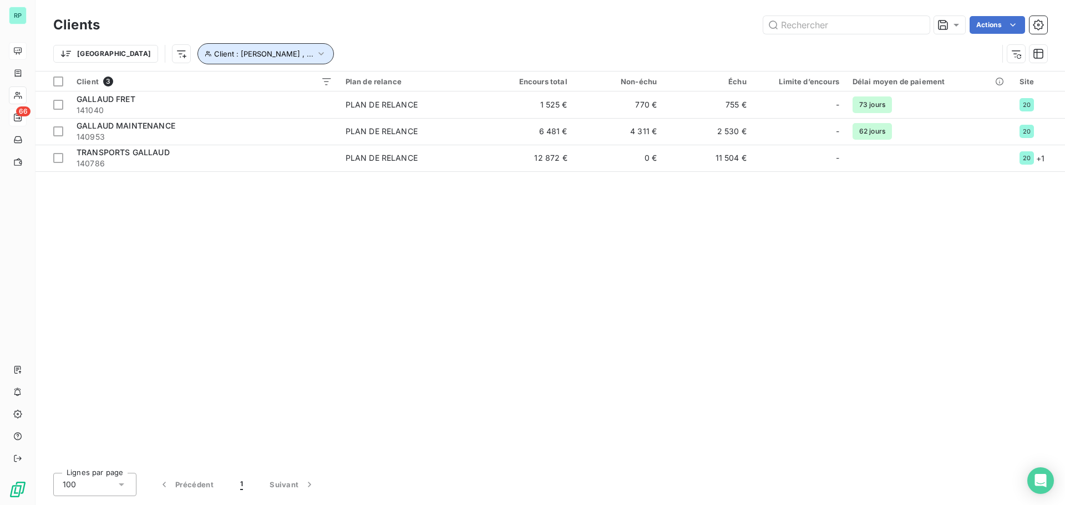
click at [214, 53] on span "Client : [PERSON_NAME] , ..." at bounding box center [263, 53] width 99 height 9
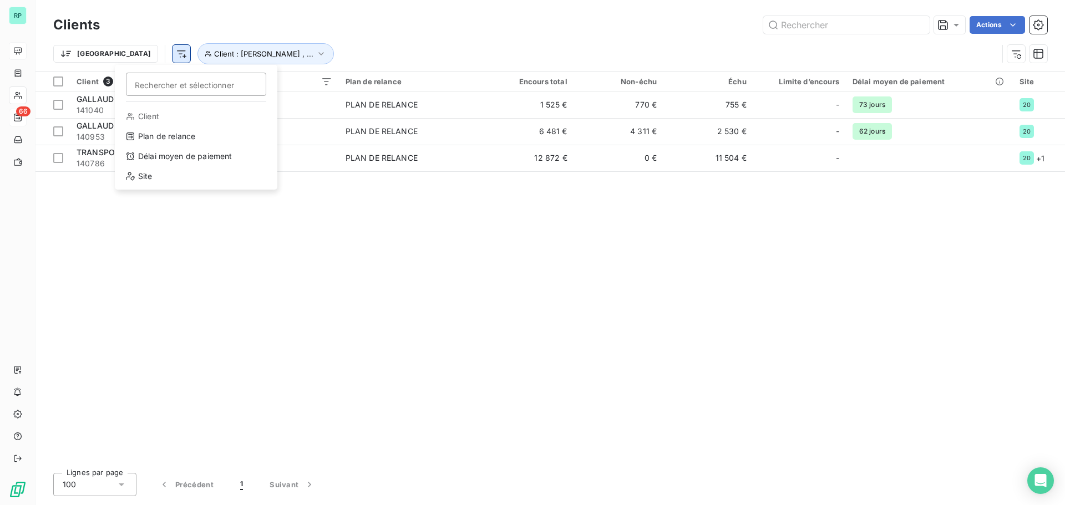
click at [127, 50] on html "RP 66 Clients Actions Trier Rechercher et sélectionner Client Plan de relance D…" at bounding box center [532, 252] width 1065 height 505
click at [144, 177] on div "Site" at bounding box center [196, 177] width 154 height 18
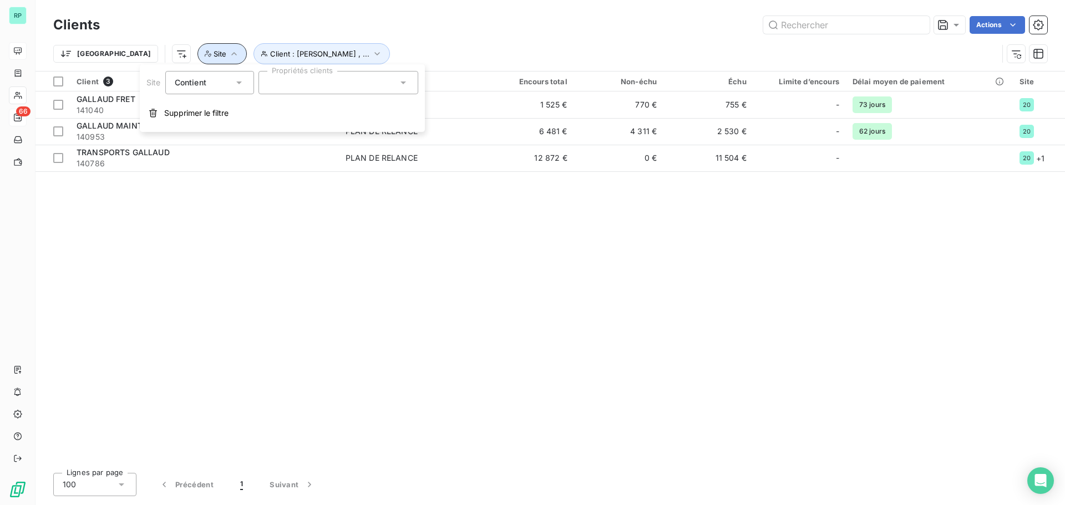
click at [198, 48] on button "Site" at bounding box center [222, 53] width 49 height 21
click at [229, 55] on icon "button" at bounding box center [234, 53] width 11 height 11
click at [354, 80] on div at bounding box center [339, 82] width 160 height 23
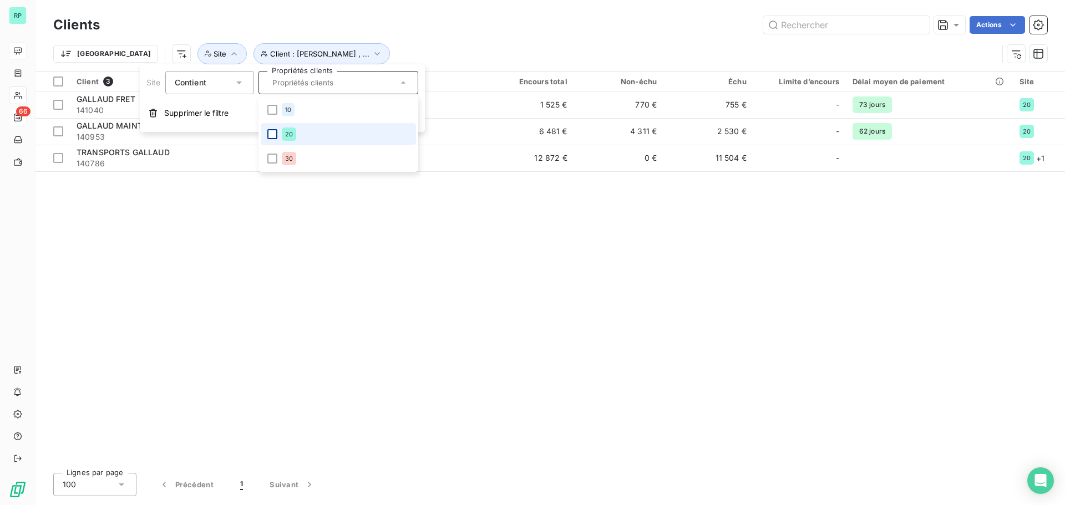
click at [272, 134] on div at bounding box center [272, 134] width 10 height 10
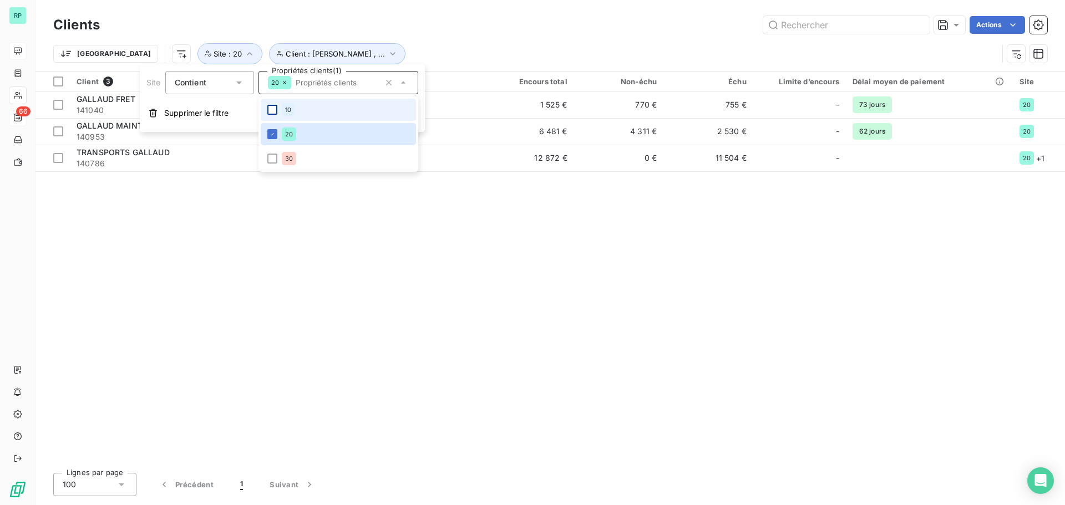
click at [270, 107] on div at bounding box center [272, 110] width 10 height 10
click at [271, 134] on icon at bounding box center [272, 134] width 7 height 7
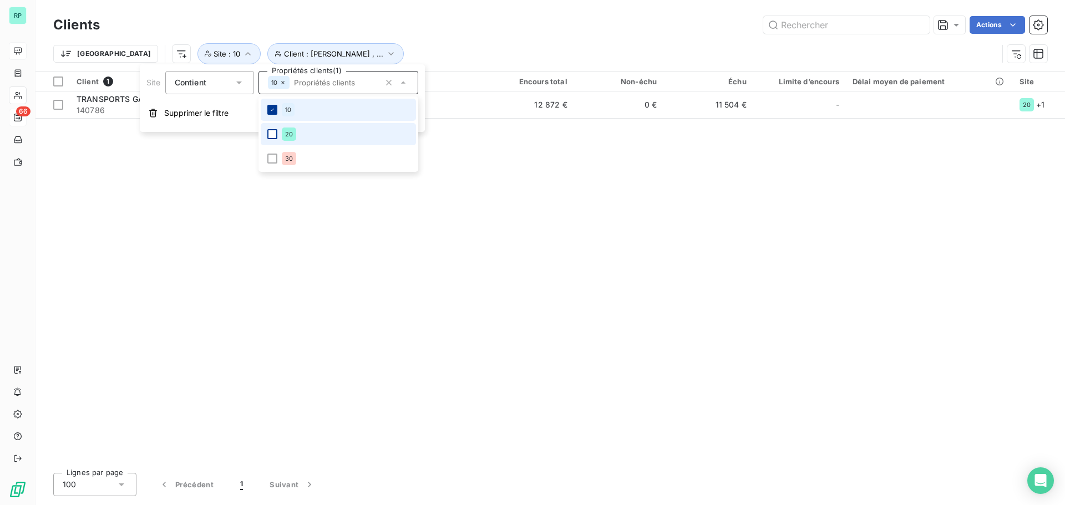
click at [275, 110] on icon at bounding box center [272, 110] width 7 height 7
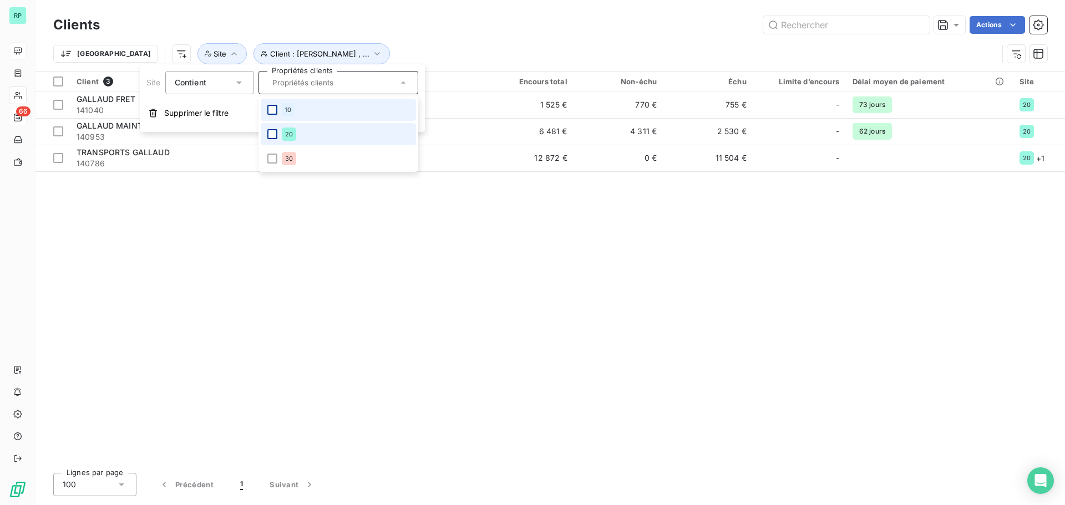
click at [514, 263] on div "Client 3 Plan de relance Encours total Non-échu Échu Limite d’encours Délai moy…" at bounding box center [551, 268] width 1030 height 393
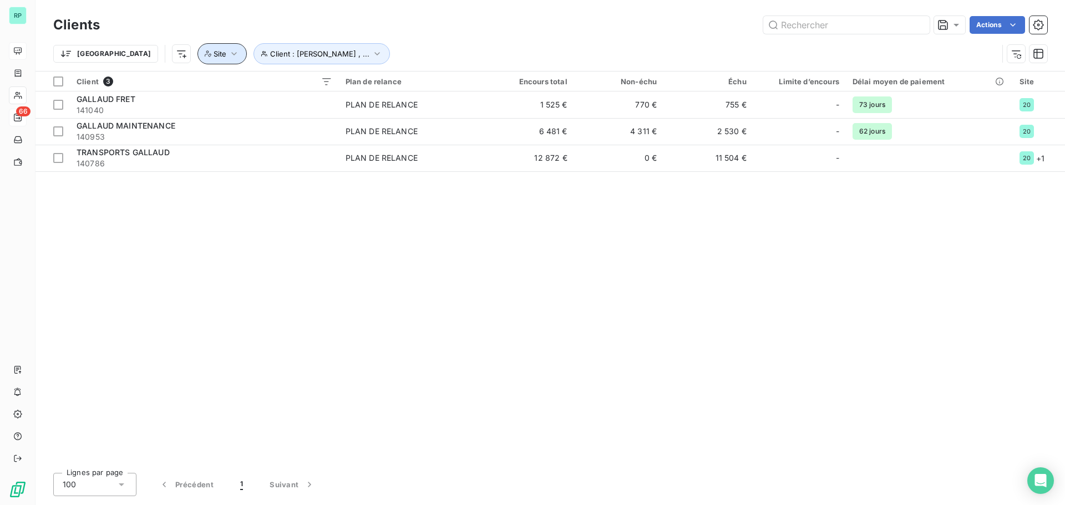
click at [198, 53] on button "Site" at bounding box center [222, 53] width 49 height 21
click at [397, 236] on div "Client 3 Plan de relance Encours total Non-échu Échu Limite d’encours Délai moy…" at bounding box center [551, 268] width 1030 height 393
click at [316, 55] on icon "button" at bounding box center [321, 53] width 11 height 11
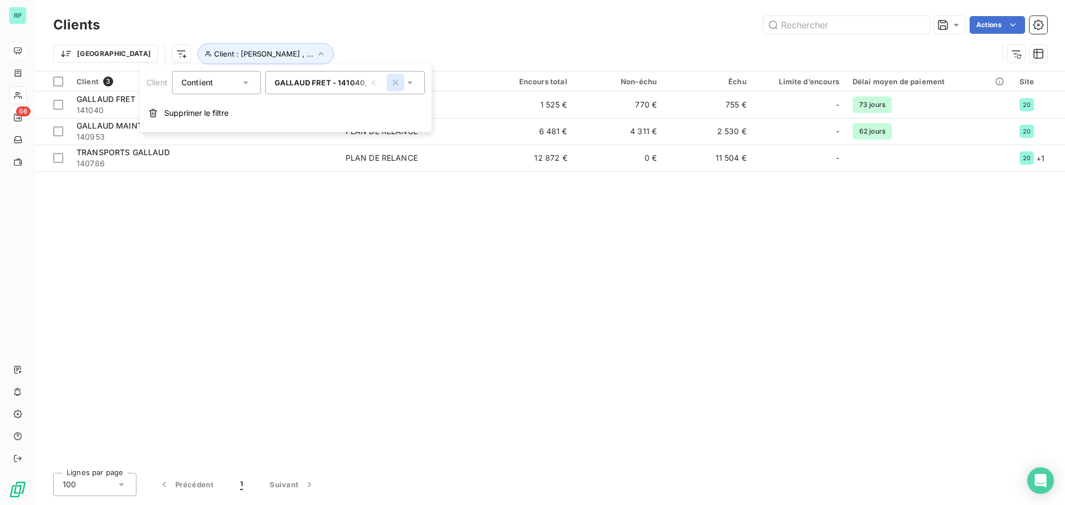
click at [394, 79] on icon "button" at bounding box center [395, 82] width 11 height 11
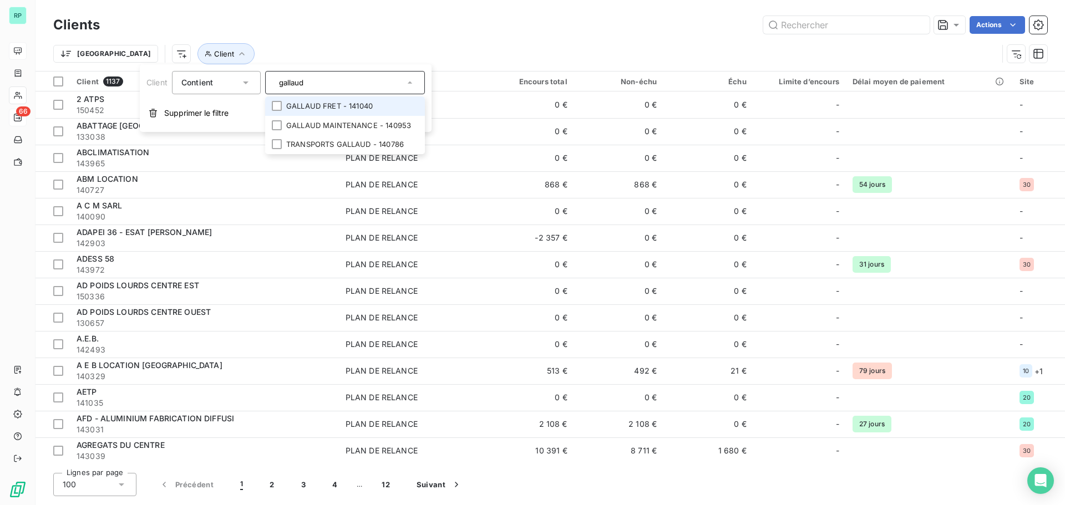
drag, startPoint x: 362, startPoint y: 83, endPoint x: 247, endPoint y: 84, distance: 115.4
click at [247, 84] on div "Client Contient [PERSON_NAME] - 141040 GALLAUD MAINTENANCE - 140953 TRANSPORTS …" at bounding box center [285, 82] width 279 height 23
type input "141045"
click at [318, 103] on li "[PERSON_NAME] - 141045" at bounding box center [345, 106] width 160 height 19
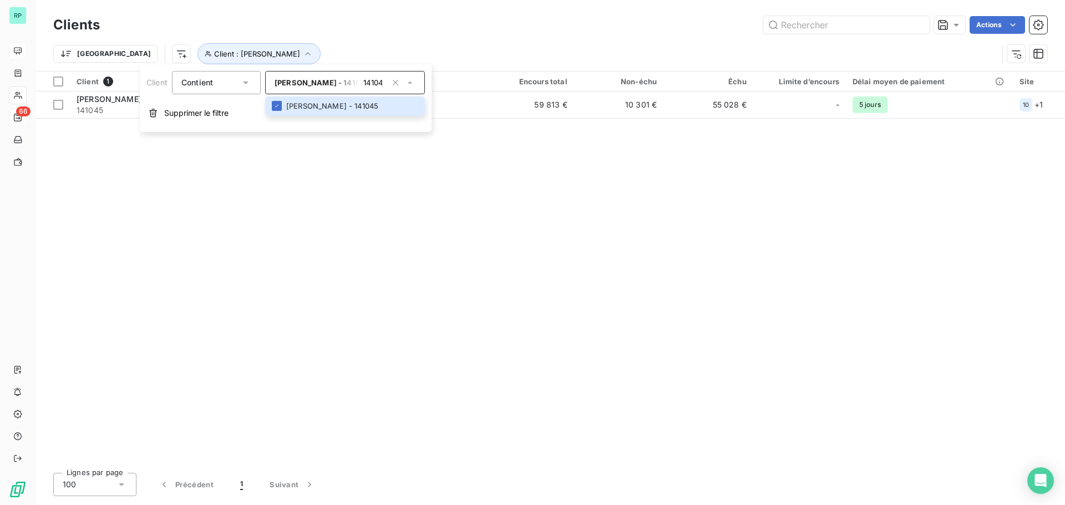
click at [554, 224] on div "Client 1 Plan de relance Encours total Non-échu Échu Limite d’encours Délai moy…" at bounding box center [551, 268] width 1030 height 393
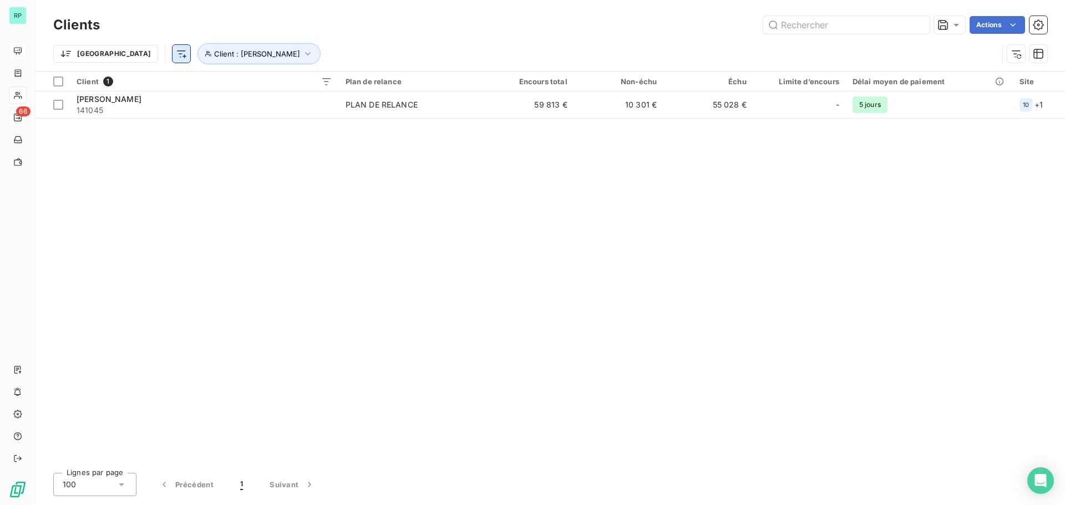
click at [124, 52] on html "RP 66 Clients Actions Trier Client : [PERSON_NAME] Client 1 Plan de relance Enc…" at bounding box center [532, 252] width 1065 height 505
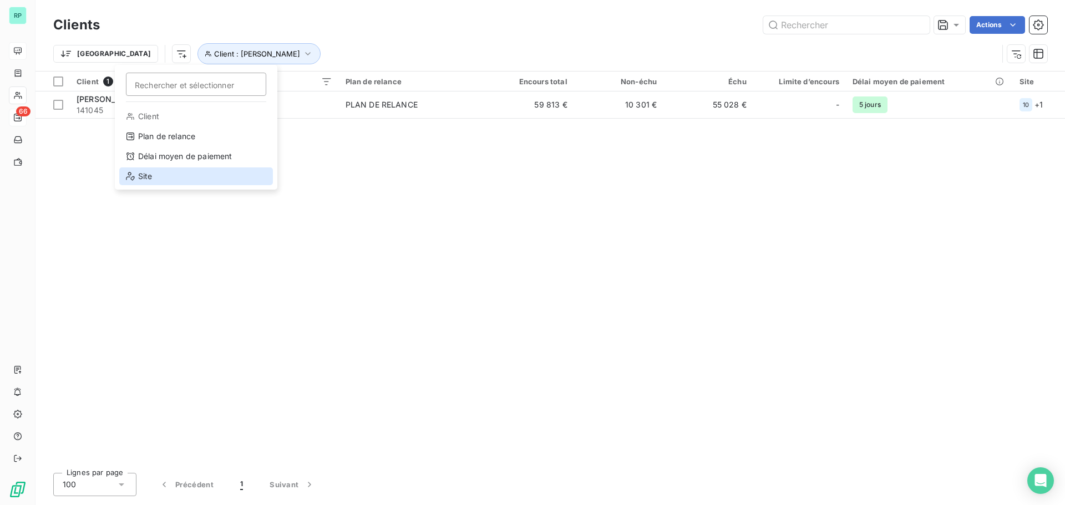
click at [156, 172] on div "Site" at bounding box center [196, 177] width 154 height 18
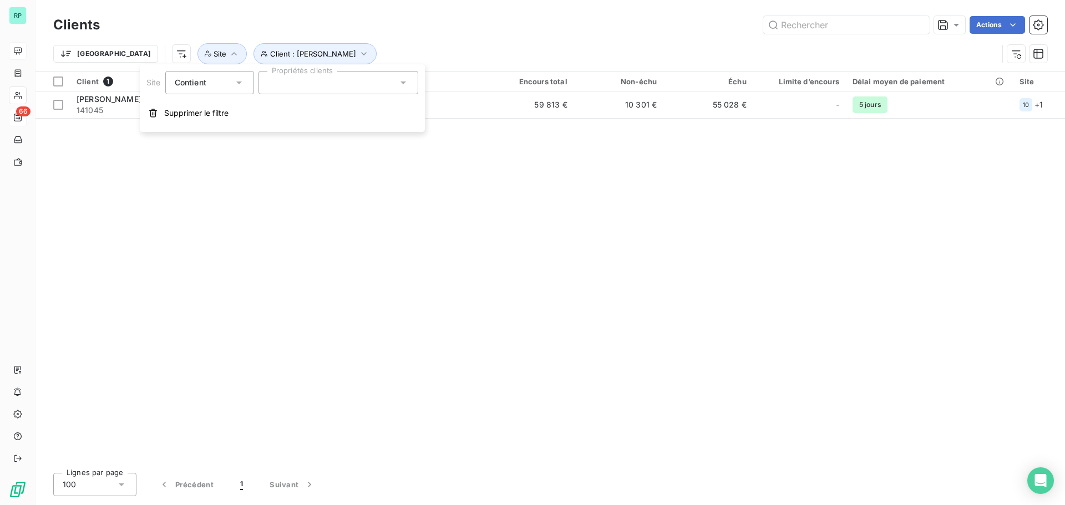
click at [310, 82] on div at bounding box center [339, 82] width 160 height 23
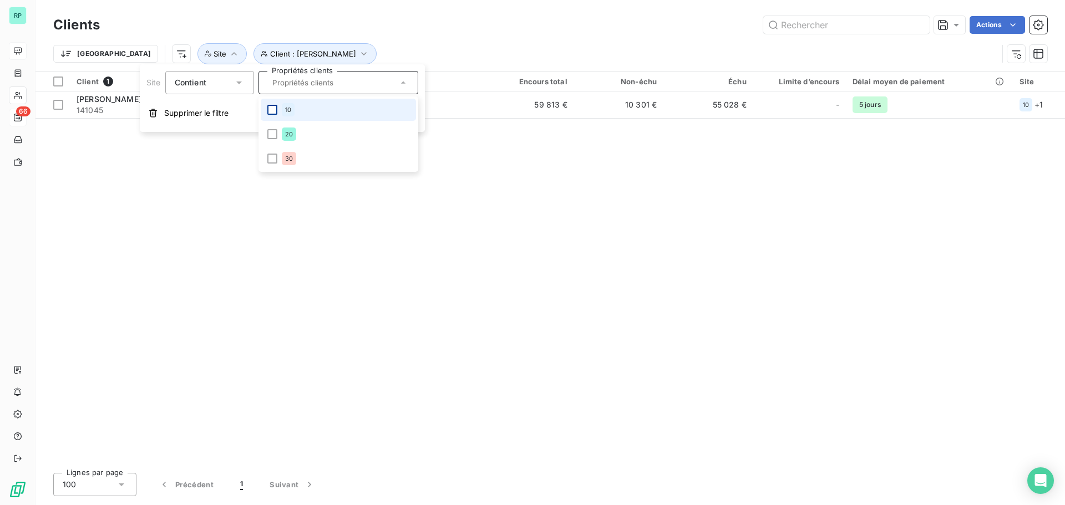
click at [275, 110] on div at bounding box center [272, 110] width 10 height 10
click at [284, 83] on icon at bounding box center [283, 82] width 7 height 7
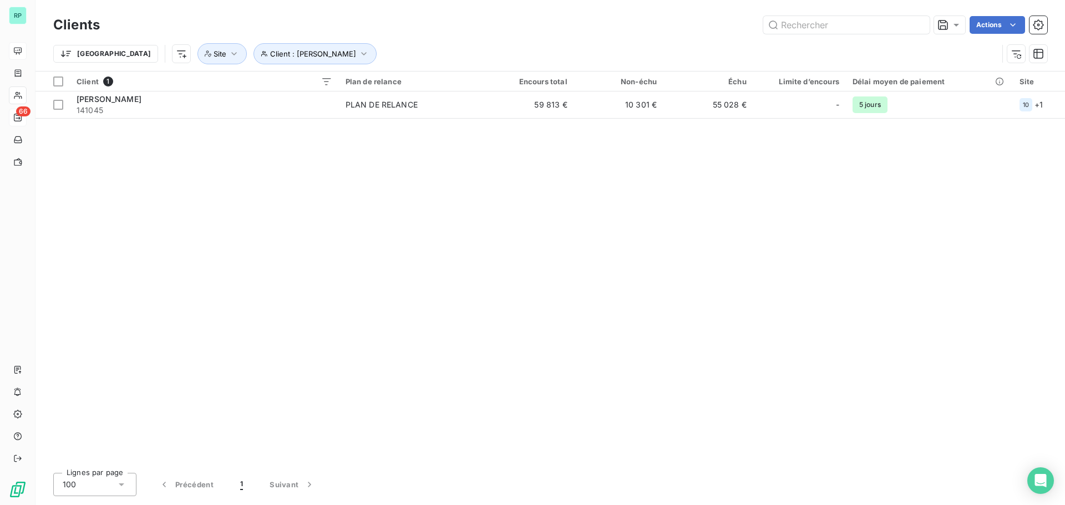
click at [483, 329] on div "Client 1 Plan de relance Encours total Non-échu Échu Limite d’encours Délai moy…" at bounding box center [551, 268] width 1030 height 393
click at [229, 49] on icon "button" at bounding box center [234, 53] width 11 height 11
click at [286, 78] on div at bounding box center [339, 82] width 160 height 23
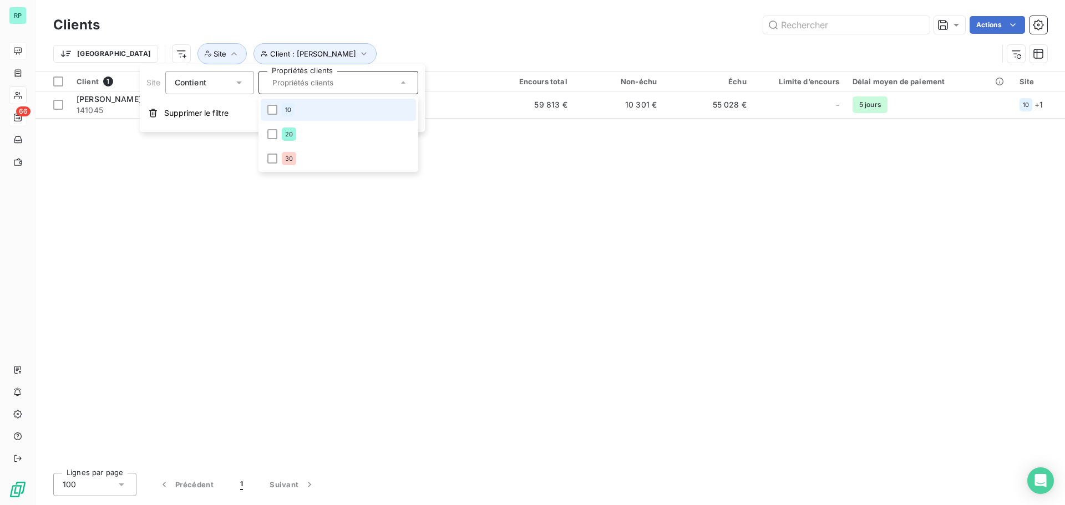
click at [263, 102] on li "10" at bounding box center [338, 110] width 155 height 22
click at [275, 107] on icon at bounding box center [272, 110] width 7 height 7
click at [275, 108] on div at bounding box center [272, 110] width 10 height 10
click at [574, 260] on div "Client 1 Plan de relance Encours total Non-échu Échu Limite d’encours Délai moy…" at bounding box center [551, 268] width 1030 height 393
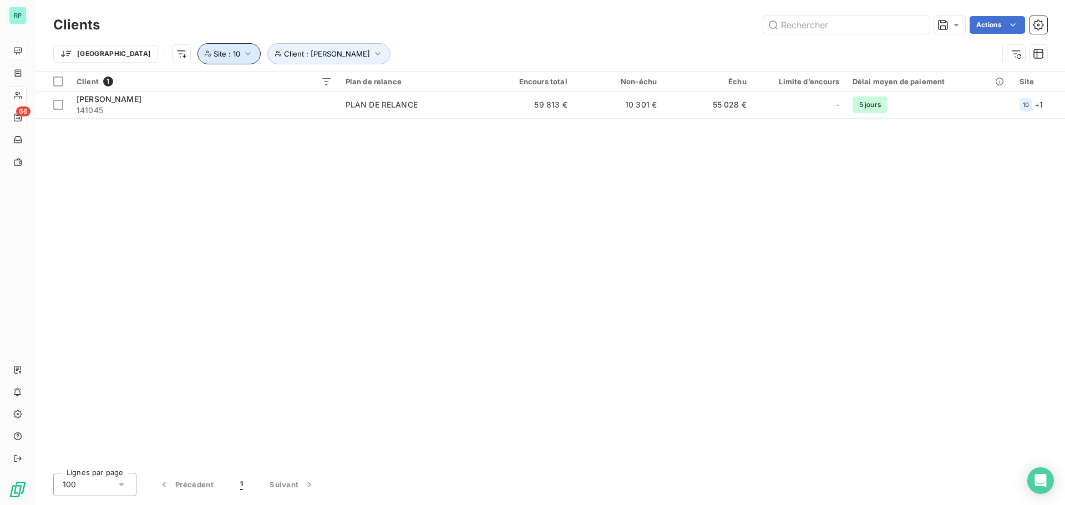
click at [214, 55] on span "Site : 10" at bounding box center [227, 53] width 27 height 9
click at [406, 80] on icon at bounding box center [403, 82] width 11 height 11
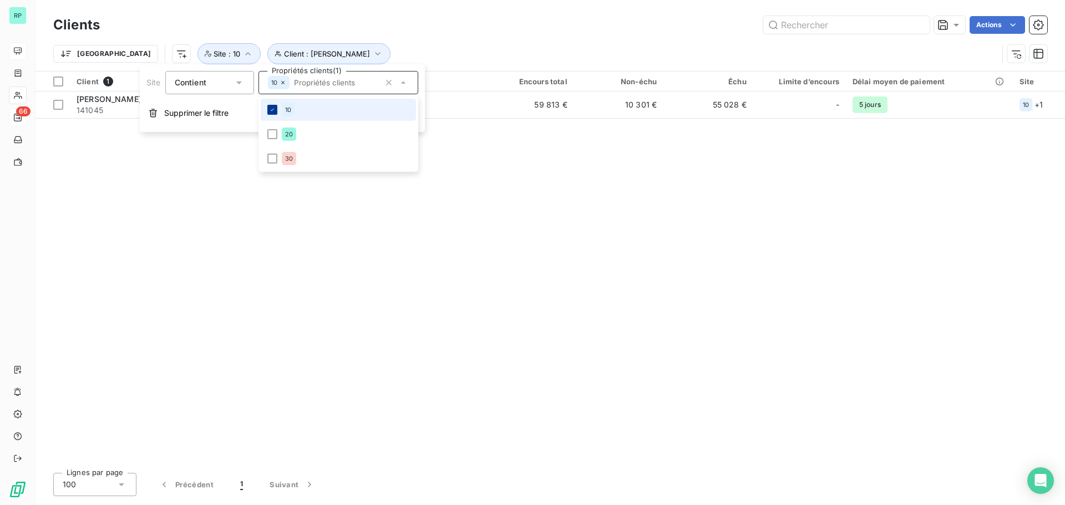
click at [274, 111] on icon at bounding box center [272, 110] width 7 height 7
click at [271, 136] on div at bounding box center [272, 134] width 10 height 10
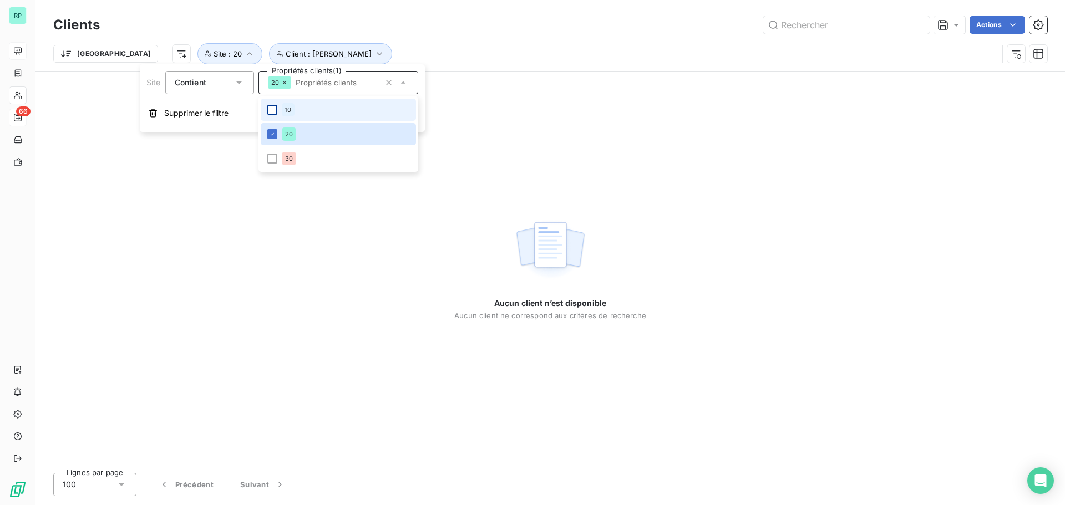
click at [409, 245] on div "Aucun client n’est disponible Aucun client ne correspond aux critères de recher…" at bounding box center [551, 268] width 1030 height 393
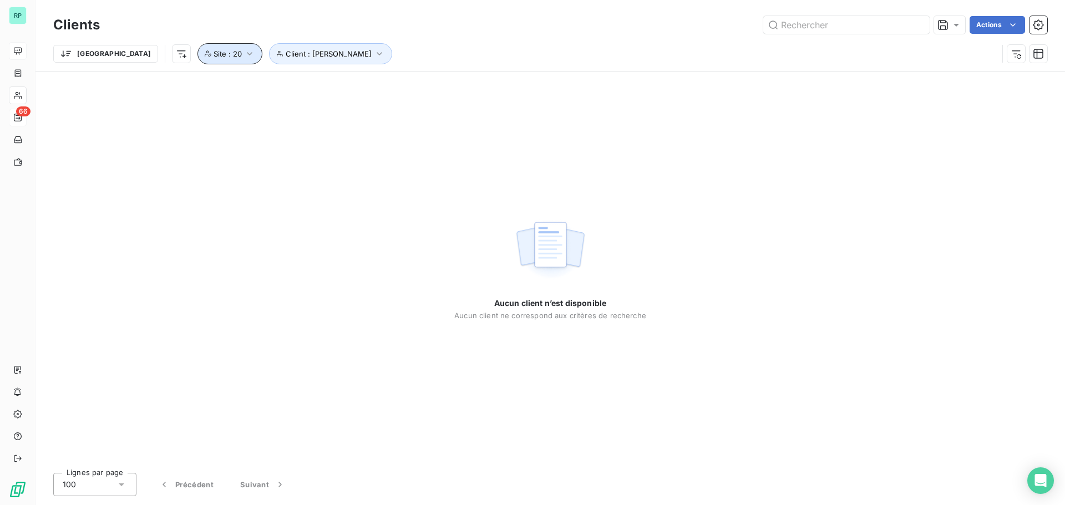
click at [244, 53] on icon "button" at bounding box center [249, 53] width 11 height 11
click at [284, 80] on icon at bounding box center [284, 82] width 7 height 7
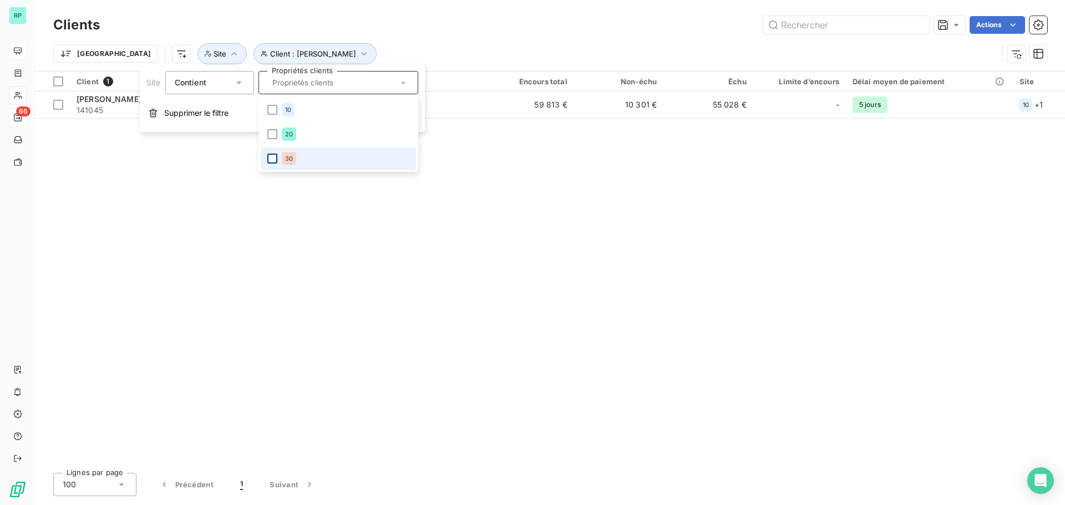
click at [273, 160] on div at bounding box center [272, 159] width 10 height 10
click at [358, 301] on div "Client 1 Plan de relance Encours total Non-échu Échu Limite d’encours Délai moy…" at bounding box center [551, 268] width 1030 height 393
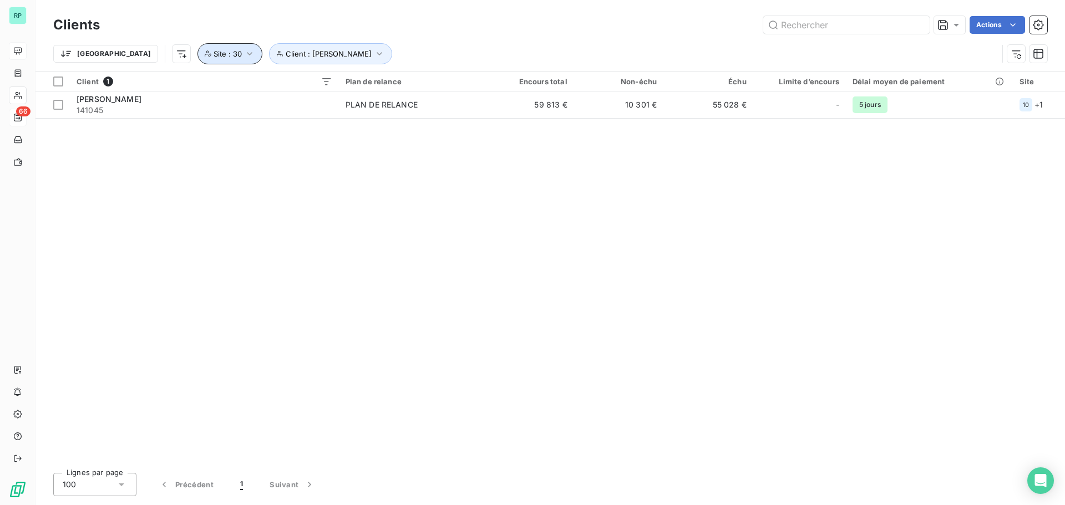
click at [244, 54] on icon "button" at bounding box center [249, 53] width 11 height 11
click at [287, 82] on icon at bounding box center [284, 82] width 7 height 7
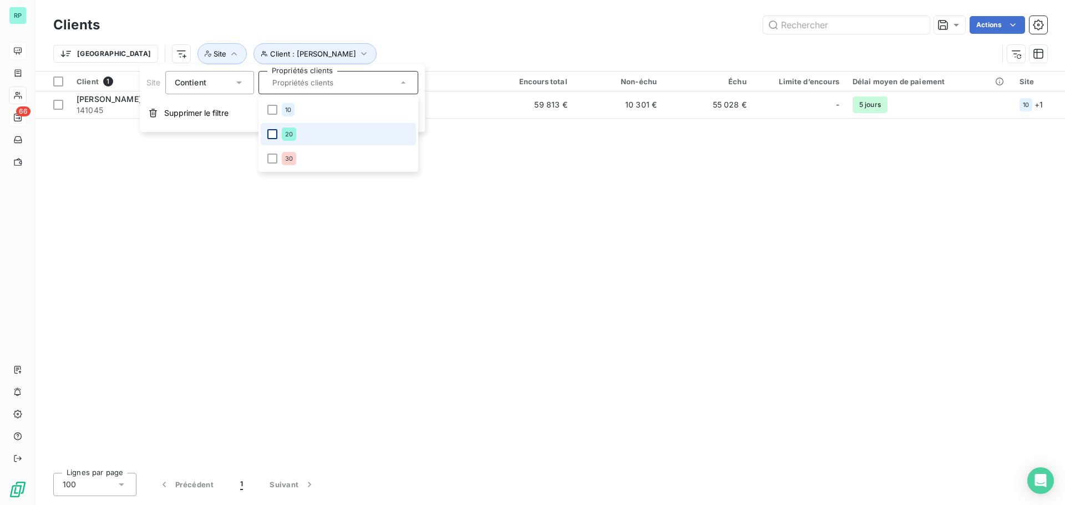
click at [271, 135] on div at bounding box center [272, 134] width 10 height 10
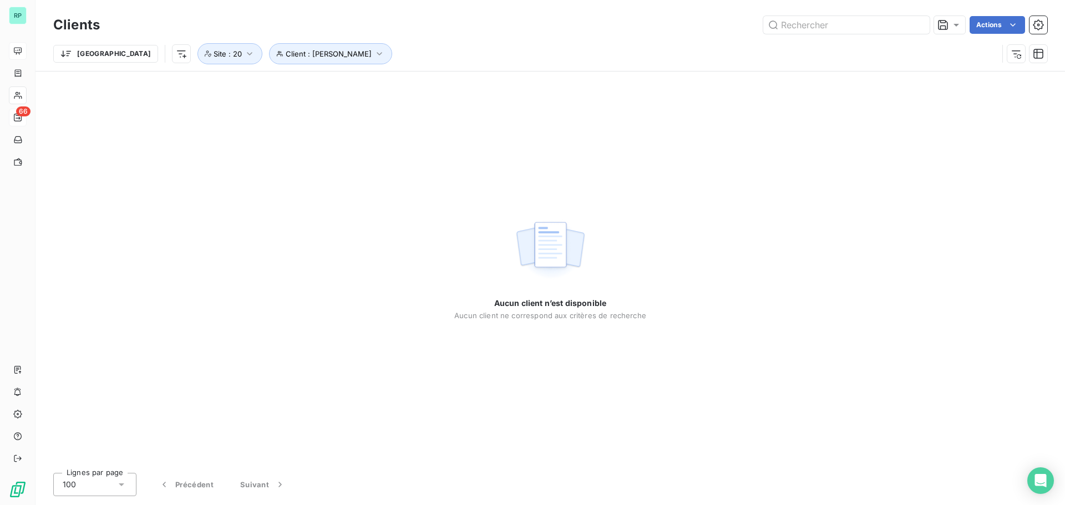
click at [519, 32] on div "Actions" at bounding box center [580, 25] width 934 height 18
click at [374, 49] on icon "button" at bounding box center [379, 53] width 11 height 11
click at [434, 23] on div "Actions" at bounding box center [580, 25] width 934 height 18
click at [244, 50] on icon "button" at bounding box center [249, 53] width 11 height 11
click at [340, 82] on div "20" at bounding box center [339, 82] width 160 height 23
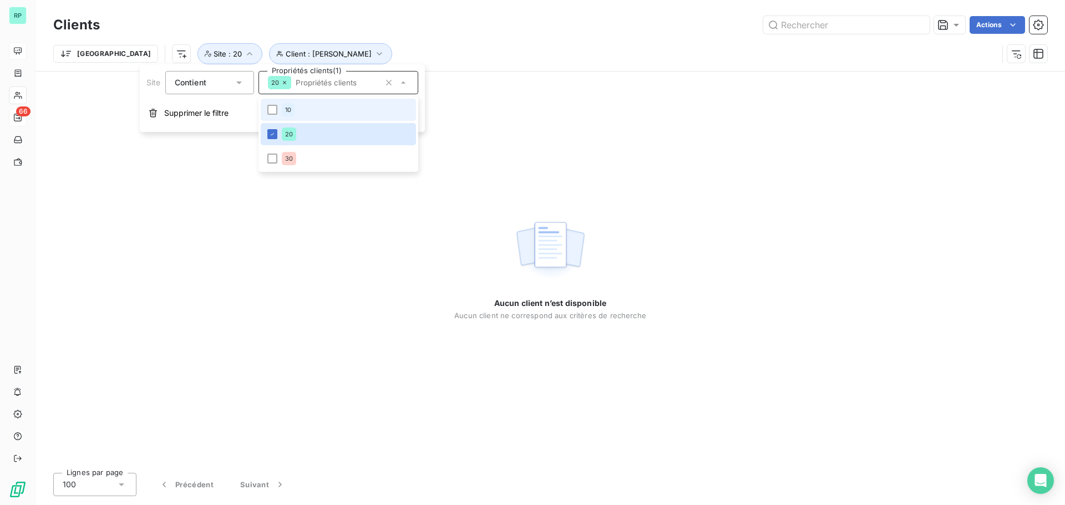
click at [278, 104] on li "10" at bounding box center [338, 110] width 155 height 22
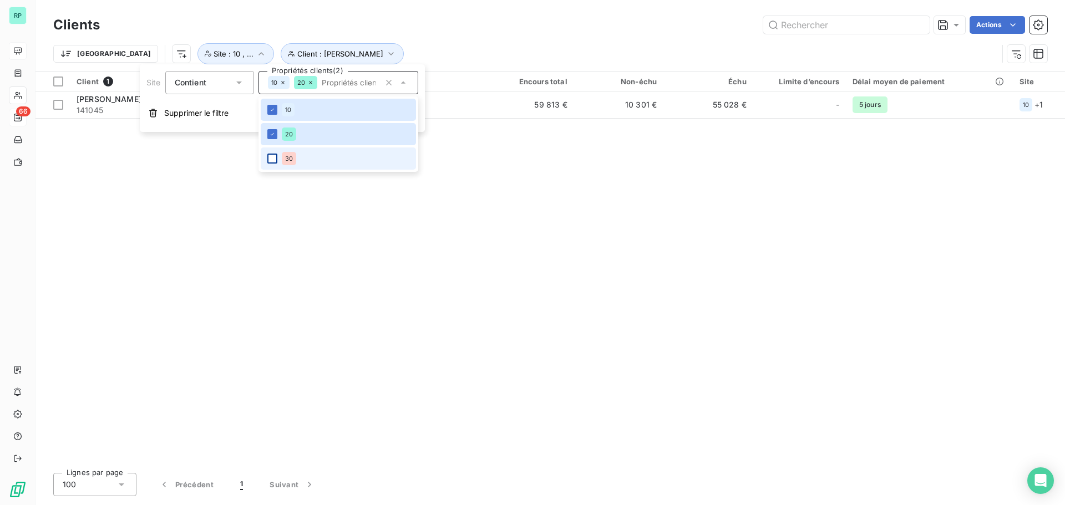
click at [274, 158] on div at bounding box center [272, 159] width 10 height 10
click at [480, 46] on div "Trier Client : [PERSON_NAME] Site : 10 , ..." at bounding box center [525, 53] width 945 height 21
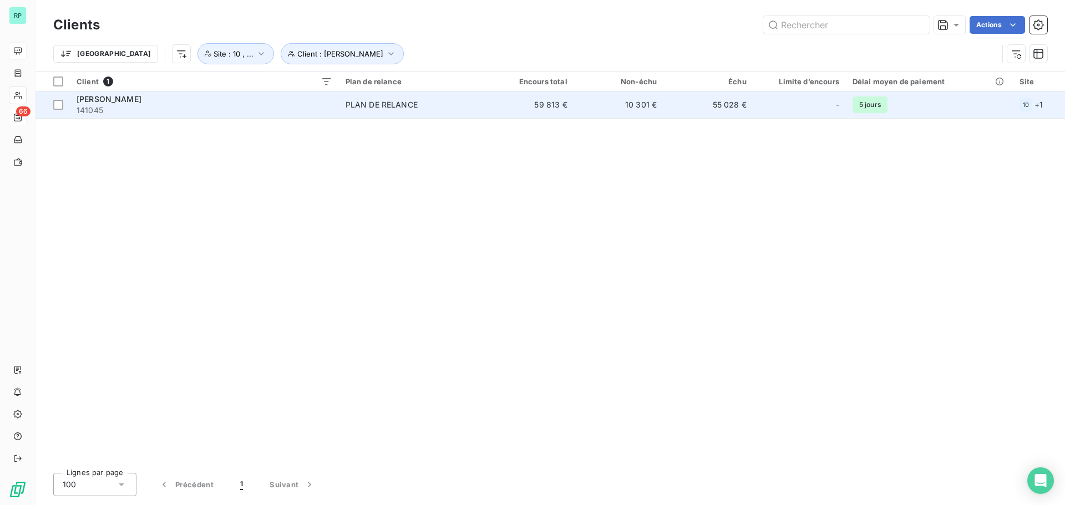
click at [401, 104] on div "PLAN DE RELANCE" at bounding box center [382, 104] width 72 height 11
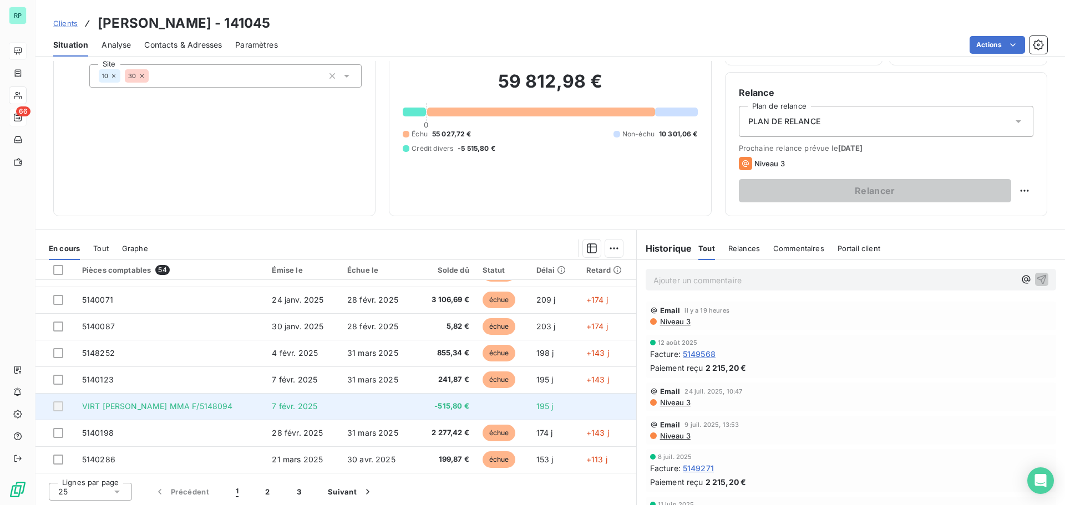
scroll to position [75, 0]
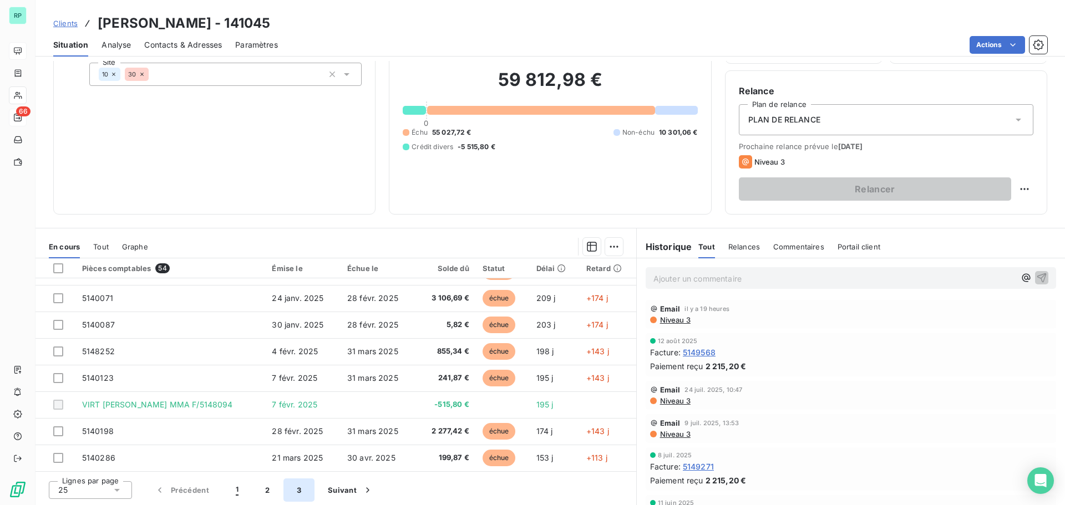
click at [303, 491] on button "3" at bounding box center [299, 490] width 31 height 23
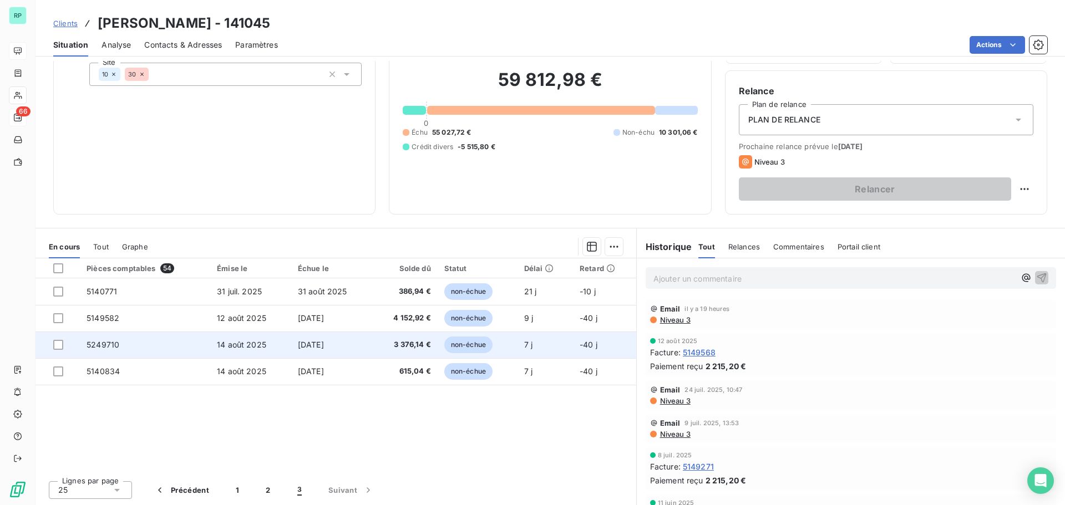
click at [580, 345] on span "-40 j" at bounding box center [589, 344] width 18 height 9
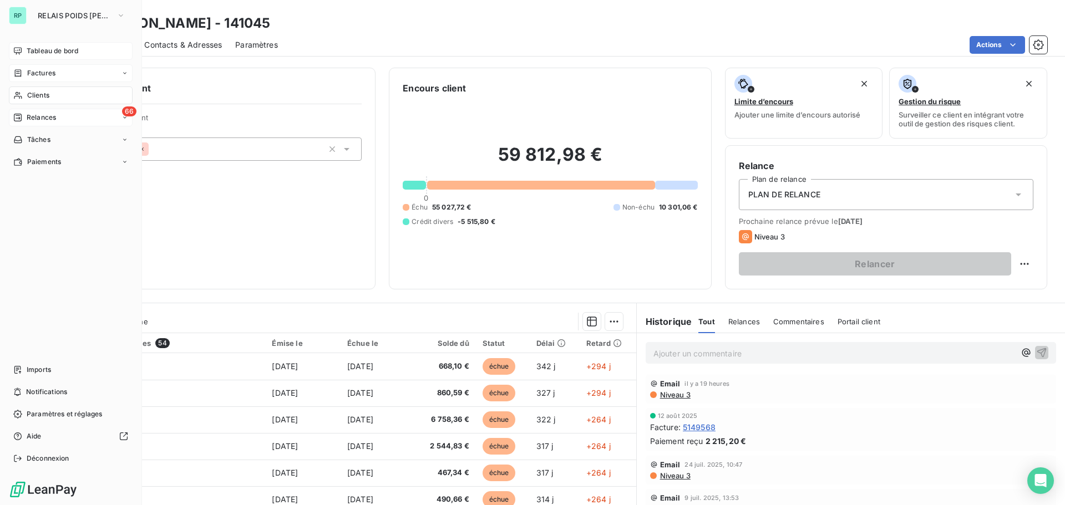
click at [67, 74] on div "Factures" at bounding box center [71, 73] width 124 height 18
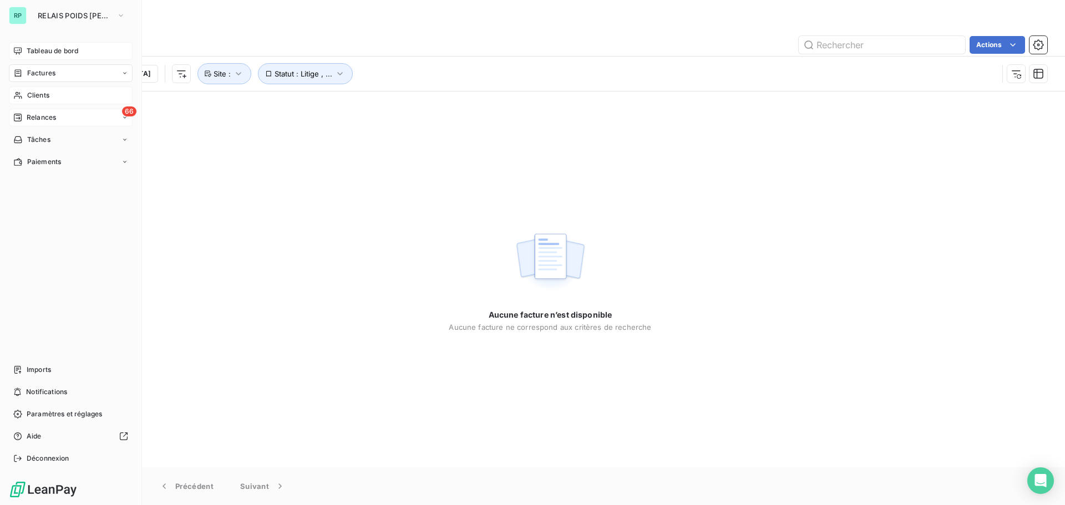
click at [41, 94] on span "Clients" at bounding box center [38, 95] width 22 height 10
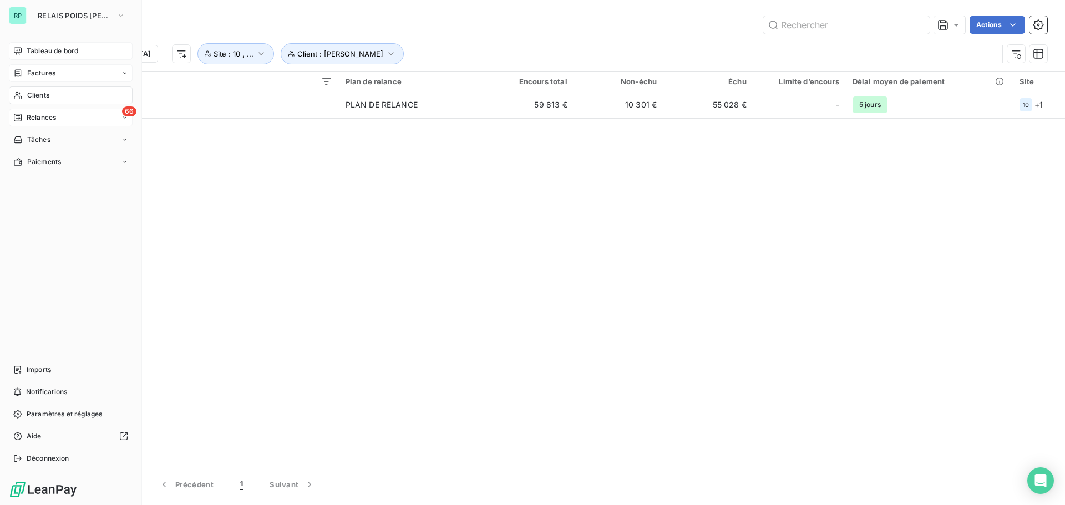
click at [57, 72] on div "Factures" at bounding box center [71, 73] width 124 height 18
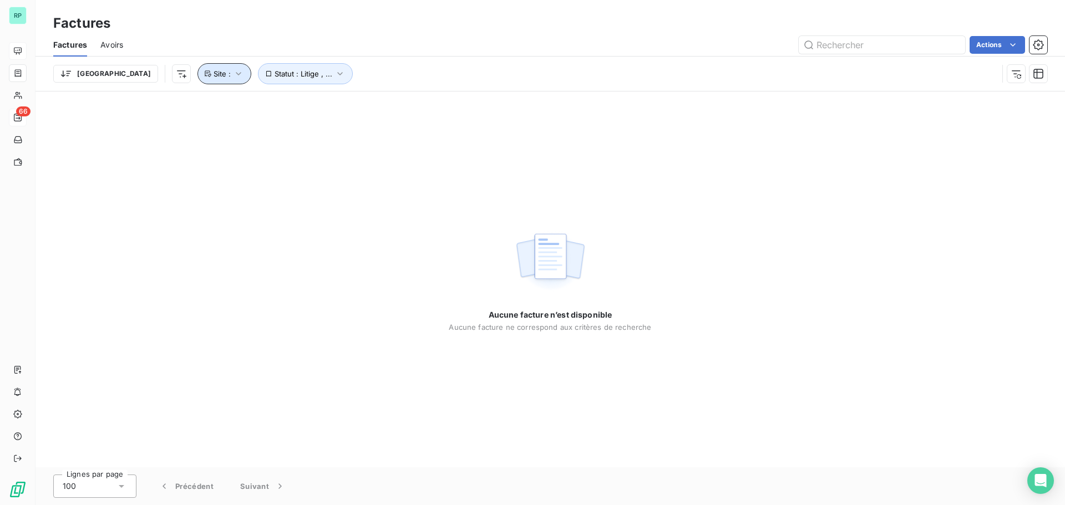
click at [233, 69] on icon "button" at bounding box center [238, 73] width 11 height 11
click at [277, 102] on icon at bounding box center [276, 102] width 3 height 3
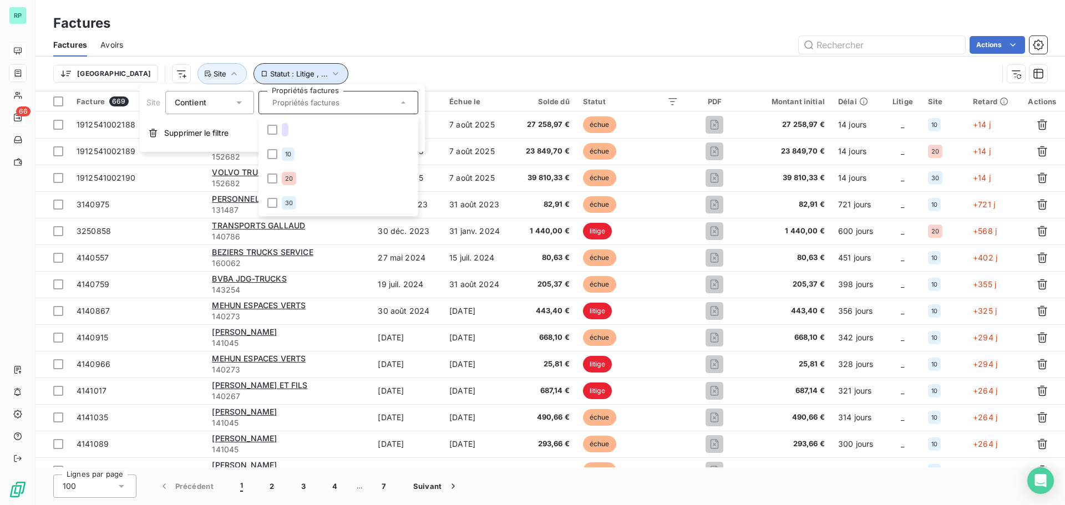
click at [330, 72] on icon "button" at bounding box center [335, 73] width 11 height 11
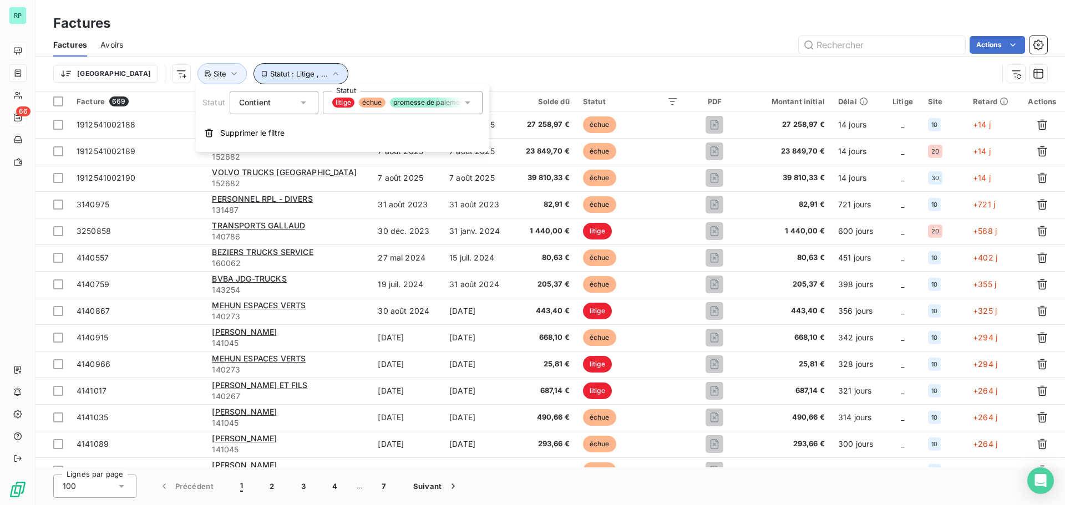
click at [330, 72] on icon "button" at bounding box center [335, 73] width 11 height 11
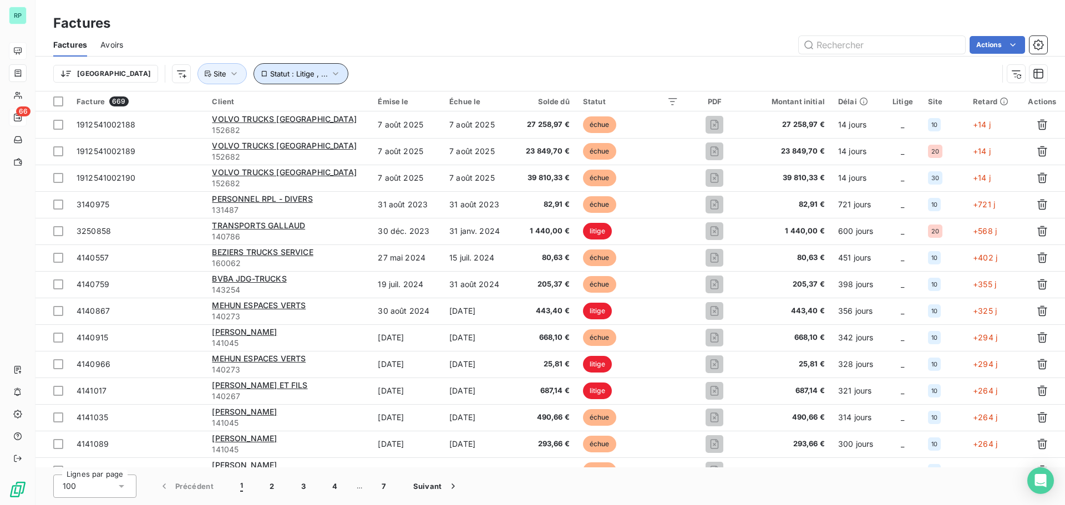
click at [330, 72] on icon "button" at bounding box center [335, 73] width 11 height 11
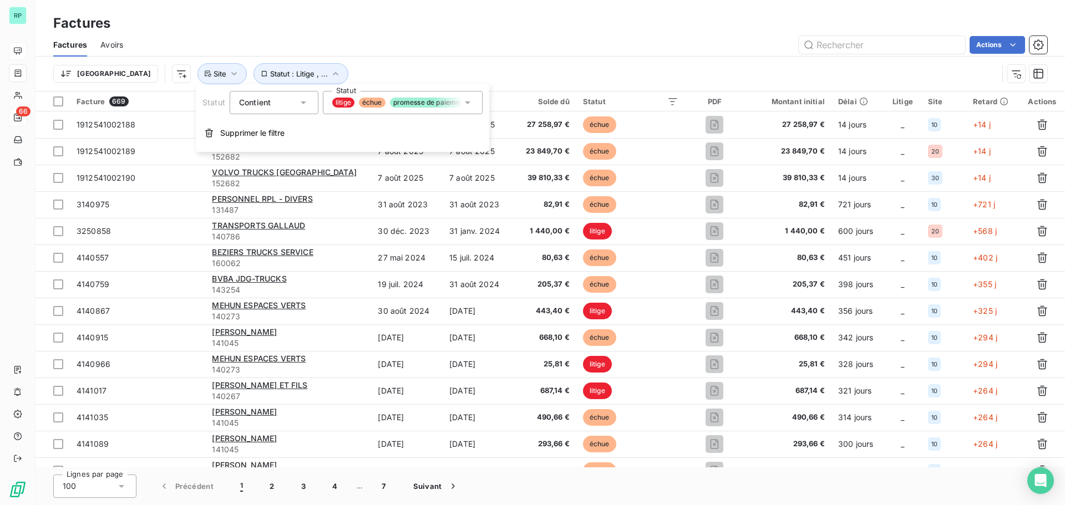
click at [406, 96] on div "litige échue promesse de paiement recouvrement" at bounding box center [403, 102] width 160 height 23
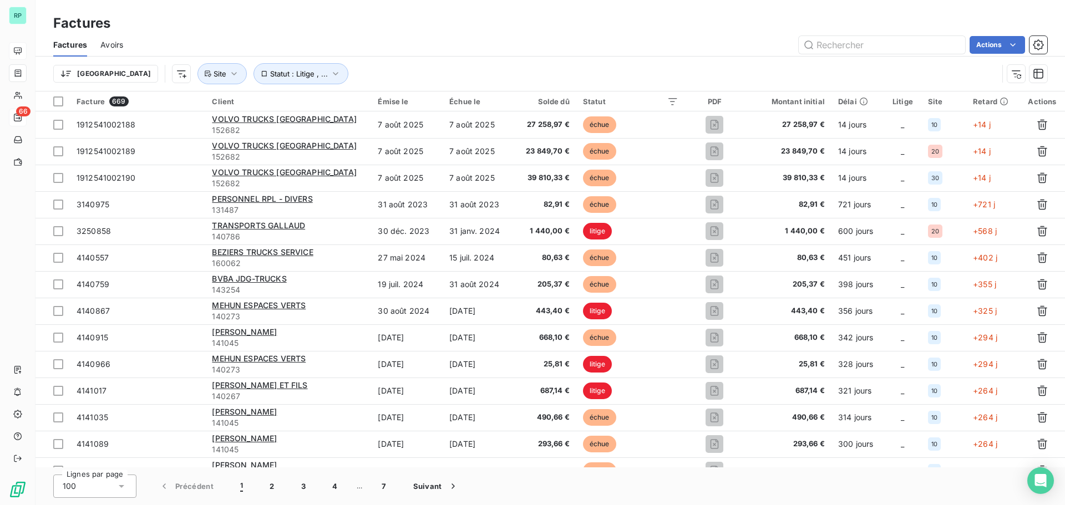
click at [407, 47] on div "Actions" at bounding box center [591, 45] width 911 height 18
click at [214, 72] on span "Site" at bounding box center [220, 73] width 13 height 9
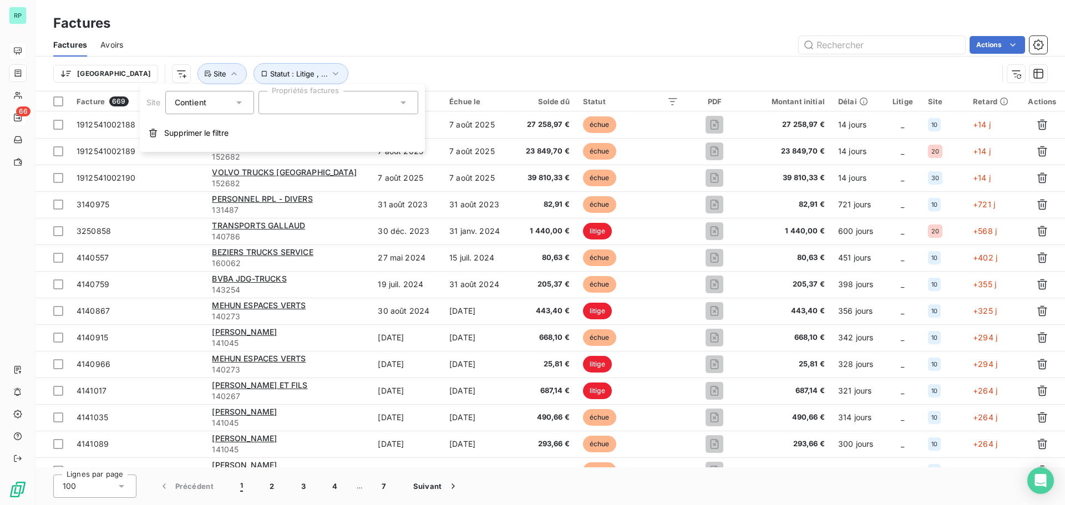
click at [292, 98] on div at bounding box center [339, 102] width 160 height 23
click at [266, 178] on li "20" at bounding box center [338, 179] width 155 height 22
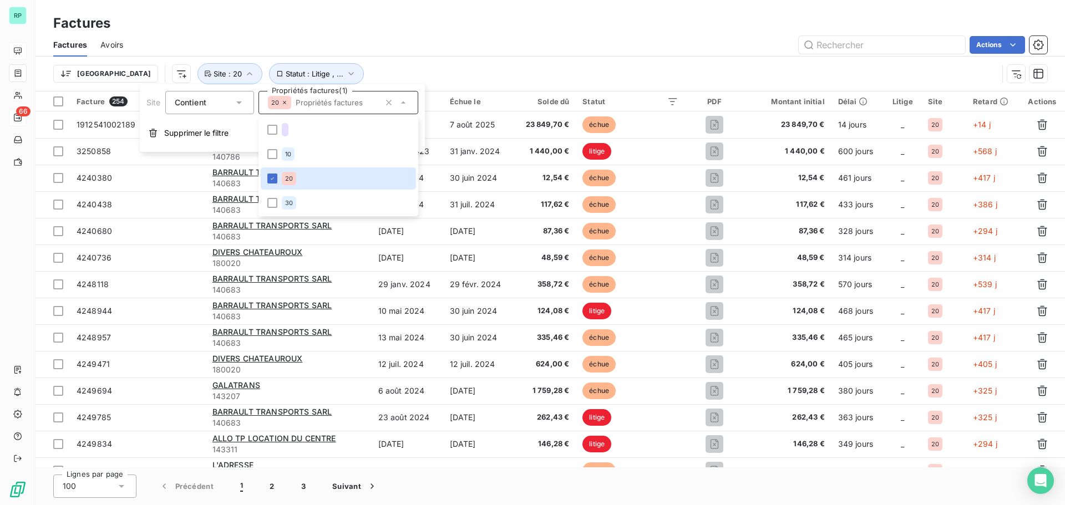
click at [383, 67] on div "Trier Statut : Litige , ... Site : 20" at bounding box center [525, 73] width 945 height 21
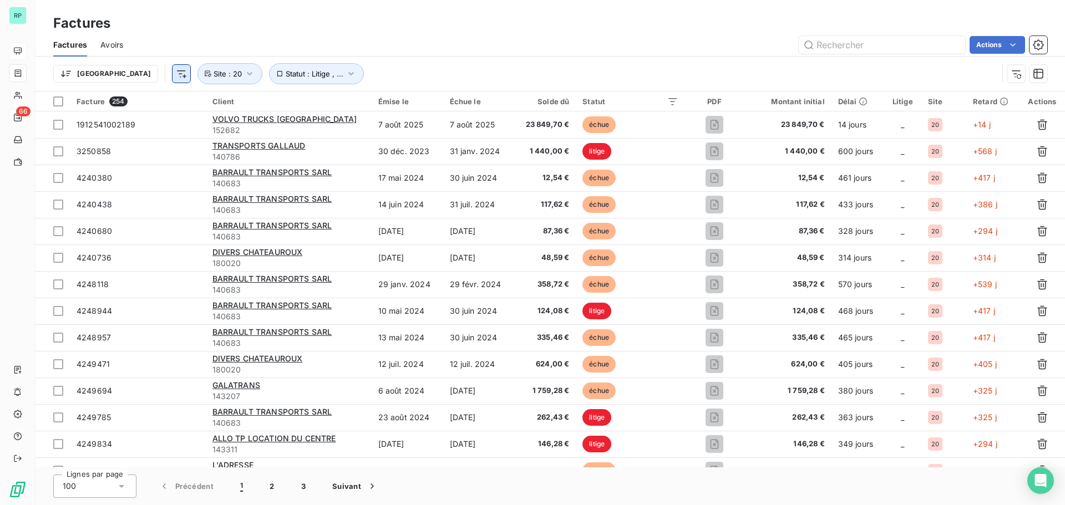
click at [122, 75] on html "RP 66 Factures Factures Avoirs Actions Trier Statut : Litige , ... Site : 20 Fa…" at bounding box center [532, 252] width 1065 height 505
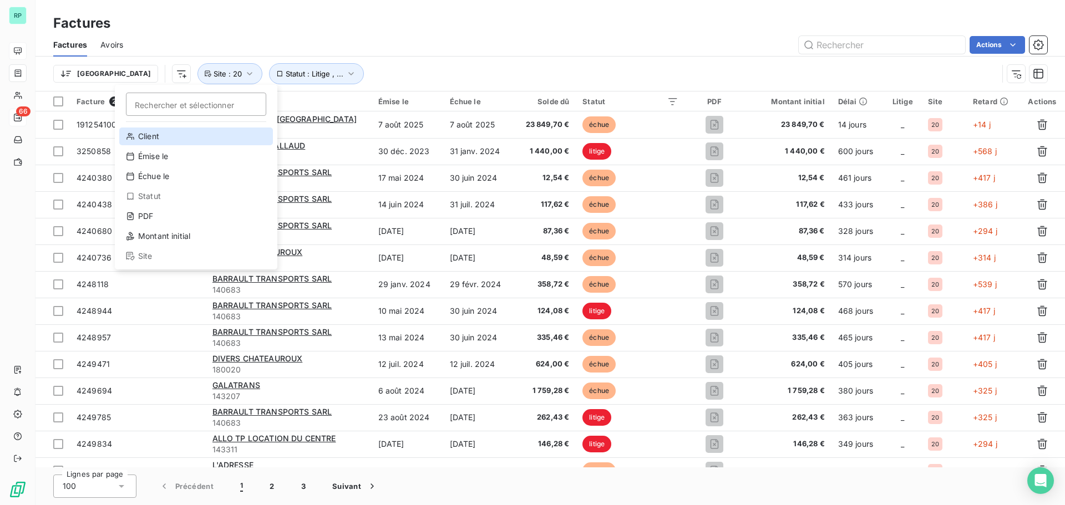
click at [166, 136] on div "Client" at bounding box center [196, 137] width 154 height 18
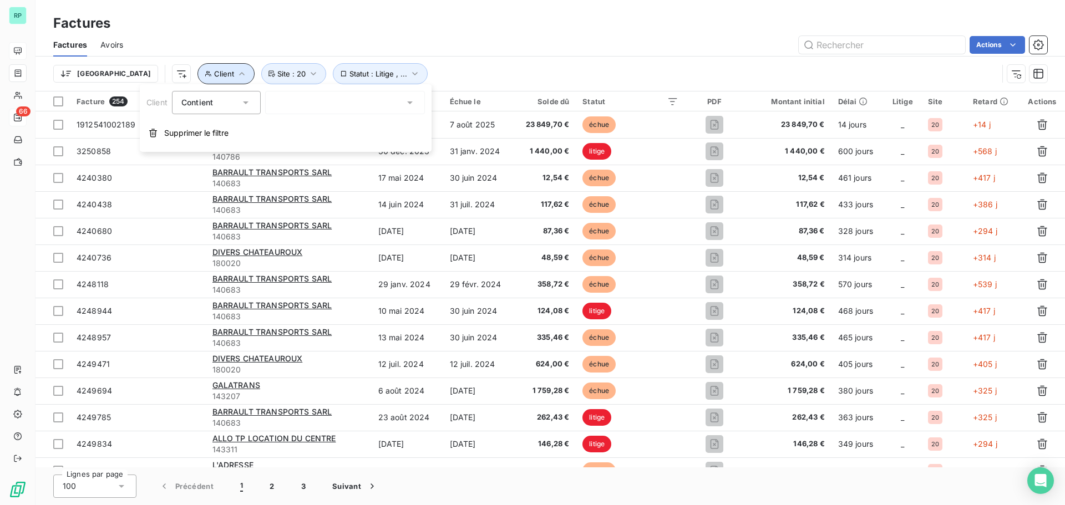
click at [198, 69] on button "Client" at bounding box center [226, 73] width 57 height 21
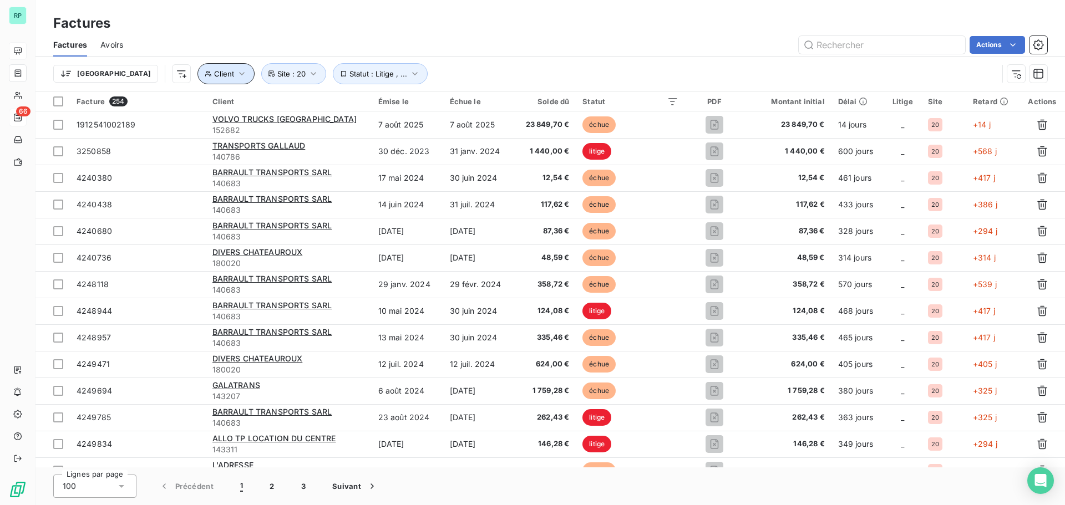
click at [198, 69] on button "Client" at bounding box center [226, 73] width 57 height 21
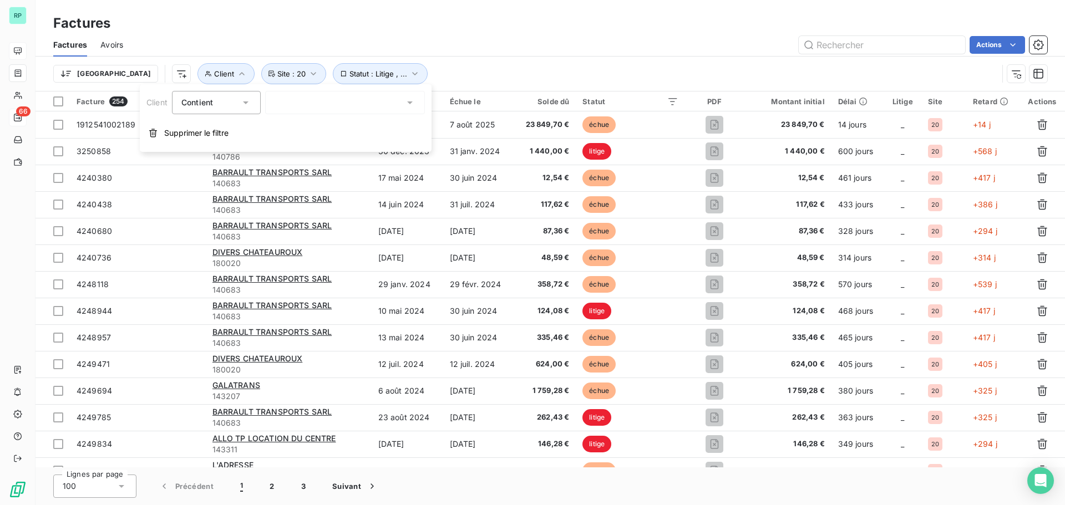
click at [308, 102] on div at bounding box center [345, 102] width 160 height 23
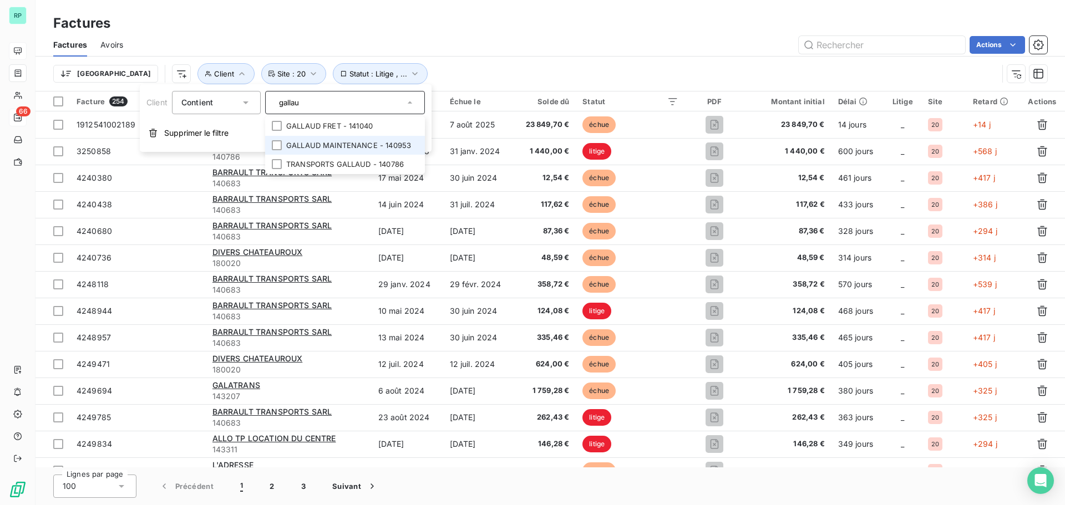
type input "gallau"
click at [357, 147] on li "GALLAUD MAINTENANCE - 140953" at bounding box center [345, 145] width 160 height 19
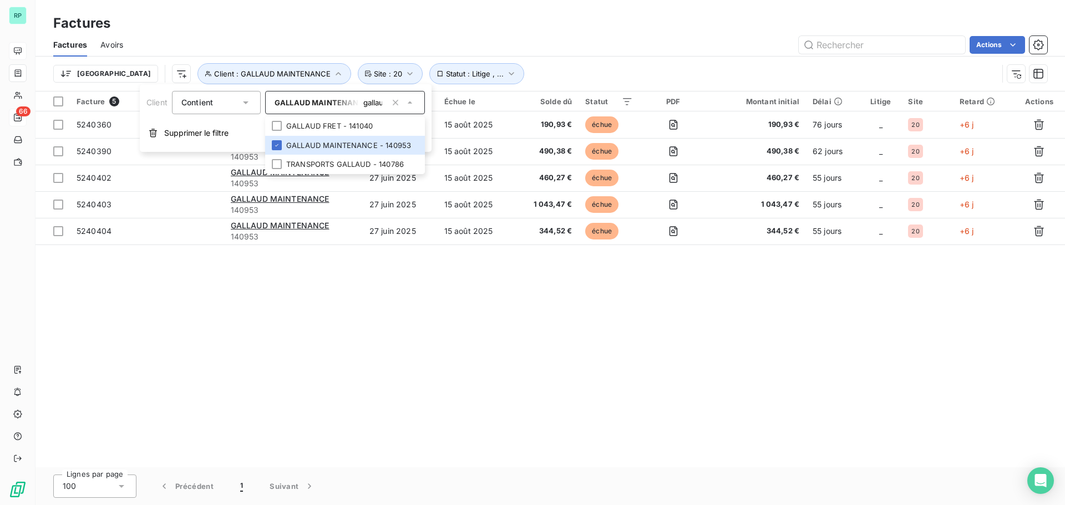
click at [559, 49] on div "Actions" at bounding box center [591, 45] width 911 height 18
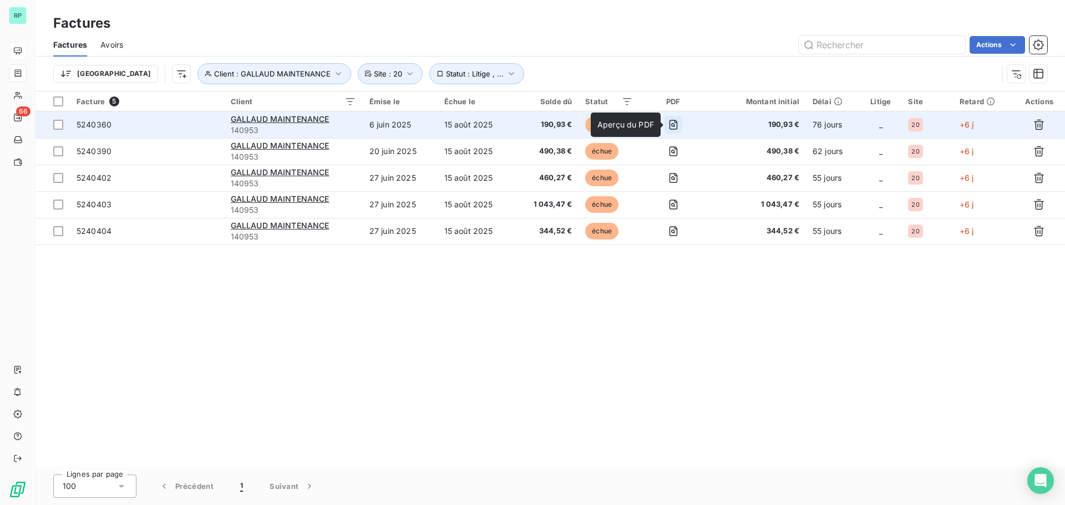
click at [677, 121] on icon "button" at bounding box center [674, 125] width 8 height 10
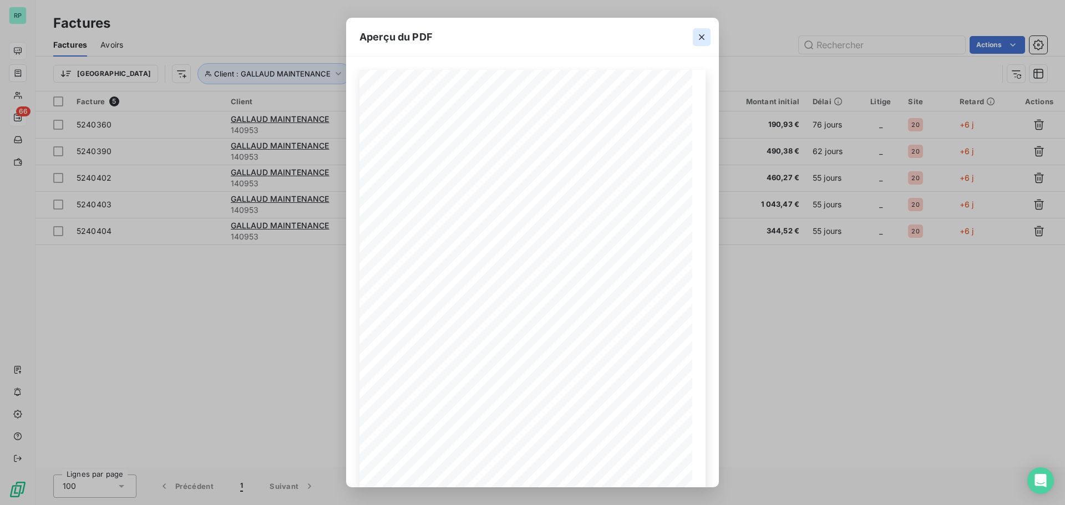
click at [702, 38] on icon "button" at bounding box center [702, 37] width 6 height 6
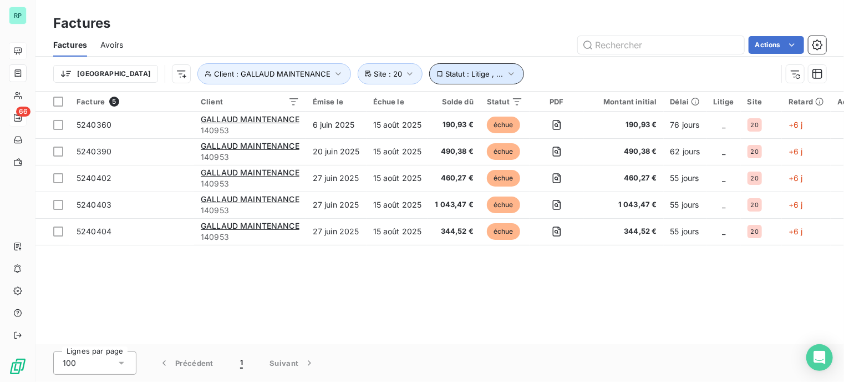
click at [446, 72] on span "Statut : Litige , ..." at bounding box center [475, 73] width 58 height 9
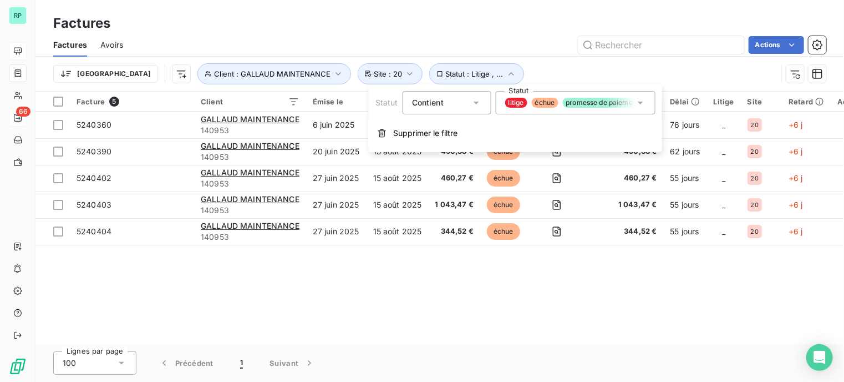
click at [619, 104] on span "promesse de paiement" at bounding box center [603, 103] width 80 height 10
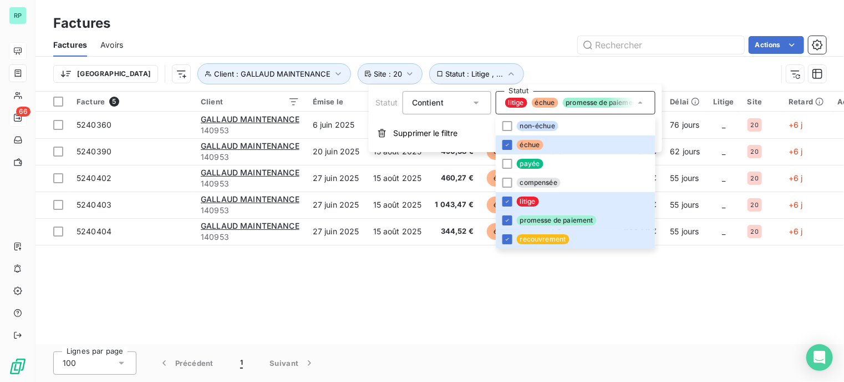
click at [576, 302] on div "Facture 5 Client Émise le Échue le Solde dû Statut PDF Montant initial Délai Li…" at bounding box center [440, 218] width 809 height 252
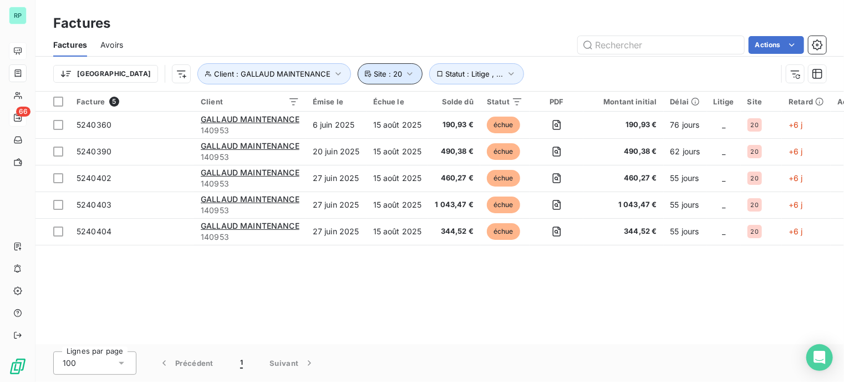
click at [404, 72] on icon "button" at bounding box center [409, 73] width 11 height 11
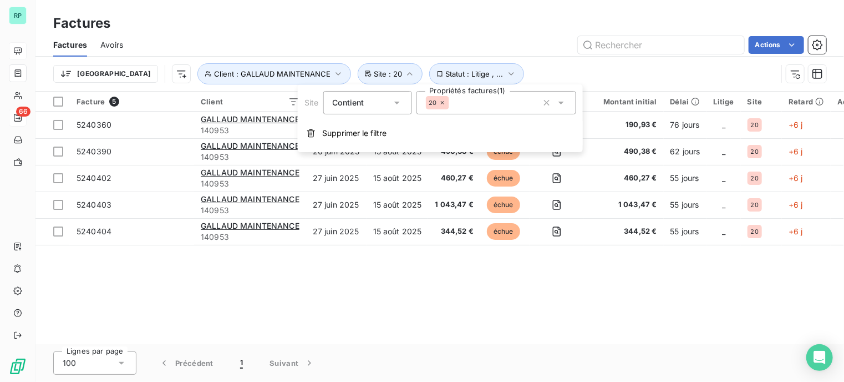
click at [442, 101] on icon at bounding box center [442, 102] width 7 height 7
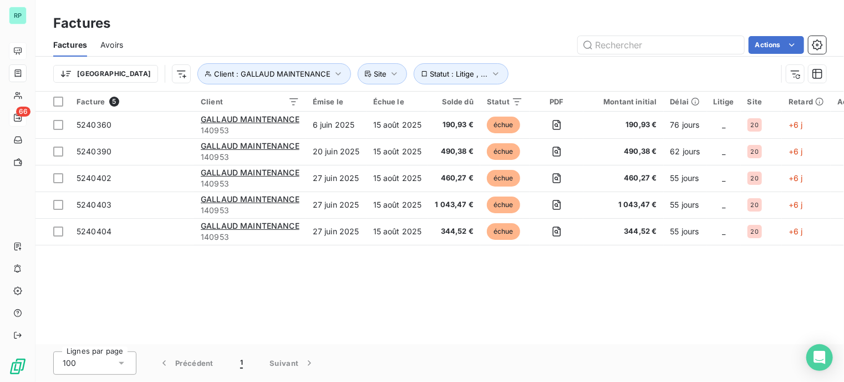
click at [584, 261] on div "Facture 5 Client Émise le Échue le Solde dû Statut PDF Montant initial Délai Li…" at bounding box center [440, 218] width 809 height 252
click at [431, 73] on span "Statut : Litige , ..." at bounding box center [460, 73] width 58 height 9
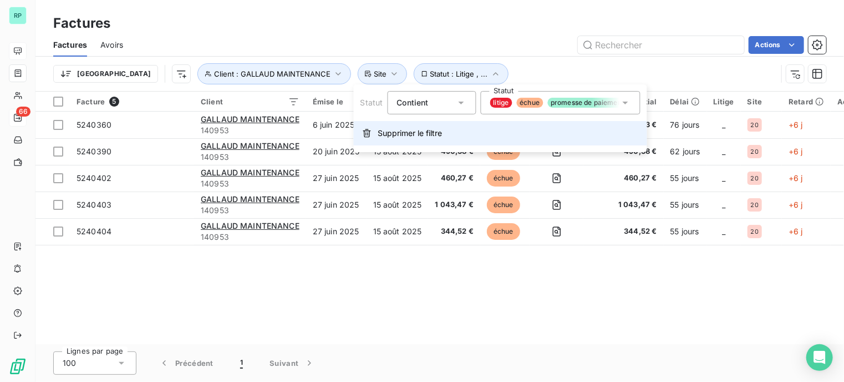
click at [433, 133] on span "Supprimer le filtre" at bounding box center [410, 133] width 64 height 11
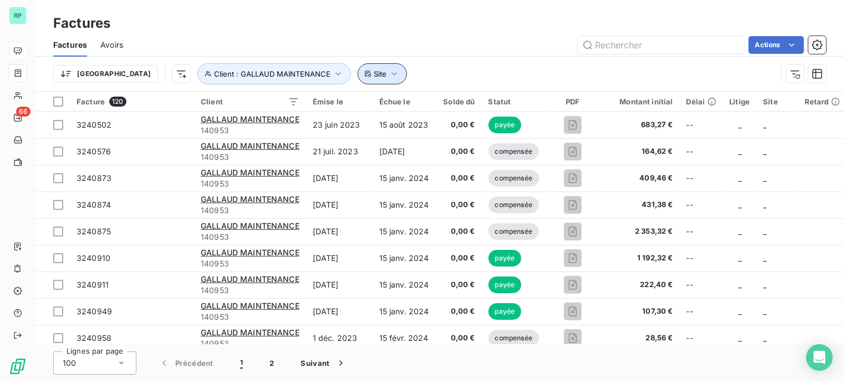
click at [389, 75] on icon "button" at bounding box center [394, 73] width 11 height 11
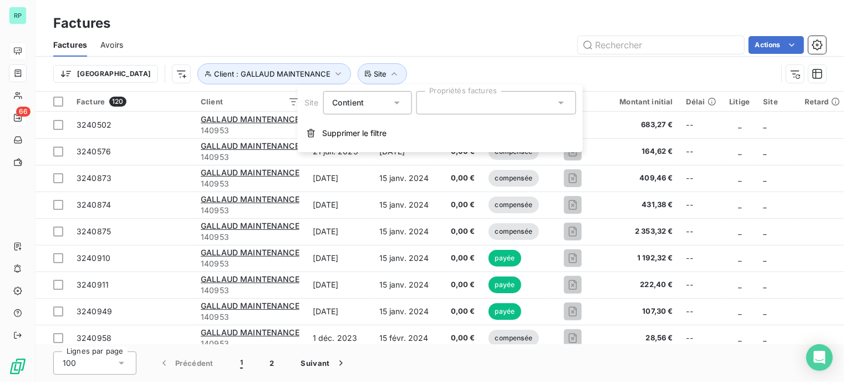
click at [479, 106] on div at bounding box center [496, 102] width 160 height 23
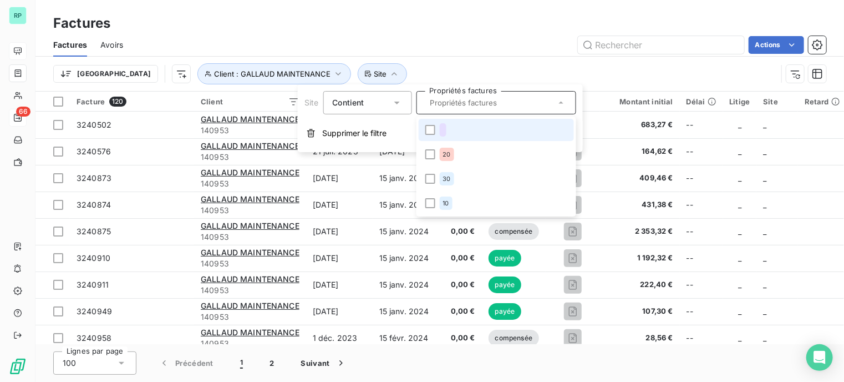
click at [484, 104] on input "text" at bounding box center [491, 103] width 130 height 10
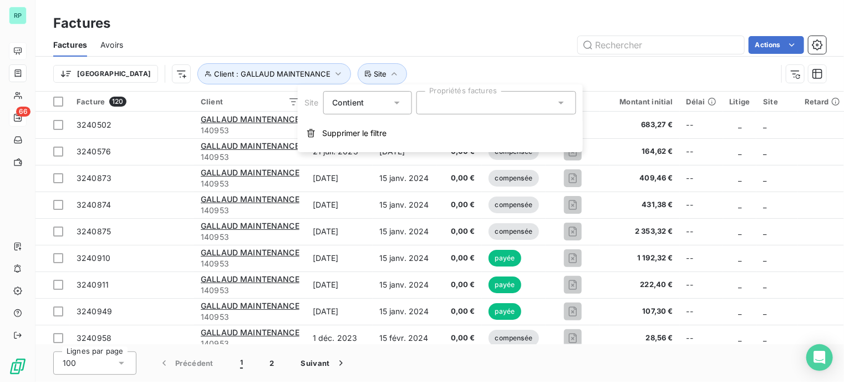
click at [473, 73] on div "Trier Client : GALLAUD MAINTENANCE Site" at bounding box center [415, 73] width 724 height 21
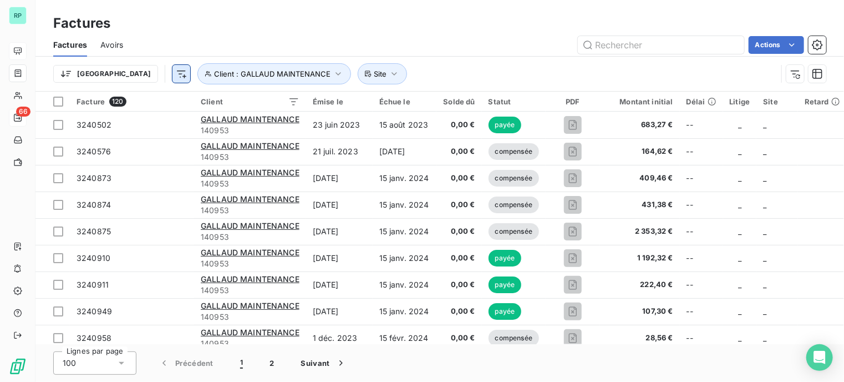
click at [125, 73] on html "RP 66 Factures Factures Avoirs Actions Trier Client : GALLAUD MAINTENANCE Site …" at bounding box center [422, 191] width 844 height 382
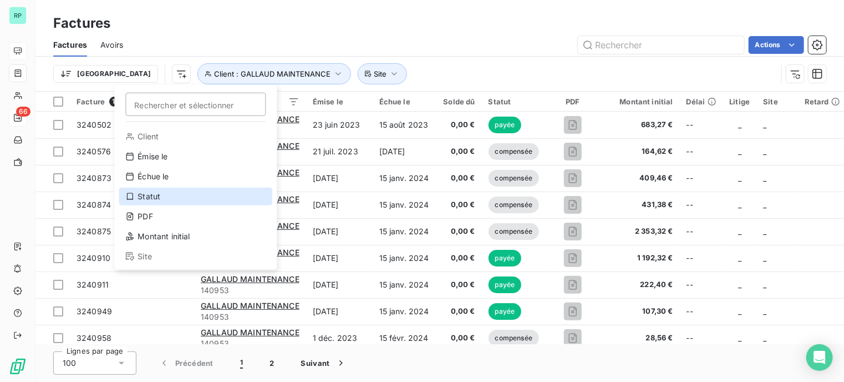
click at [176, 196] on div "Statut" at bounding box center [196, 197] width 154 height 18
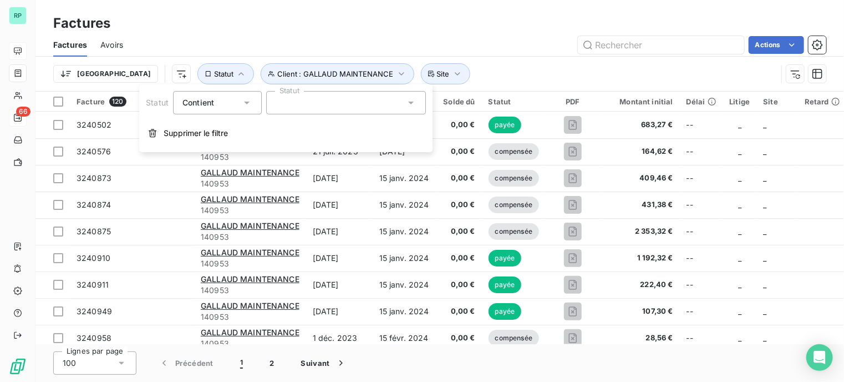
click at [314, 102] on div at bounding box center [346, 102] width 160 height 23
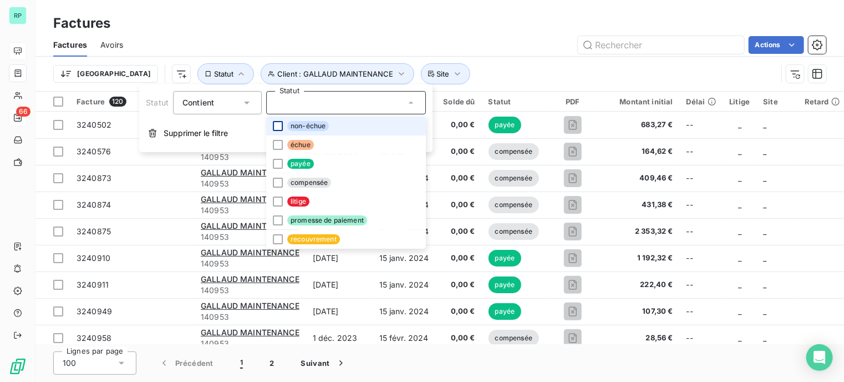
click at [275, 126] on div at bounding box center [278, 126] width 10 height 10
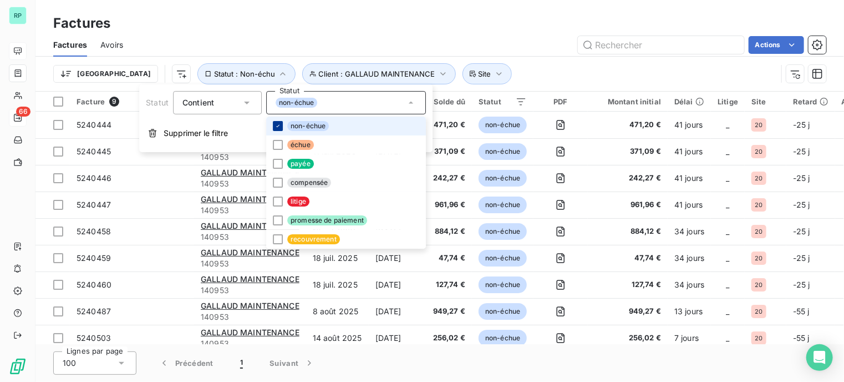
click at [281, 124] on div at bounding box center [278, 126] width 10 height 10
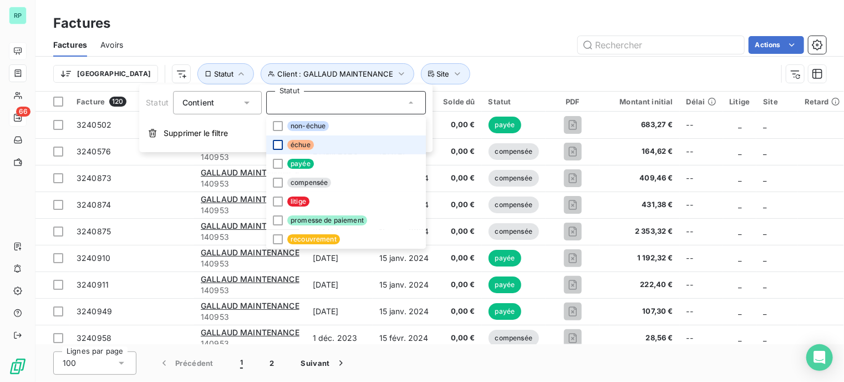
click at [276, 145] on div at bounding box center [278, 145] width 10 height 10
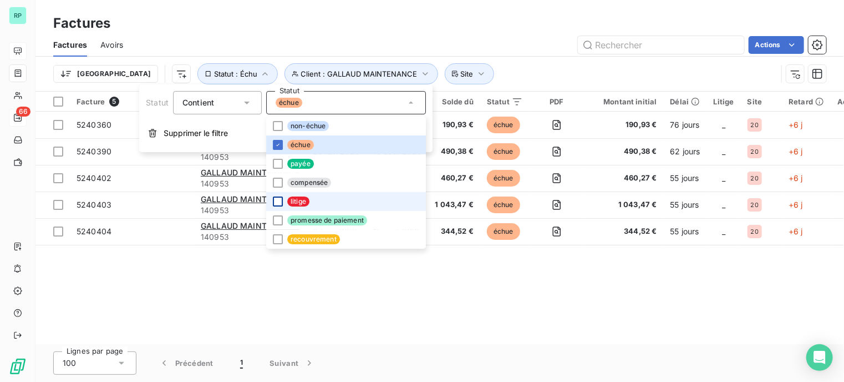
click at [280, 200] on div at bounding box center [278, 201] width 10 height 10
click at [275, 199] on icon at bounding box center [278, 201] width 7 height 7
click at [275, 199] on div at bounding box center [278, 201] width 10 height 10
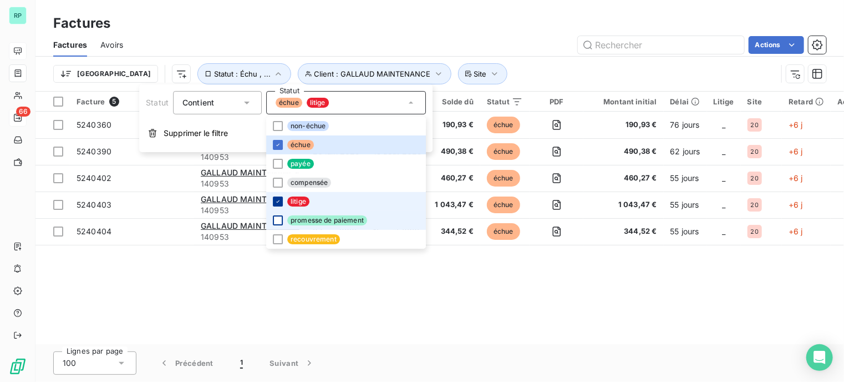
click at [277, 218] on div at bounding box center [278, 220] width 10 height 10
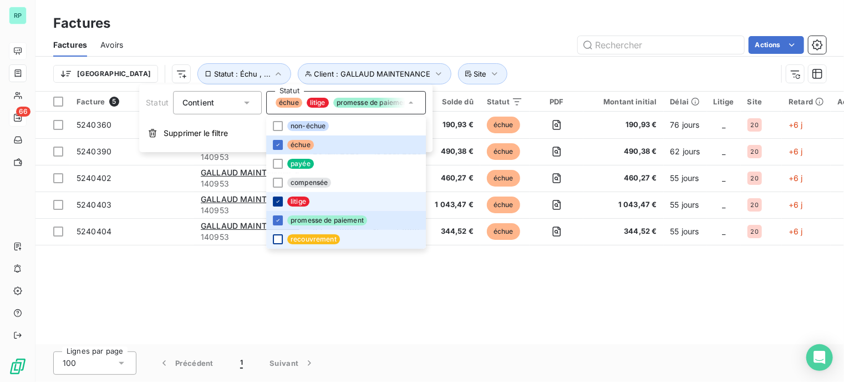
click at [276, 240] on div at bounding box center [278, 239] width 10 height 10
click at [483, 310] on div "Facture 5 Client Émise le Échue le Solde dû Statut PDF Montant initial Délai Li…" at bounding box center [440, 218] width 809 height 252
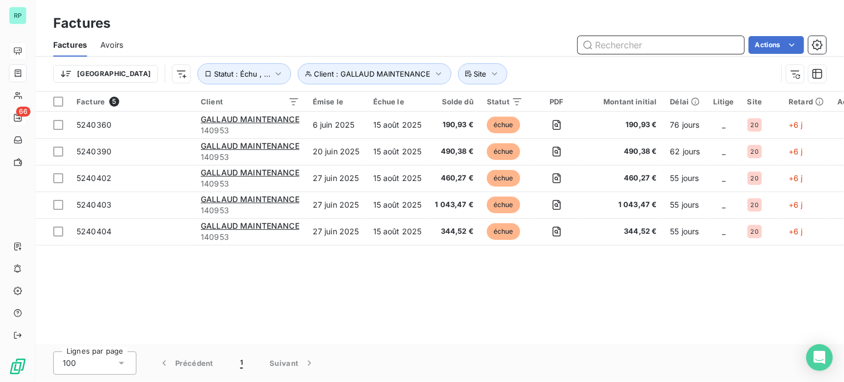
click at [619, 43] on input "text" at bounding box center [661, 45] width 166 height 18
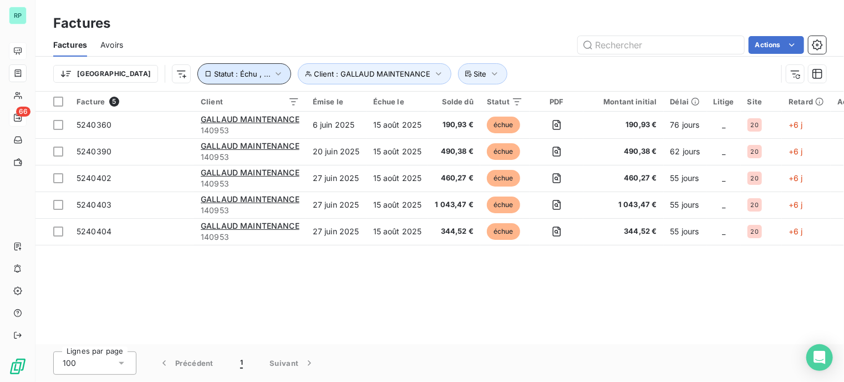
click at [273, 70] on icon "button" at bounding box center [278, 73] width 11 height 11
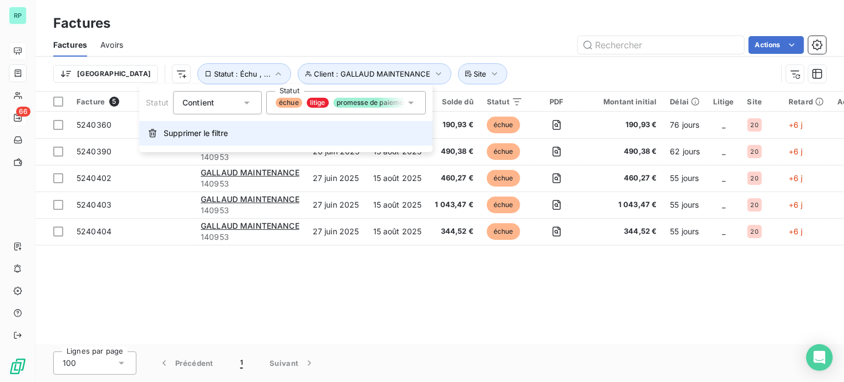
click at [191, 139] on button "Supprimer le filtre" at bounding box center [285, 133] width 293 height 24
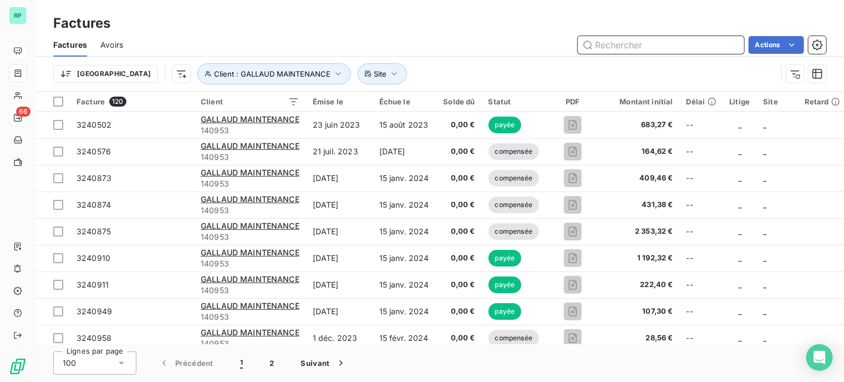
click at [630, 43] on input "text" at bounding box center [661, 45] width 166 height 18
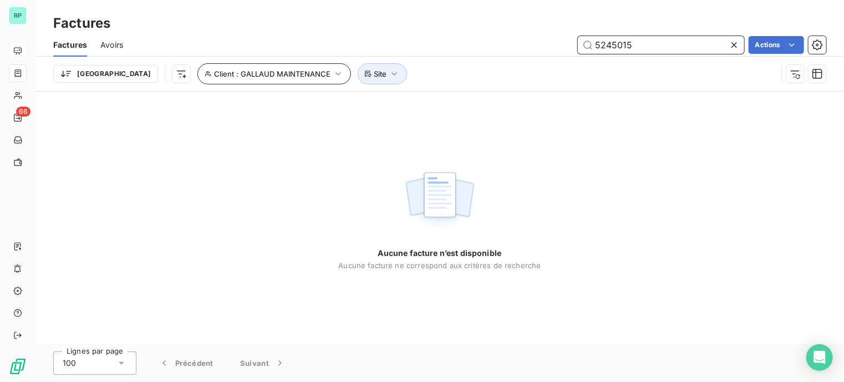
type input "5245015"
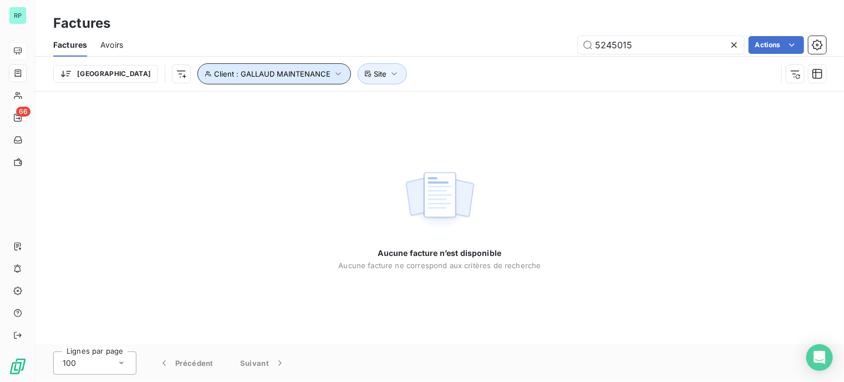
click at [333, 75] on icon "button" at bounding box center [338, 73] width 11 height 11
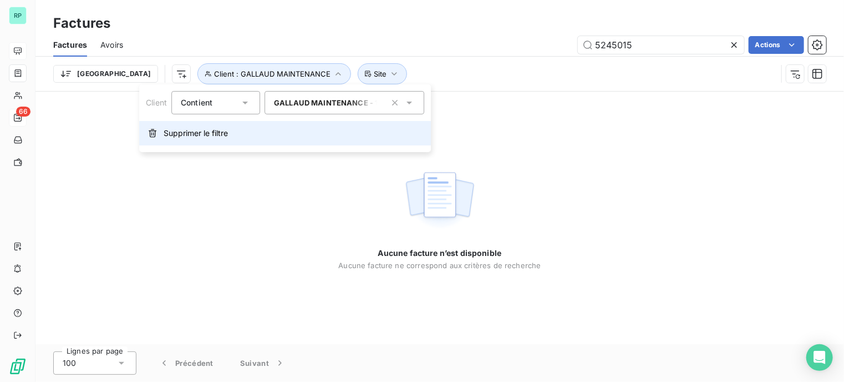
click at [213, 133] on span "Supprimer le filtre" at bounding box center [196, 133] width 64 height 11
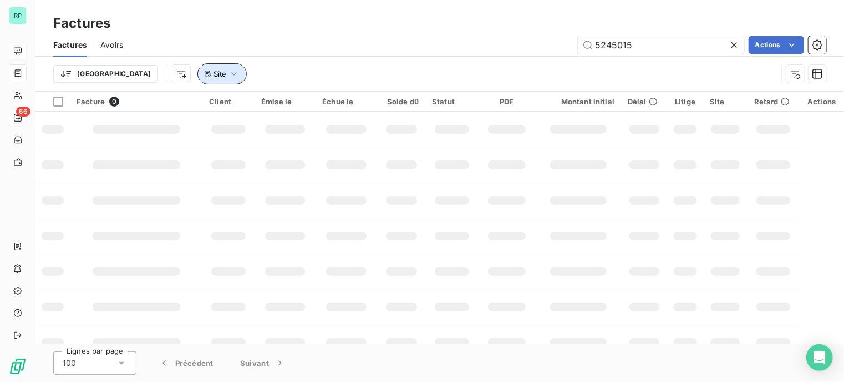
click at [229, 73] on icon "button" at bounding box center [234, 73] width 11 height 11
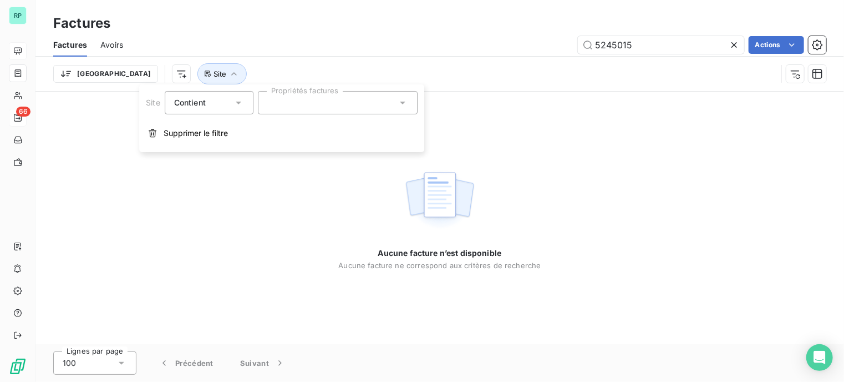
click at [457, 63] on div "Trier Site" at bounding box center [415, 73] width 724 height 21
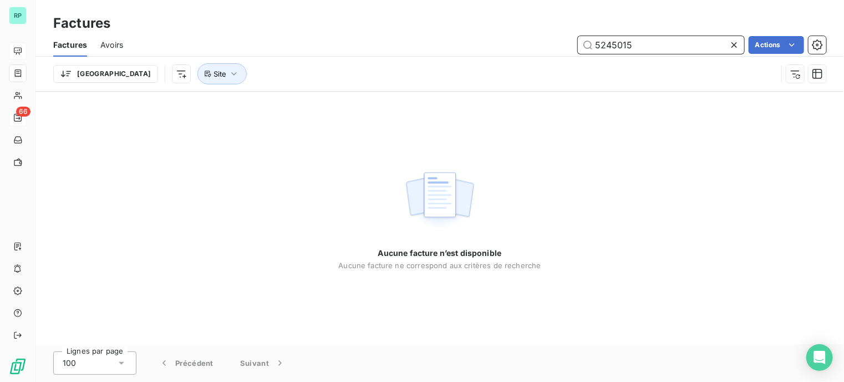
click at [656, 47] on input "5245015" at bounding box center [661, 45] width 166 height 18
click at [198, 76] on button "Site" at bounding box center [222, 73] width 49 height 21
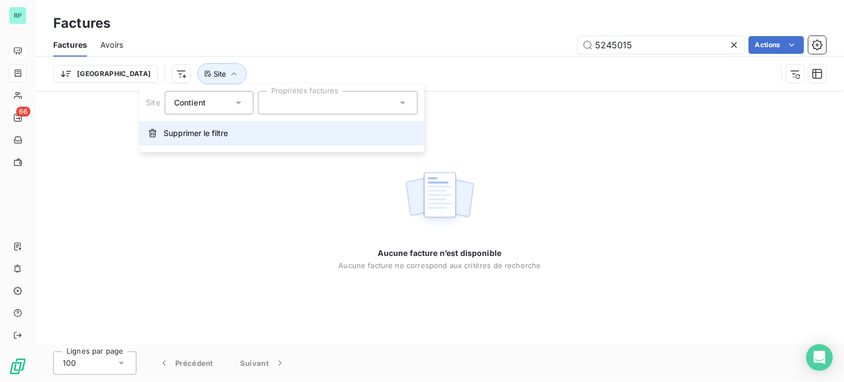
click at [181, 134] on span "Supprimer le filtre" at bounding box center [196, 133] width 64 height 11
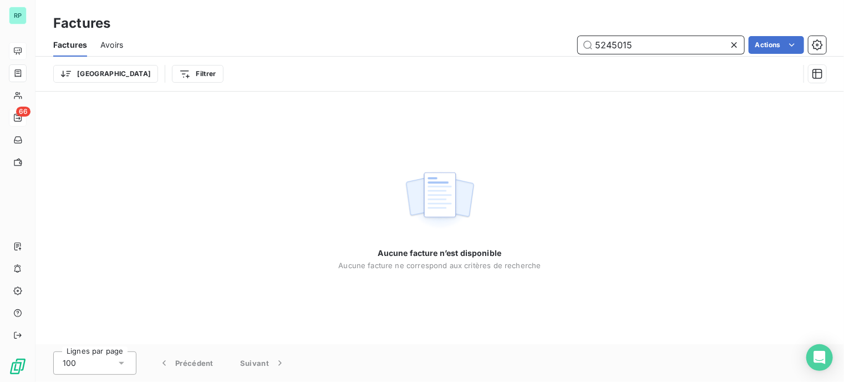
click at [633, 39] on input "5245015" at bounding box center [661, 45] width 166 height 18
click at [615, 49] on input "5245015" at bounding box center [661, 45] width 166 height 18
click at [209, 122] on div "Aucune facture n’est disponible Aucune facture ne correspond aux critères de re…" at bounding box center [440, 218] width 809 height 252
click at [117, 42] on span "Avoirs" at bounding box center [111, 44] width 23 height 11
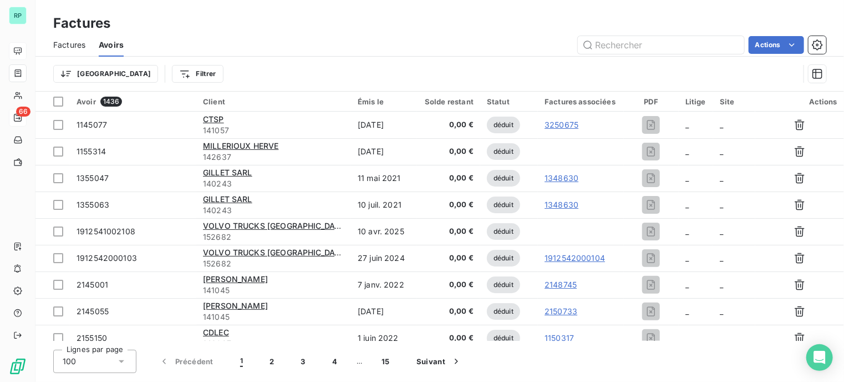
click at [73, 47] on span "Factures" at bounding box center [69, 44] width 32 height 11
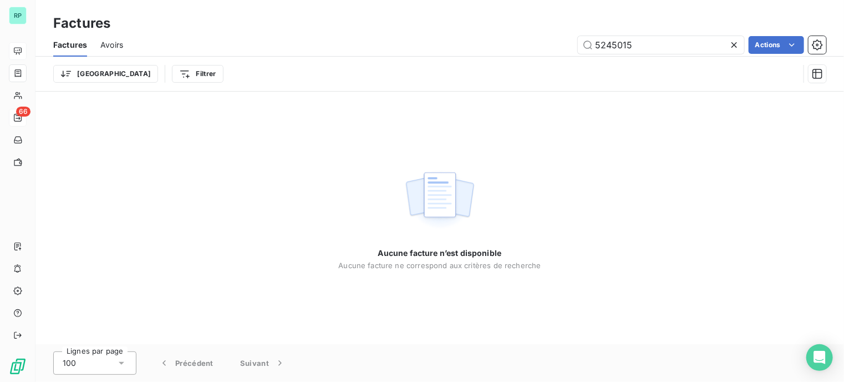
click at [110, 46] on span "Avoirs" at bounding box center [111, 44] width 23 height 11
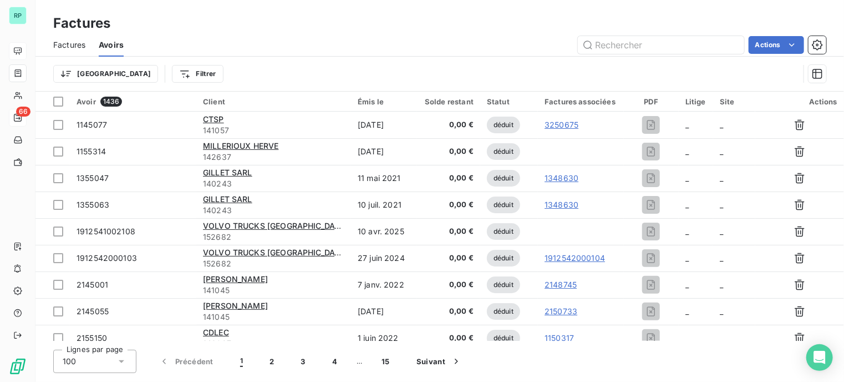
click at [76, 47] on span "Factures" at bounding box center [69, 44] width 32 height 11
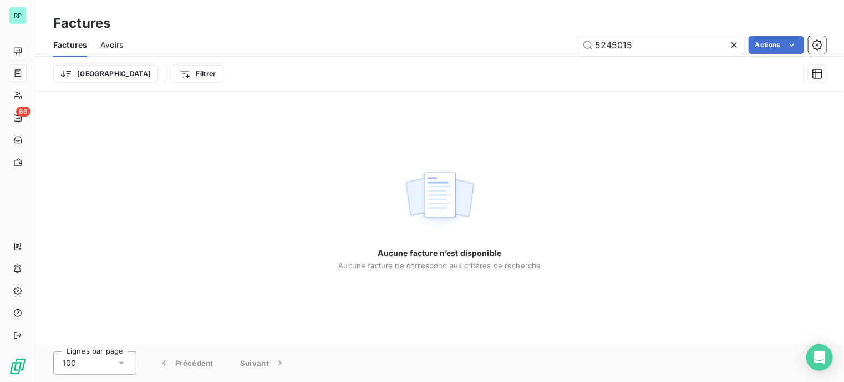
click at [735, 44] on icon at bounding box center [735, 45] width 6 height 6
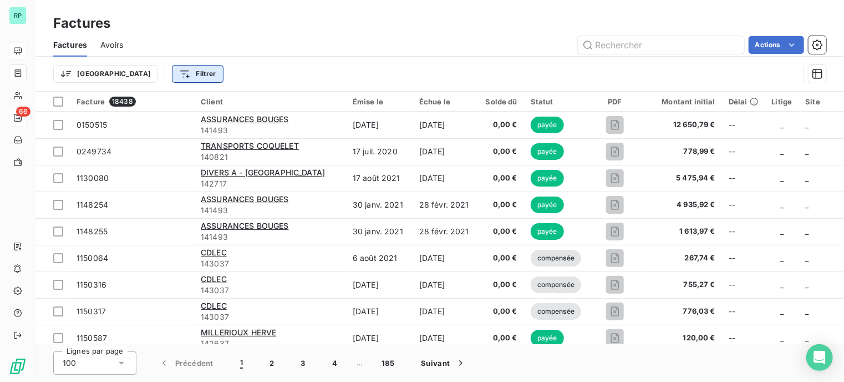
click at [151, 74] on html "RP 66 Factures Factures Avoirs Actions Trier Filtrer Facture 18438 Client Émise…" at bounding box center [422, 191] width 844 height 382
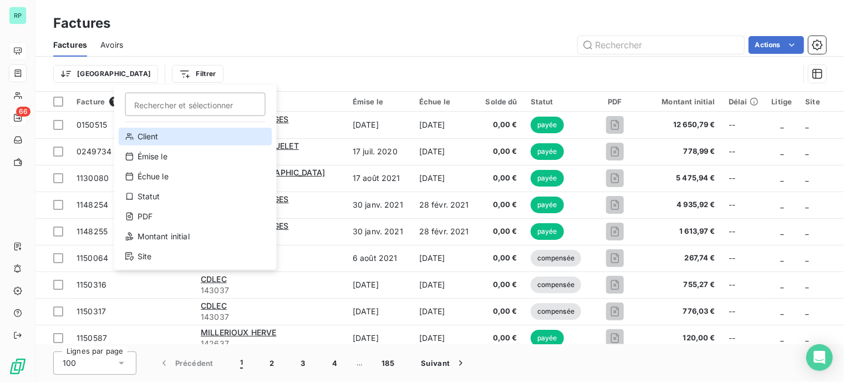
click at [166, 139] on div "Client" at bounding box center [196, 137] width 154 height 18
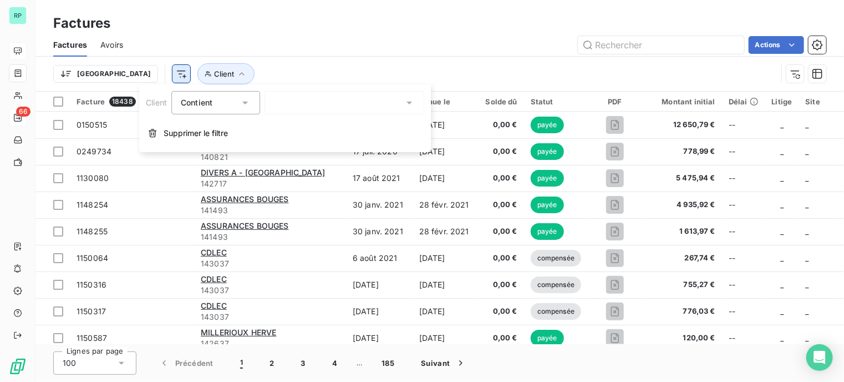
click at [118, 72] on html "RP 66 Factures Factures Avoirs Actions Trier Client Facture 18438 Client Émise …" at bounding box center [422, 191] width 844 height 382
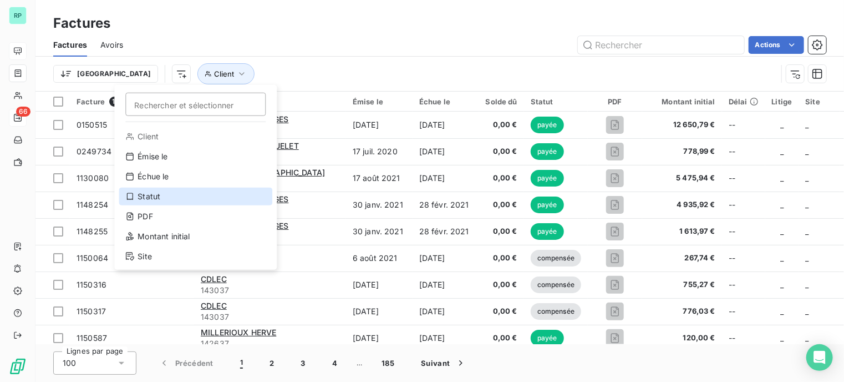
click at [170, 197] on div "Statut" at bounding box center [196, 197] width 154 height 18
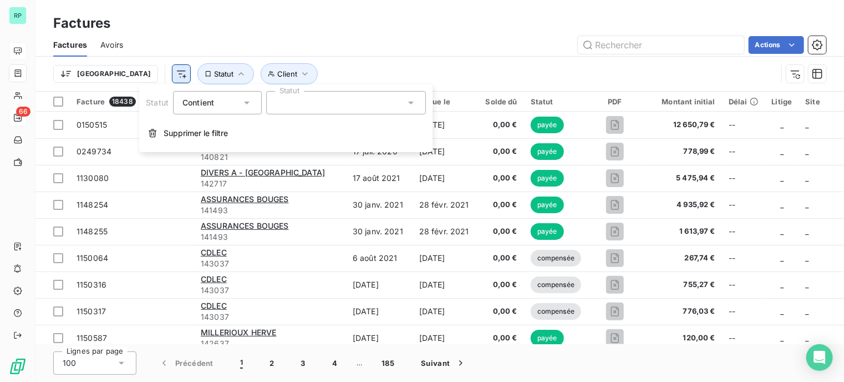
click at [125, 71] on html "RP 66 Factures Factures Avoirs Actions Trier Client Statut Facture 18438 Client…" at bounding box center [422, 191] width 844 height 382
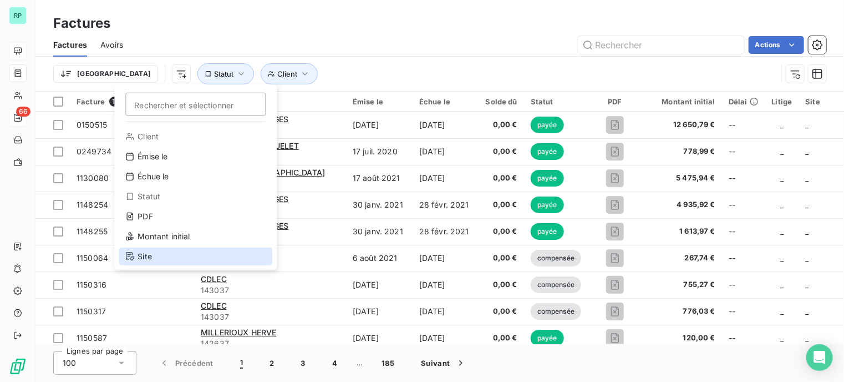
click at [151, 257] on div "Site" at bounding box center [196, 256] width 154 height 18
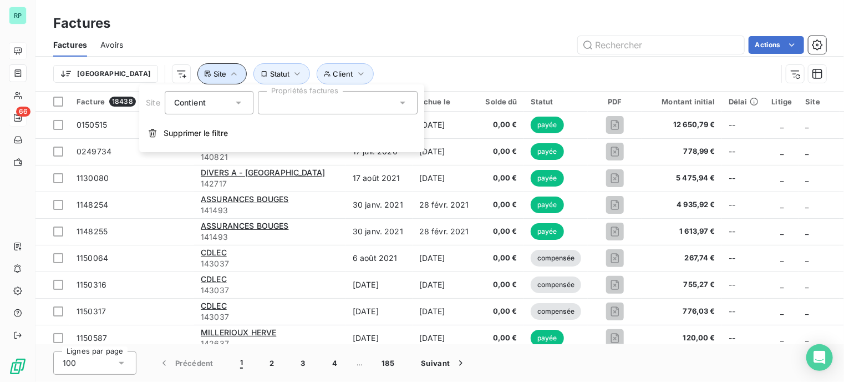
click at [198, 73] on button "Site" at bounding box center [222, 73] width 49 height 21
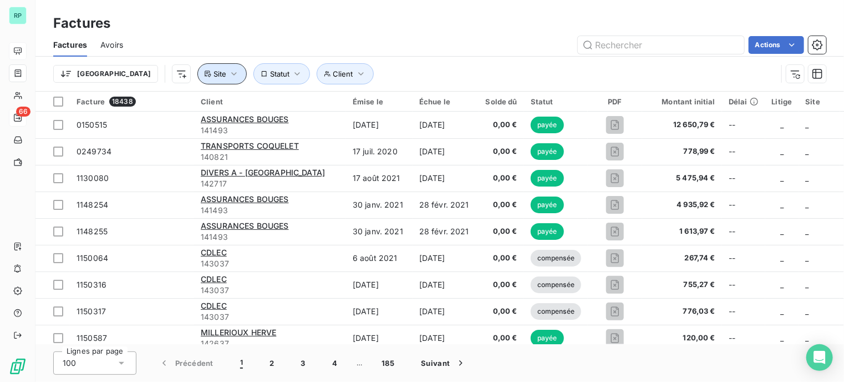
click at [229, 70] on icon "button" at bounding box center [234, 73] width 11 height 11
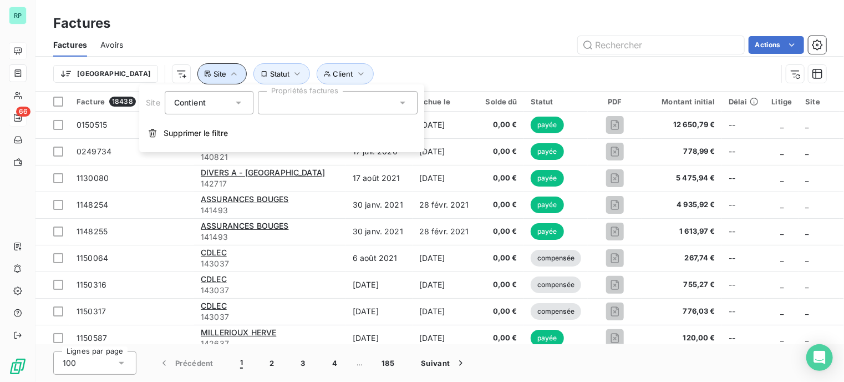
click at [229, 70] on icon "button" at bounding box center [234, 73] width 11 height 11
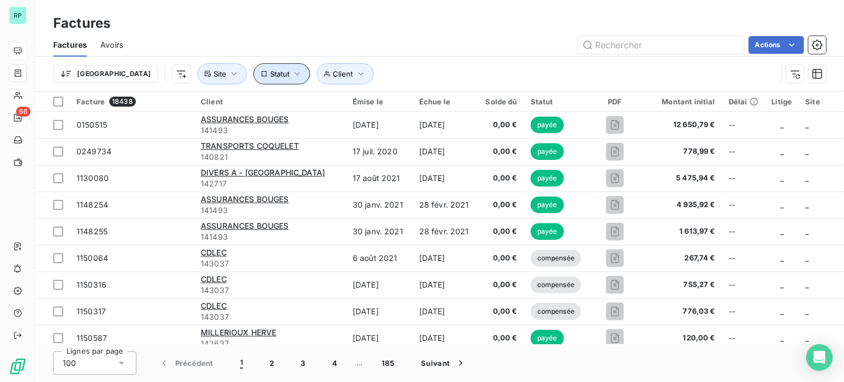
click at [292, 70] on icon "button" at bounding box center [297, 73] width 11 height 11
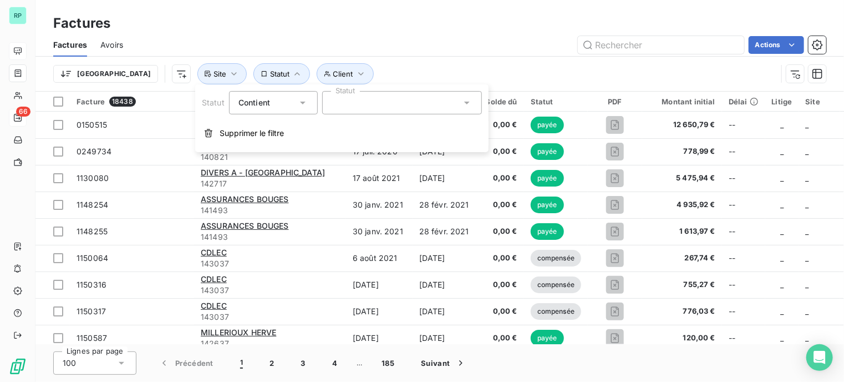
click at [362, 97] on div at bounding box center [402, 102] width 160 height 23
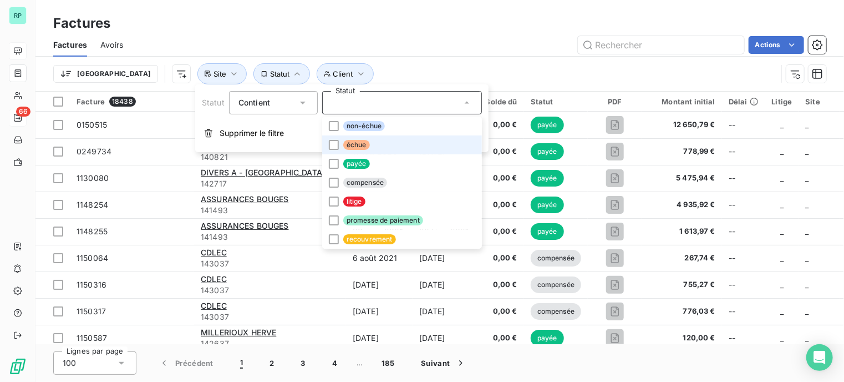
click at [335, 139] on li "échue" at bounding box center [402, 144] width 160 height 19
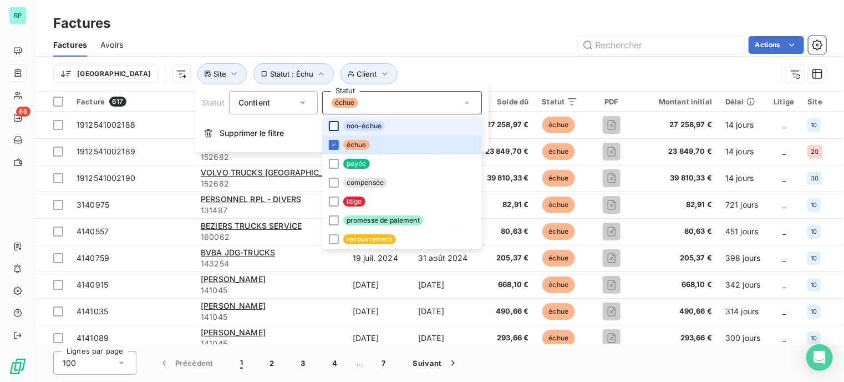
click at [333, 129] on div at bounding box center [334, 126] width 10 height 10
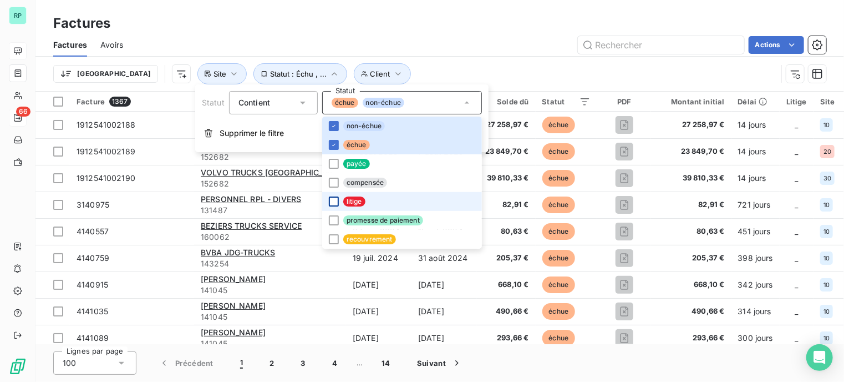
click at [336, 201] on div at bounding box center [334, 201] width 10 height 10
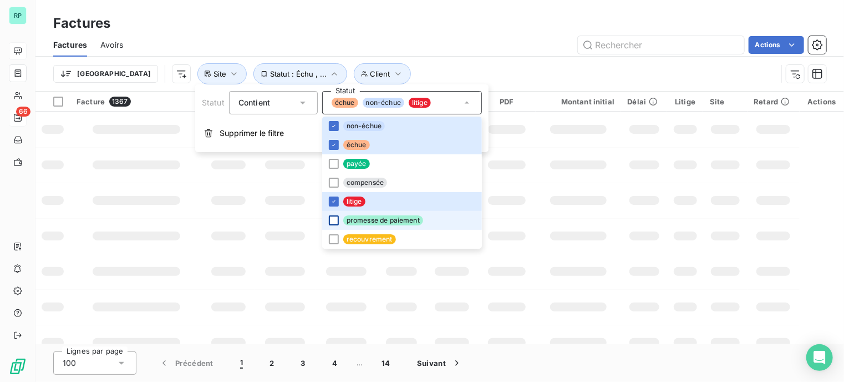
click at [337, 220] on div at bounding box center [334, 220] width 10 height 10
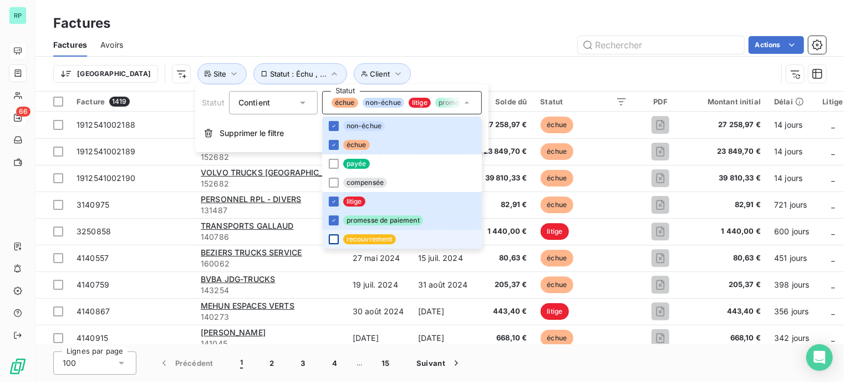
click at [333, 241] on div at bounding box center [334, 239] width 10 height 10
click at [464, 41] on div "Actions" at bounding box center [481, 45] width 690 height 18
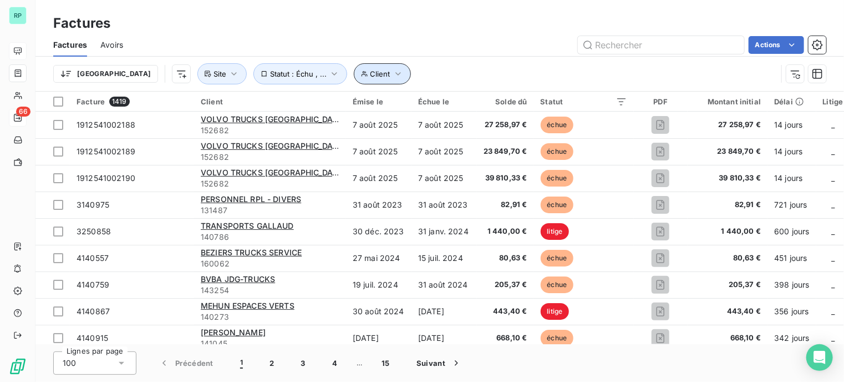
click at [371, 71] on span "Client" at bounding box center [381, 73] width 20 height 9
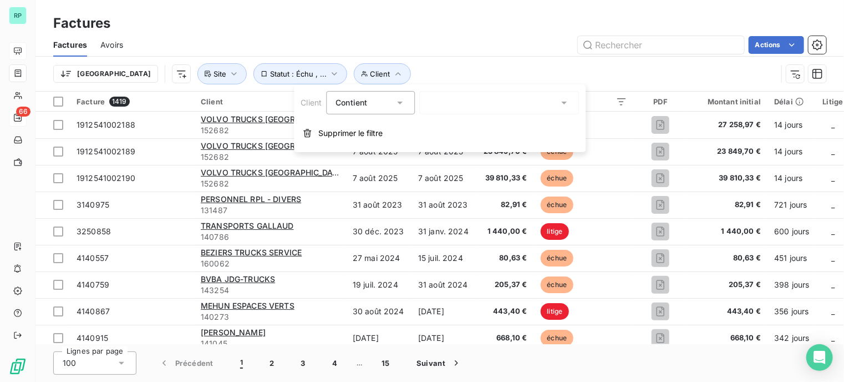
click at [473, 102] on div at bounding box center [499, 102] width 160 height 23
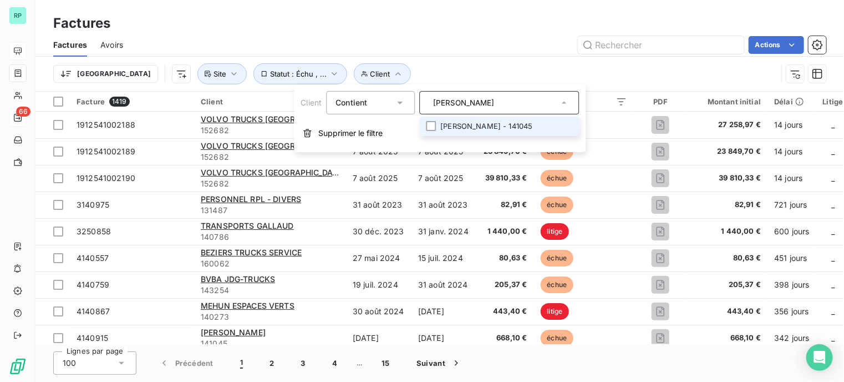
type input "[PERSON_NAME]"
click at [486, 121] on li "[PERSON_NAME] - 141045" at bounding box center [499, 126] width 160 height 19
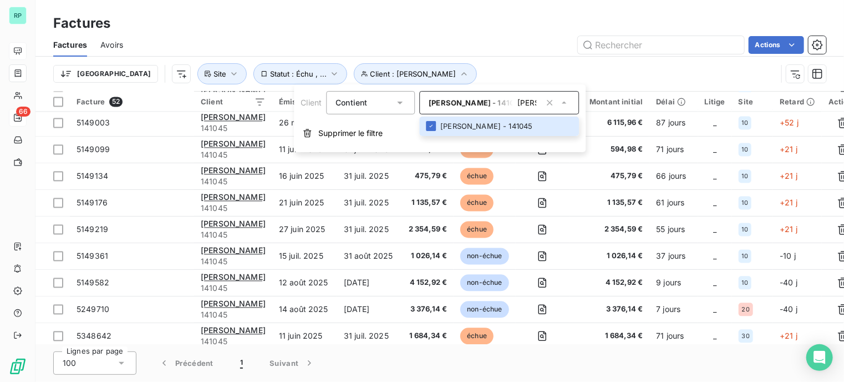
scroll to position [1157, 0]
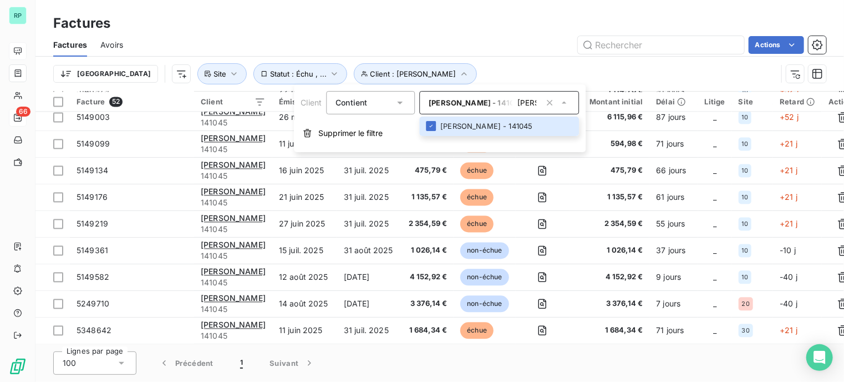
click at [114, 43] on span "Avoirs" at bounding box center [111, 44] width 23 height 11
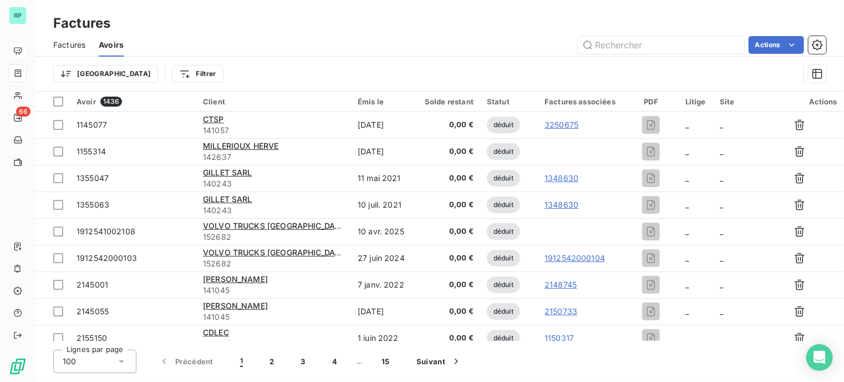
click at [71, 43] on span "Factures" at bounding box center [69, 44] width 32 height 11
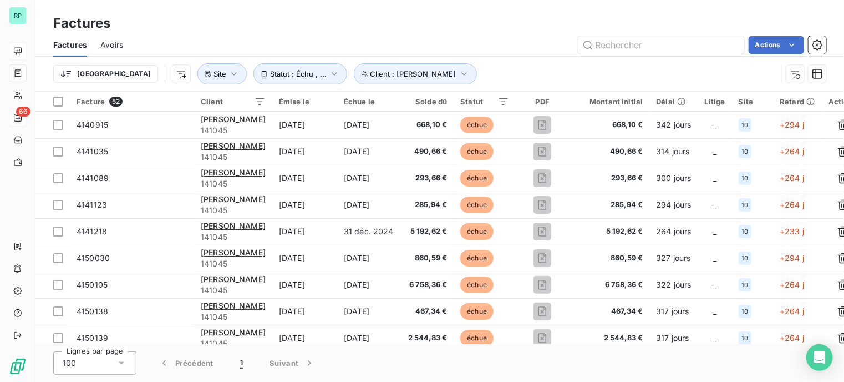
click at [116, 44] on span "Avoirs" at bounding box center [111, 44] width 23 height 11
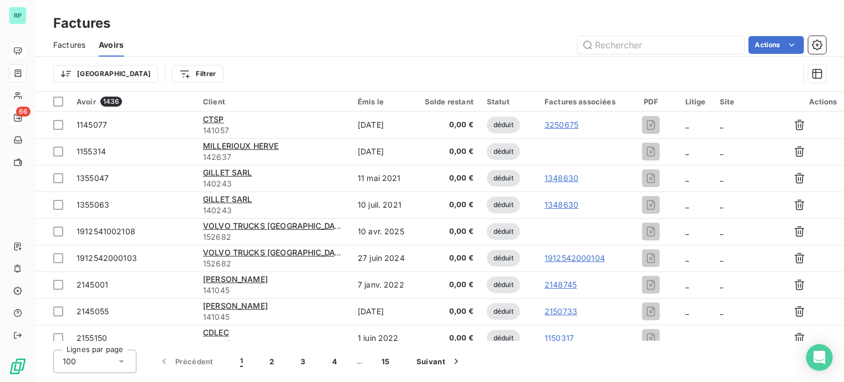
click at [65, 39] on span "Factures" at bounding box center [69, 44] width 32 height 11
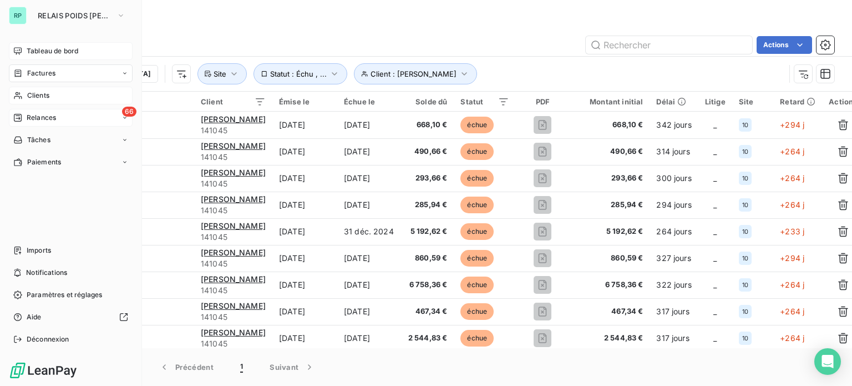
click at [44, 93] on span "Clients" at bounding box center [38, 95] width 22 height 10
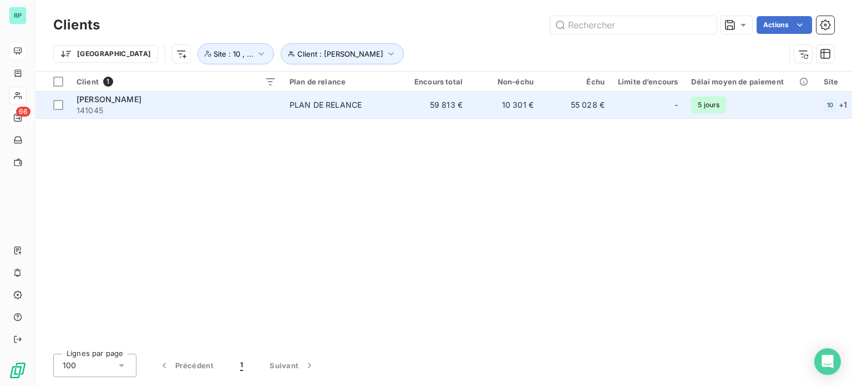
click at [313, 106] on div "PLAN DE RELANCE" at bounding box center [326, 104] width 72 height 11
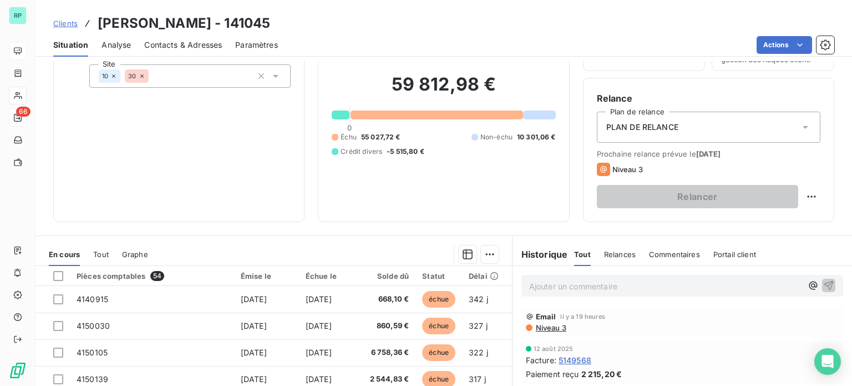
scroll to position [55, 0]
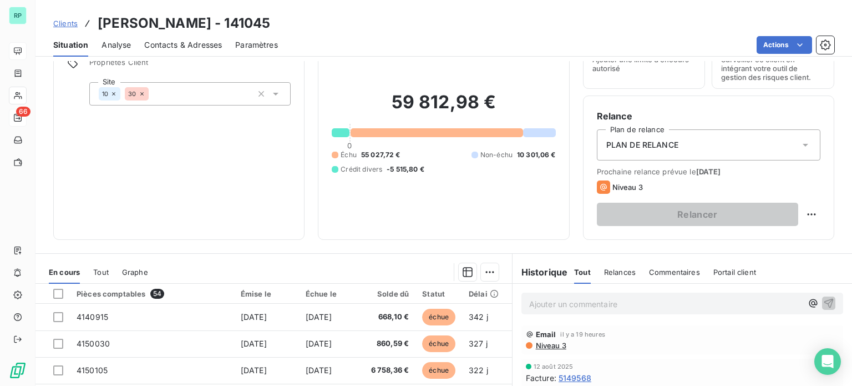
click at [141, 93] on icon at bounding box center [142, 93] width 7 height 7
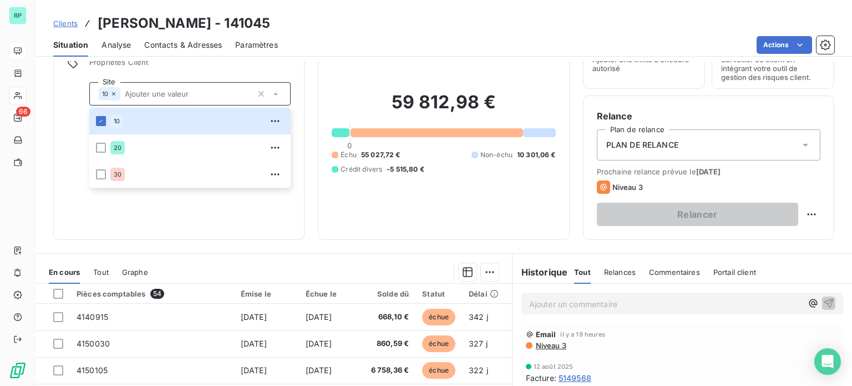
click at [269, 217] on div "Informations client Propriétés Client Site 10 10 20 30" at bounding box center [178, 125] width 251 height 227
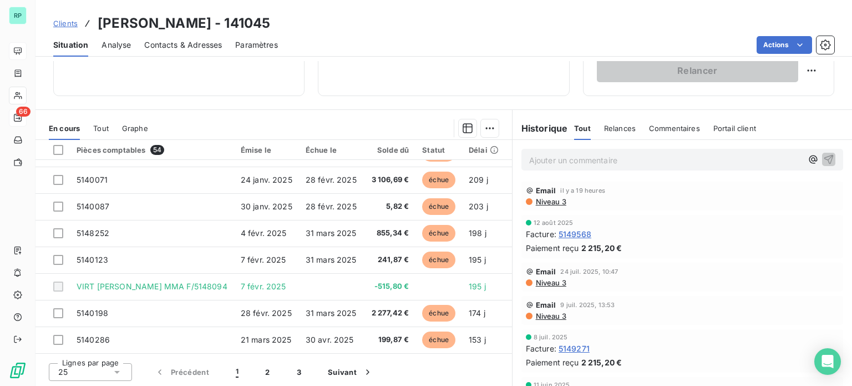
scroll to position [200, 0]
click at [297, 370] on button "3" at bounding box center [299, 371] width 31 height 23
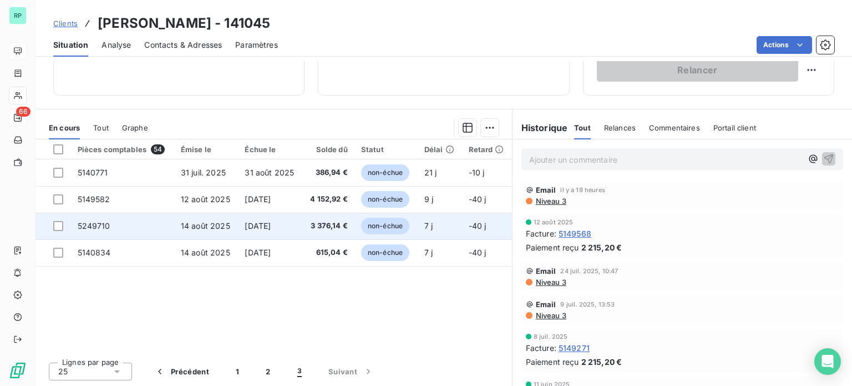
scroll to position [0, 0]
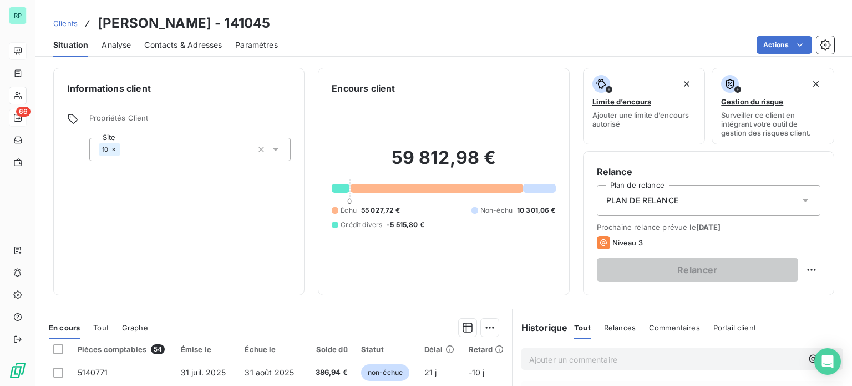
click at [113, 149] on icon at bounding box center [113, 149] width 3 height 3
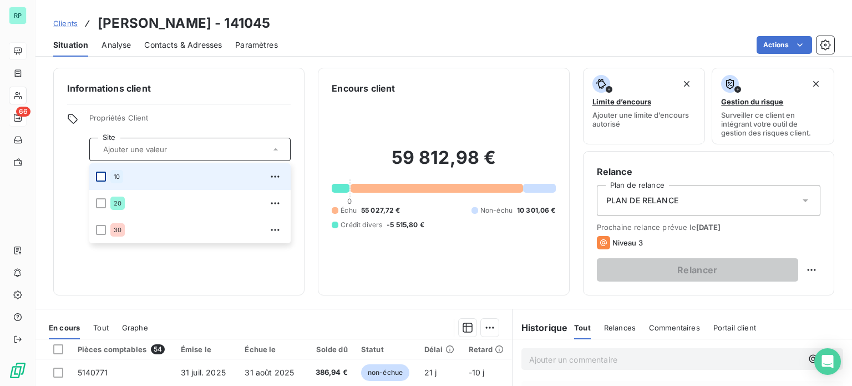
click at [104, 175] on div at bounding box center [101, 176] width 10 height 10
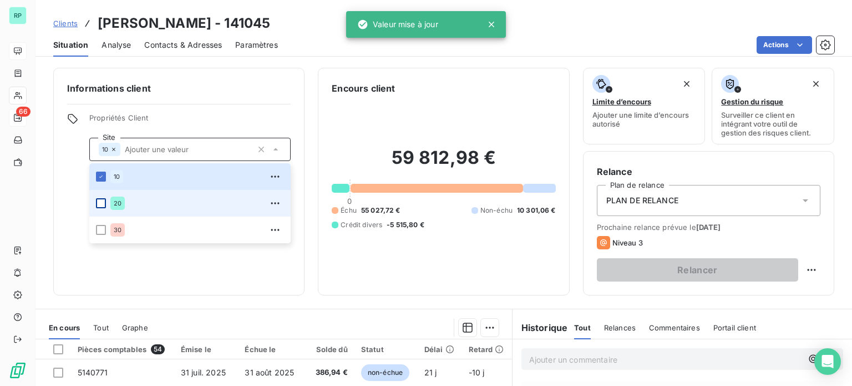
drag, startPoint x: 94, startPoint y: 205, endPoint x: 100, endPoint y: 206, distance: 5.7
click at [95, 205] on li "20" at bounding box center [189, 203] width 201 height 27
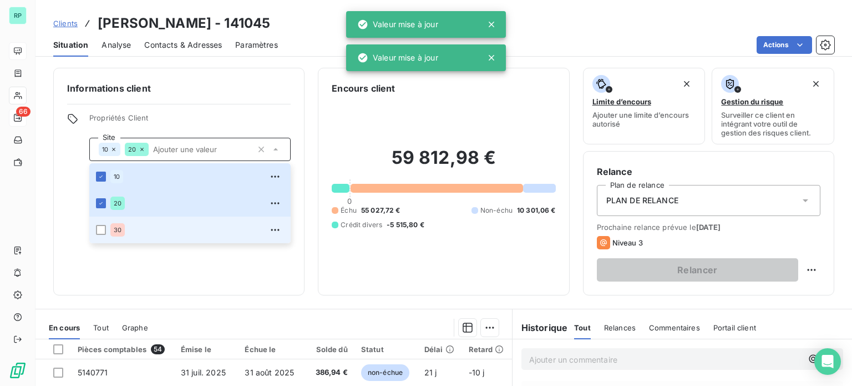
click at [106, 227] on li "30" at bounding box center [189, 229] width 201 height 27
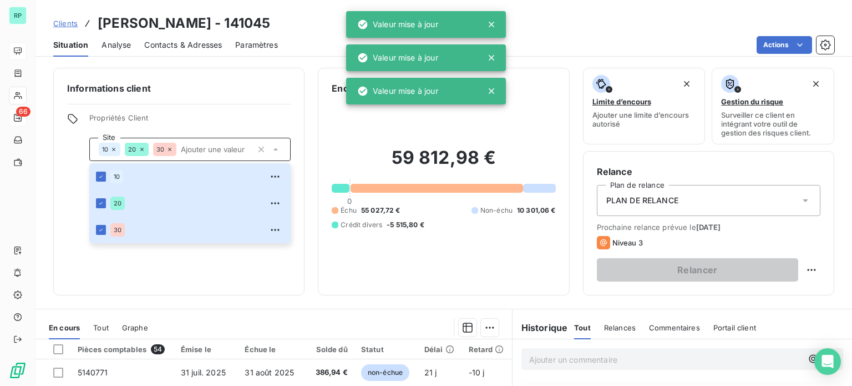
click at [185, 272] on div "Informations client Propriétés Client Site 10 20 30 10 20 30" at bounding box center [178, 181] width 251 height 227
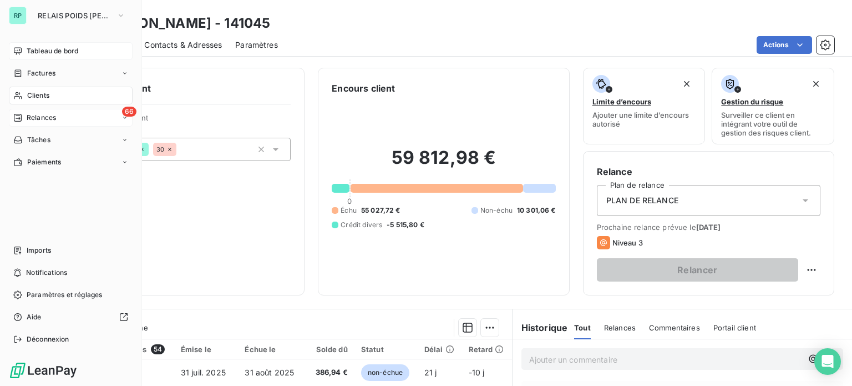
click at [69, 51] on span "Tableau de bord" at bounding box center [53, 51] width 52 height 10
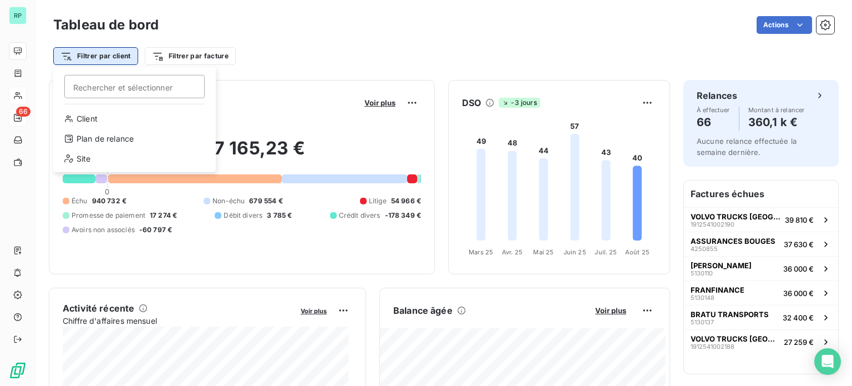
click at [117, 57] on html "RP 66 Tableau de bord Actions Filtrer par client [PERSON_NAME] et sélectionner …" at bounding box center [426, 193] width 852 height 386
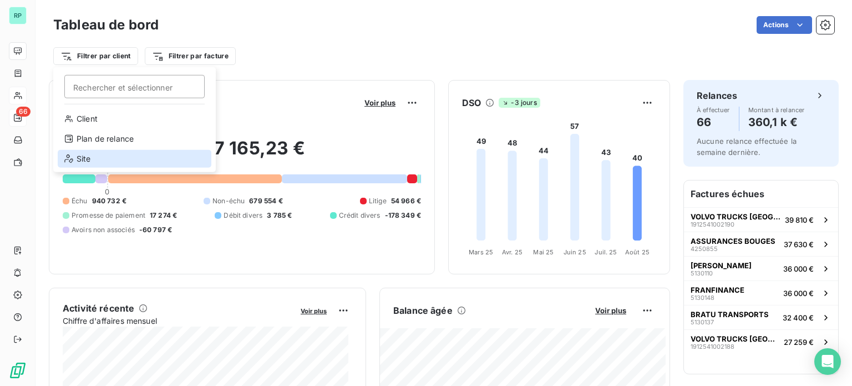
click at [95, 155] on div "Site" at bounding box center [135, 159] width 154 height 18
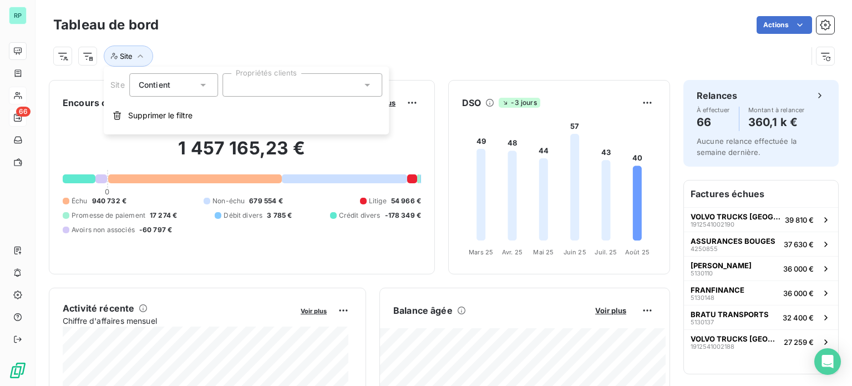
click at [301, 87] on div at bounding box center [302, 84] width 160 height 23
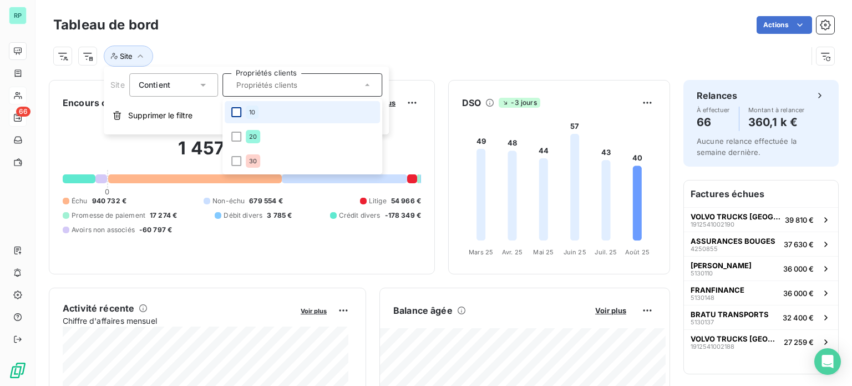
click at [235, 111] on div at bounding box center [236, 112] width 10 height 10
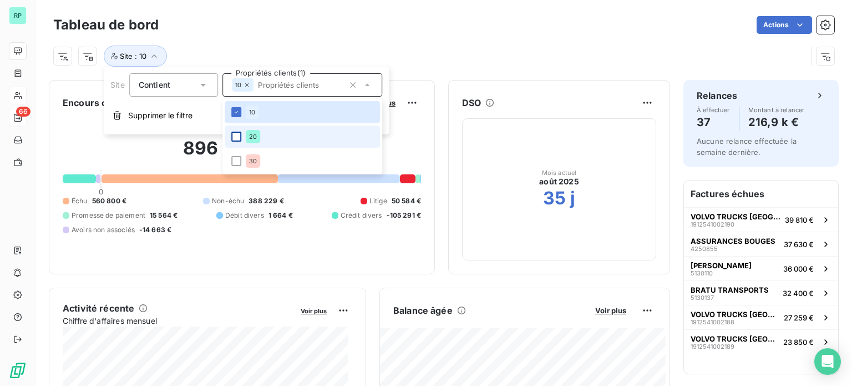
click at [236, 135] on div at bounding box center [236, 136] width 10 height 10
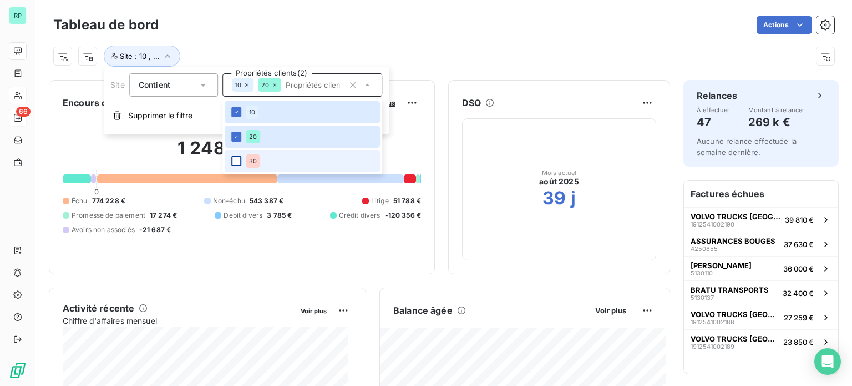
click at [236, 161] on div at bounding box center [236, 161] width 10 height 10
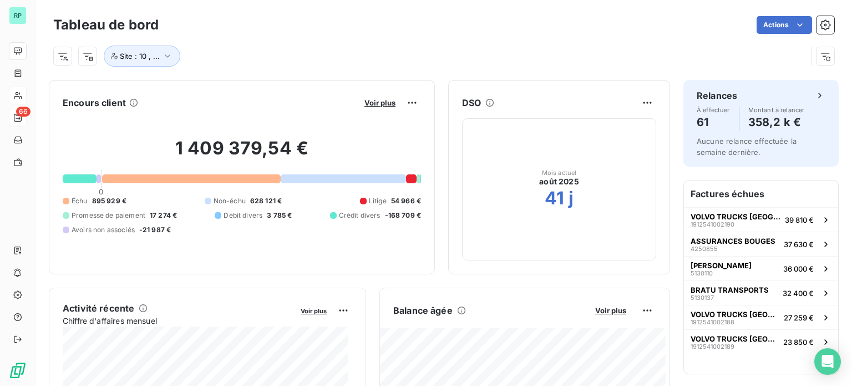
click at [455, 41] on div "Site : 10 , ..." at bounding box center [443, 52] width 781 height 30
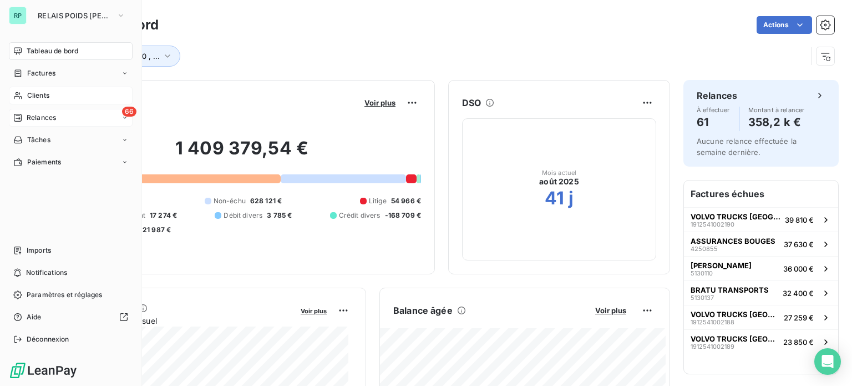
click at [37, 92] on span "Clients" at bounding box center [38, 95] width 22 height 10
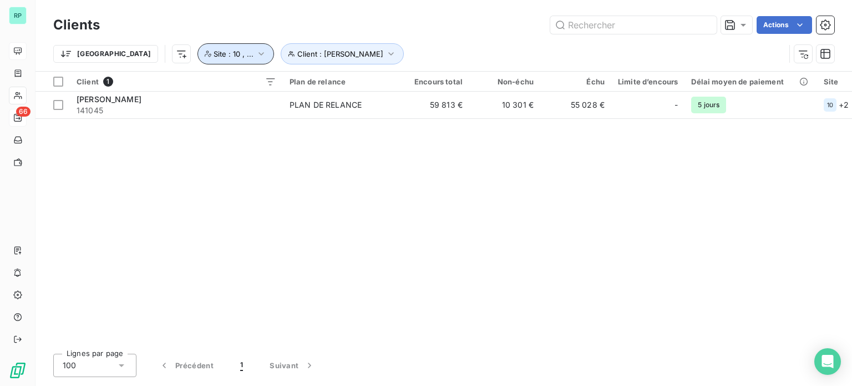
click at [256, 53] on icon "button" at bounding box center [261, 53] width 11 height 11
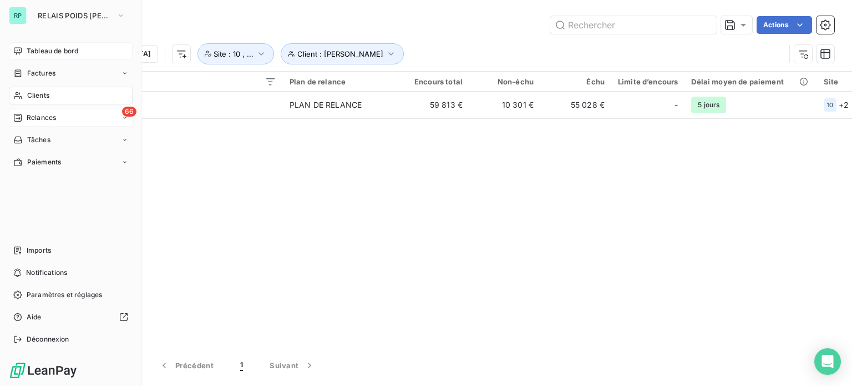
click at [18, 13] on div "RP" at bounding box center [18, 16] width 18 height 18
click at [77, 13] on span "RELAIS POIDS [PERSON_NAME]" at bounding box center [75, 15] width 74 height 9
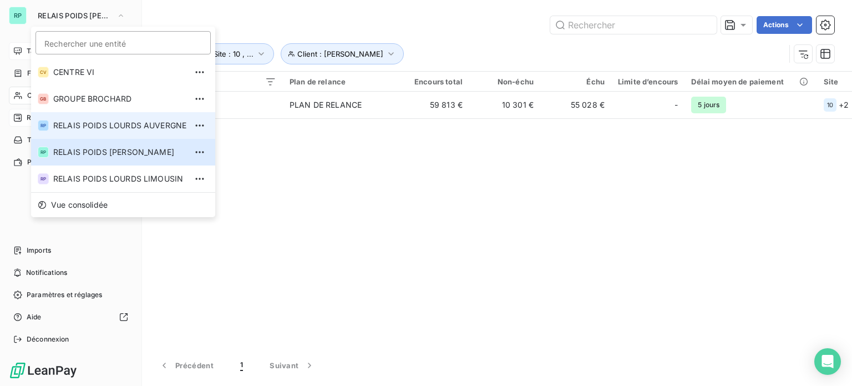
click at [155, 122] on span "RELAIS POIDS LOURDS AUVERGNE" at bounding box center [119, 125] width 133 height 11
type input "LOCTR"
